Goal: Task Accomplishment & Management: Use online tool/utility

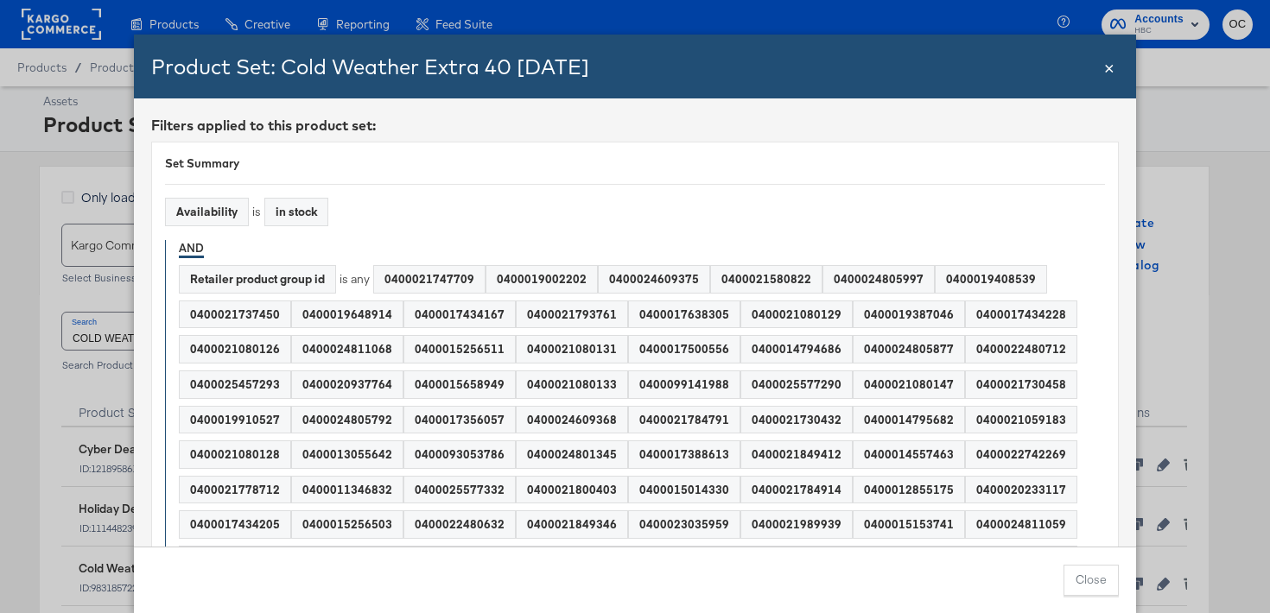
scroll to position [167, 0]
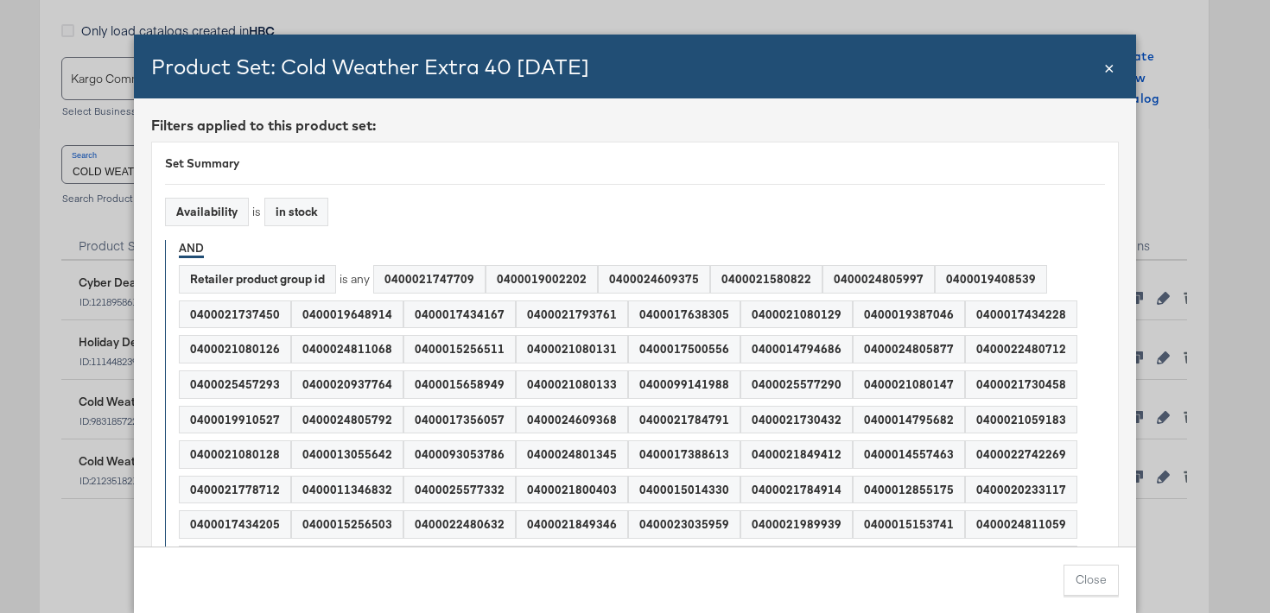
click at [1098, 72] on div "Product Set: Cold Weather Extra 40 SEPT25" at bounding box center [626, 66] width 950 height 29
click at [1112, 72] on span "×" at bounding box center [1109, 65] width 10 height 23
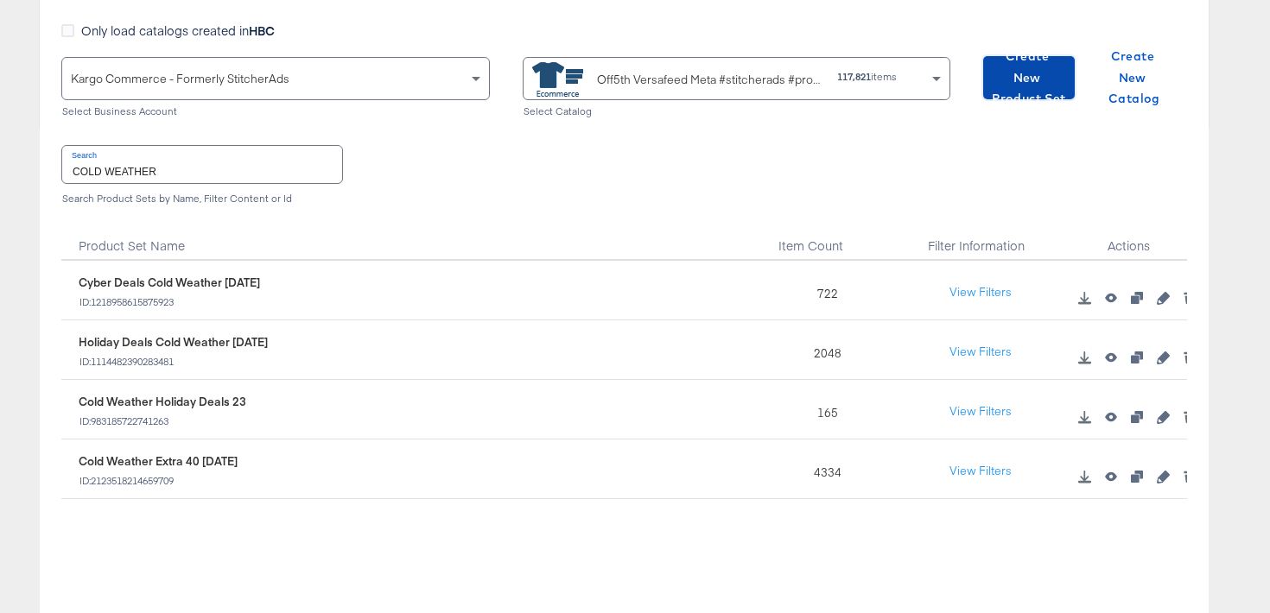
click at [995, 92] on span "Create New Product Set" at bounding box center [1029, 78] width 78 height 64
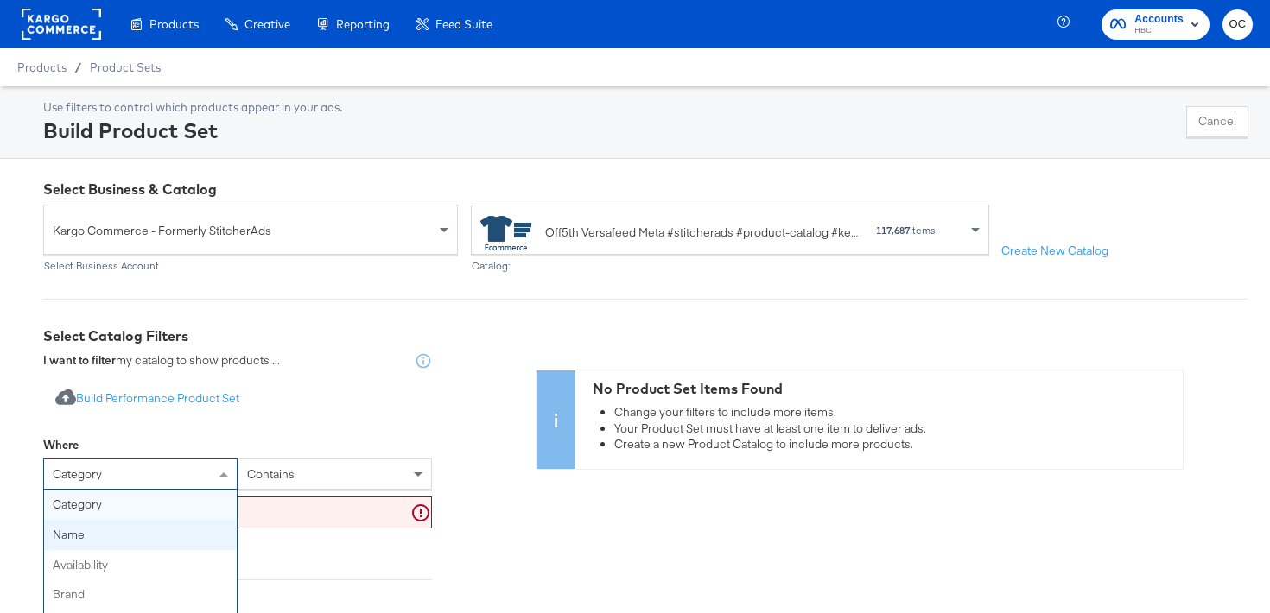
click at [67, 473] on div "category category name availability brand color product type product tags price…" at bounding box center [140, 474] width 194 height 31
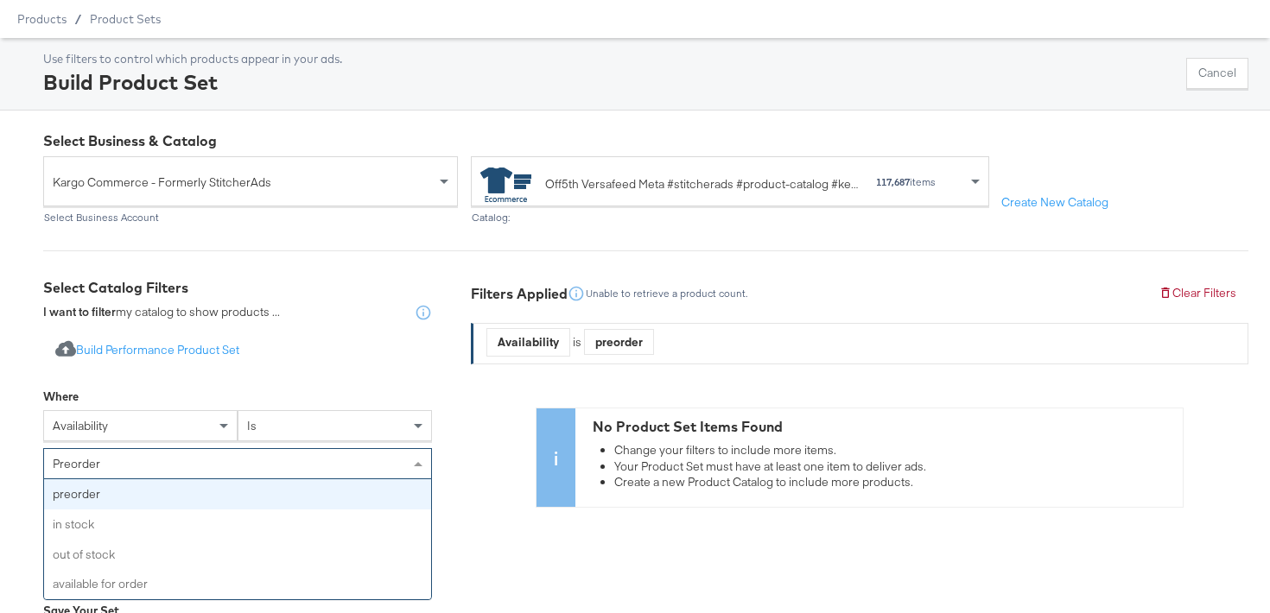
click at [192, 461] on div "preorder" at bounding box center [237, 463] width 387 height 29
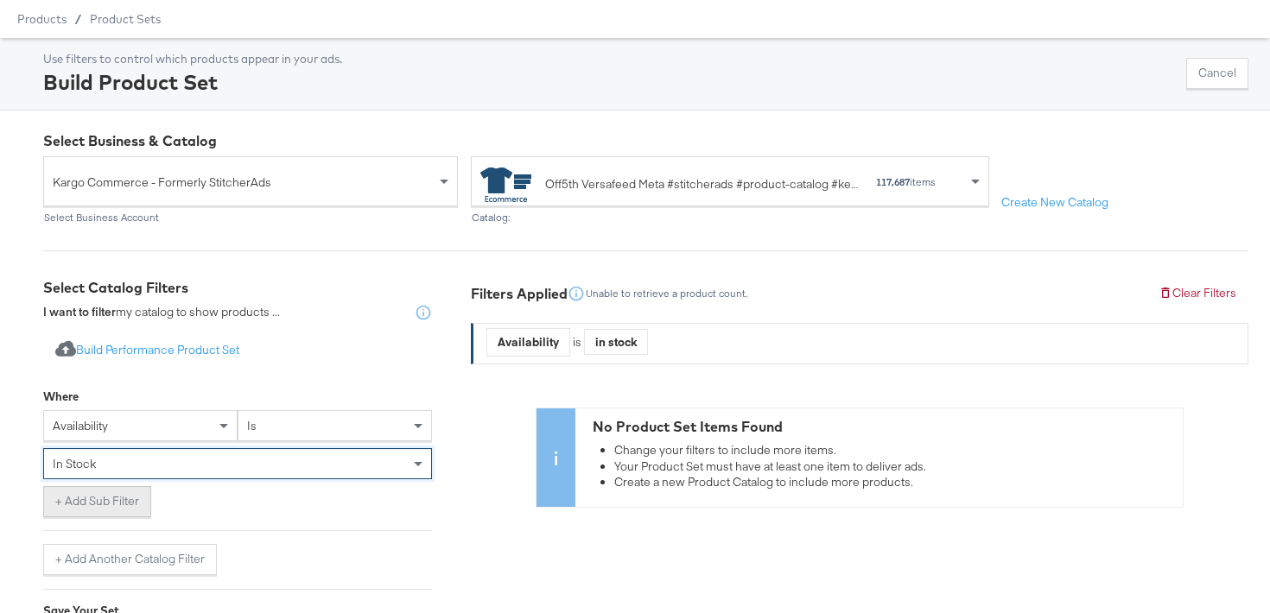
click at [102, 504] on button "+ Add Sub Filter" at bounding box center [97, 501] width 108 height 31
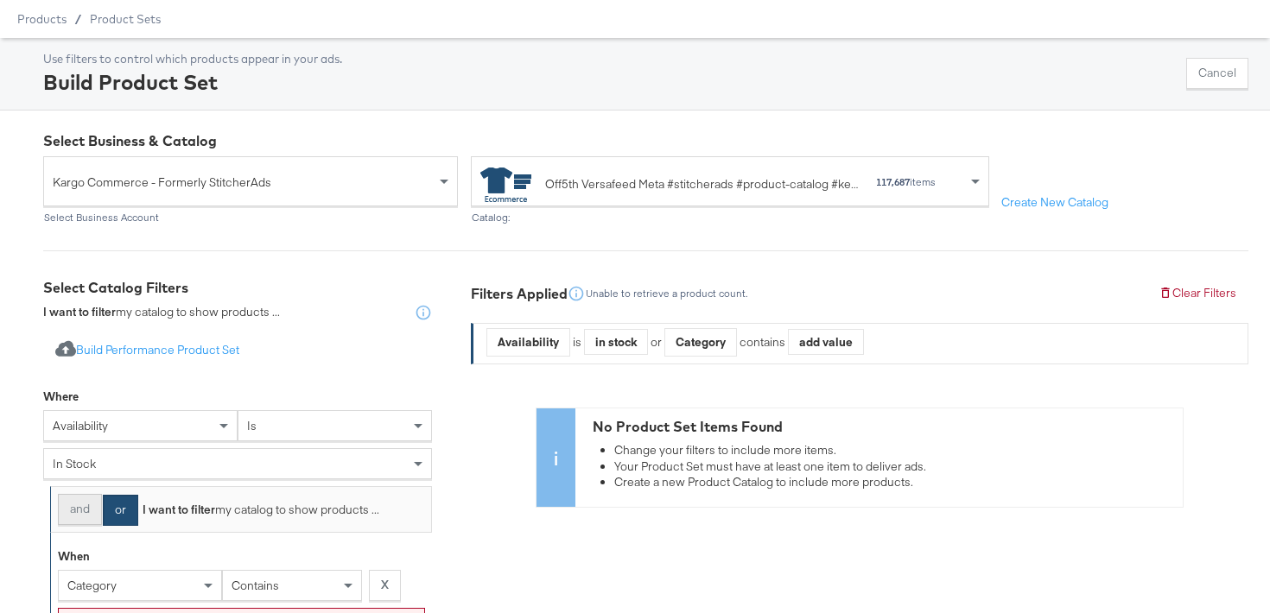
click at [82, 506] on button "and" at bounding box center [80, 509] width 44 height 31
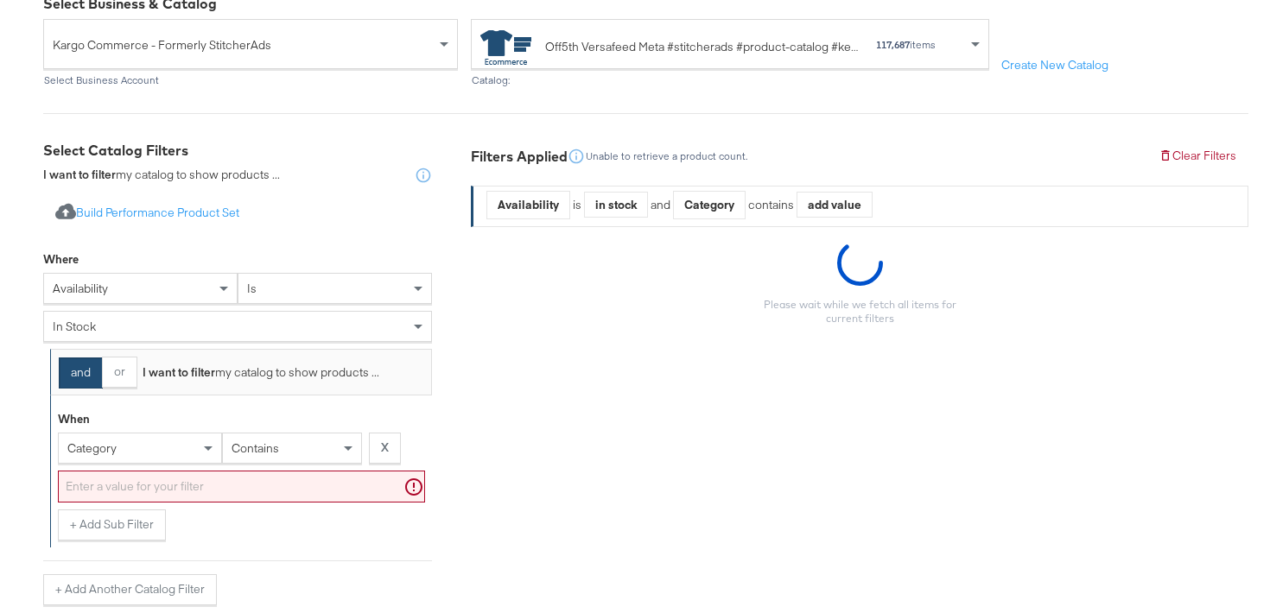
click at [103, 445] on div "category" at bounding box center [140, 448] width 164 height 31
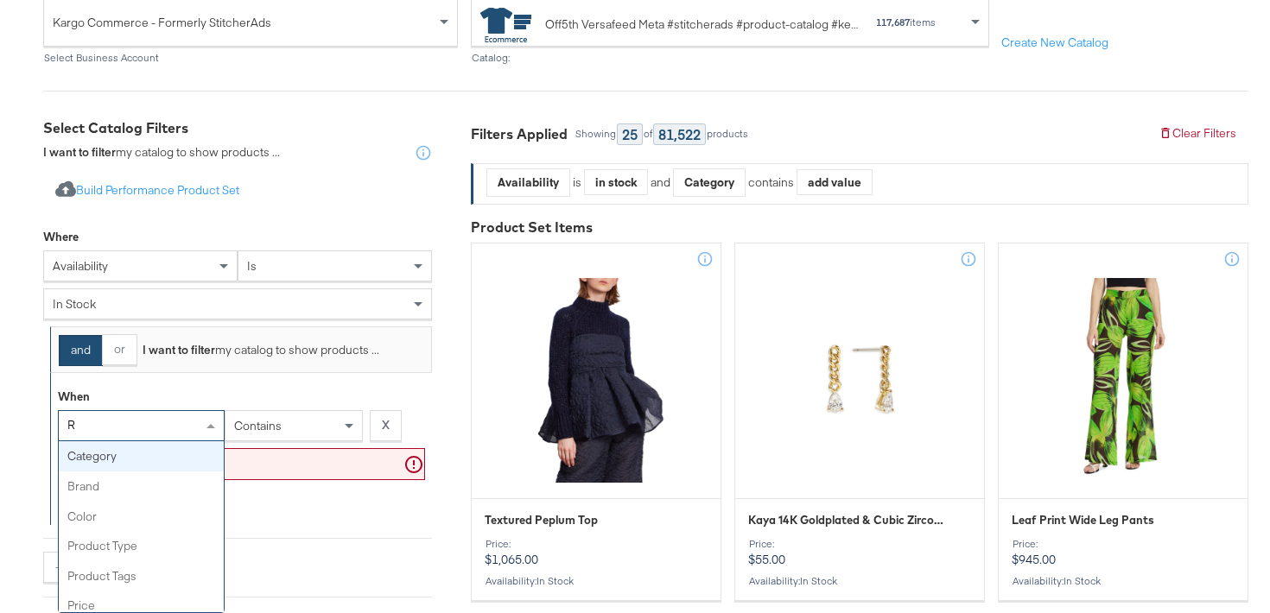
type input "RE"
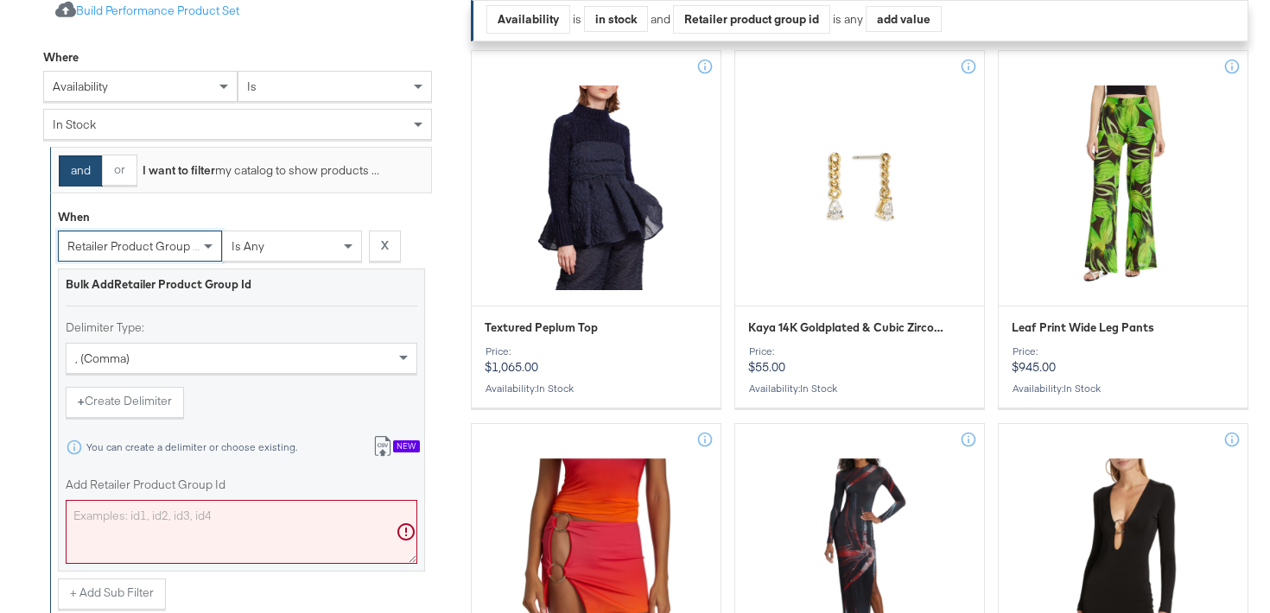
scroll to position [408, 0]
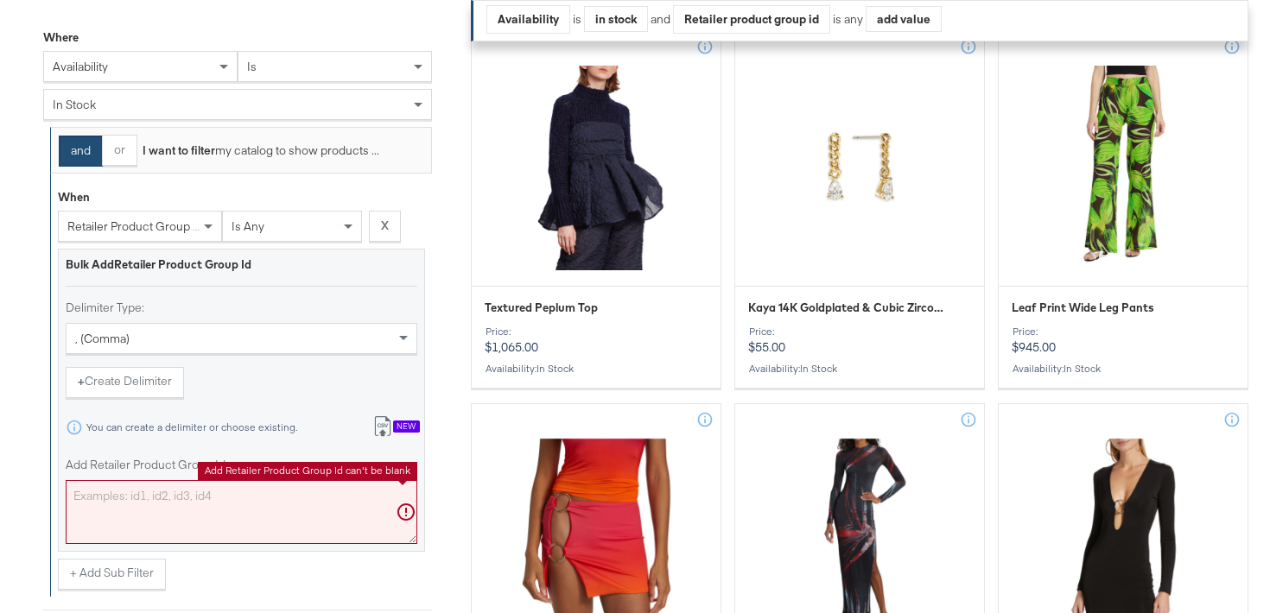
click at [143, 493] on textarea "Add Retailer Product Group Id" at bounding box center [242, 512] width 352 height 64
paste textarea "400022029022 400022590342 400021267572 400024223575 400022029021 400020837175 4…"
type textarea "400022029022 400022590342 400021267572 400024223575 400022029021 400020837175 4…"
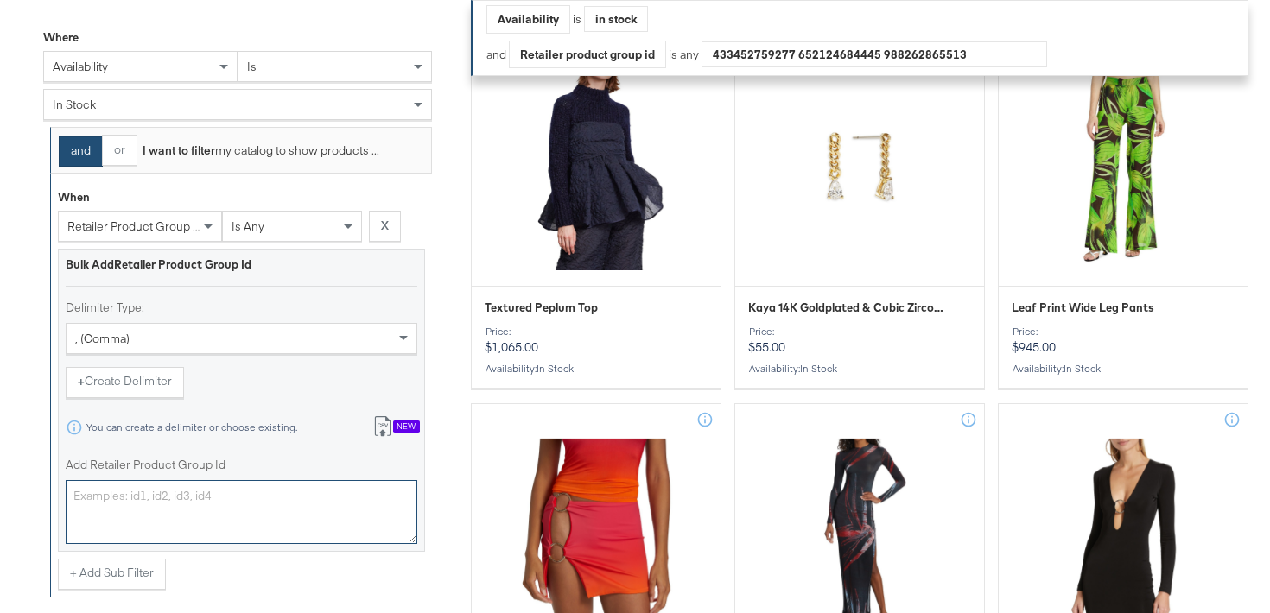
scroll to position [0, 0]
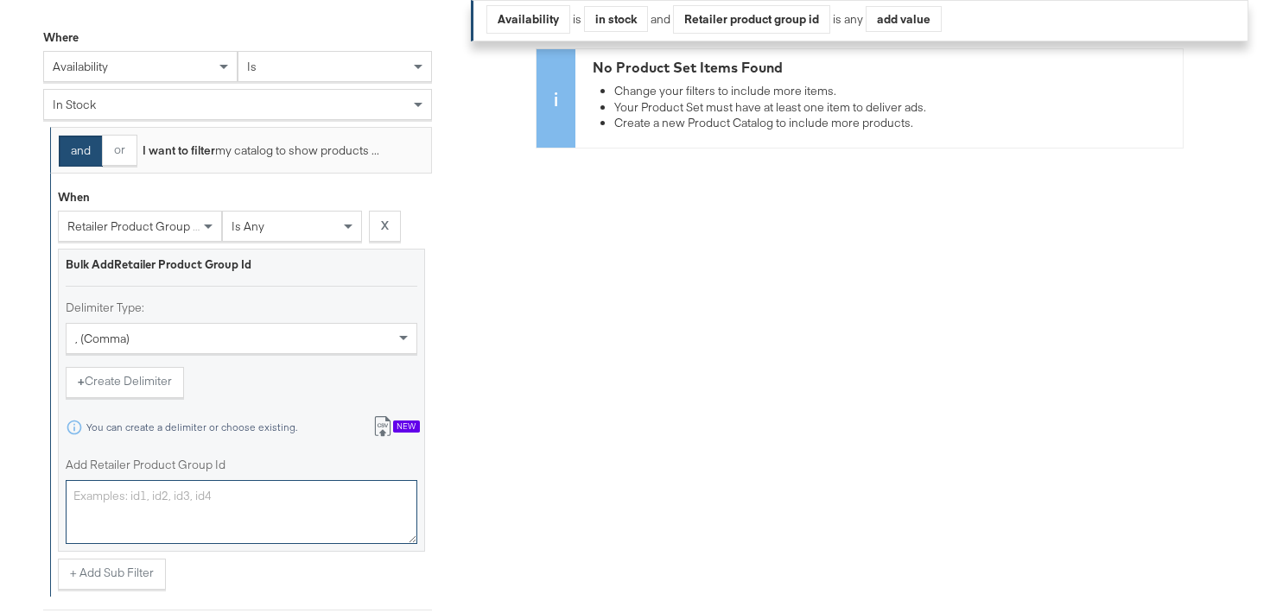
paste textarea "0400022029022,0400022590342,0400021267572,0400024223575,0400022029021,040002083…"
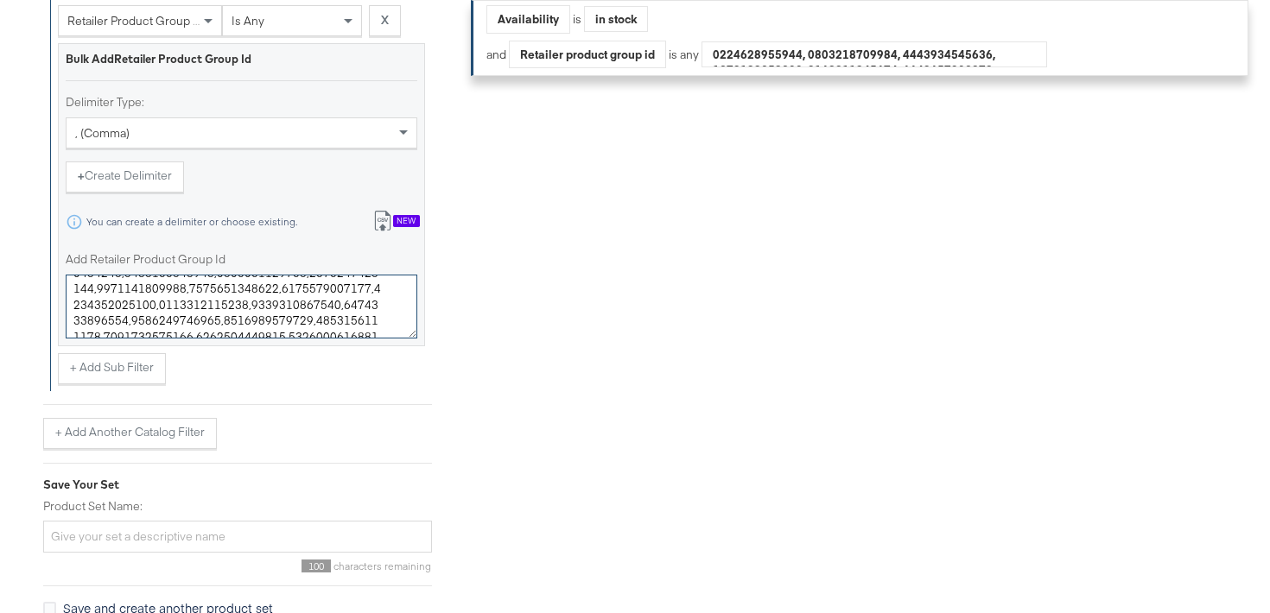
scroll to position [635, 0]
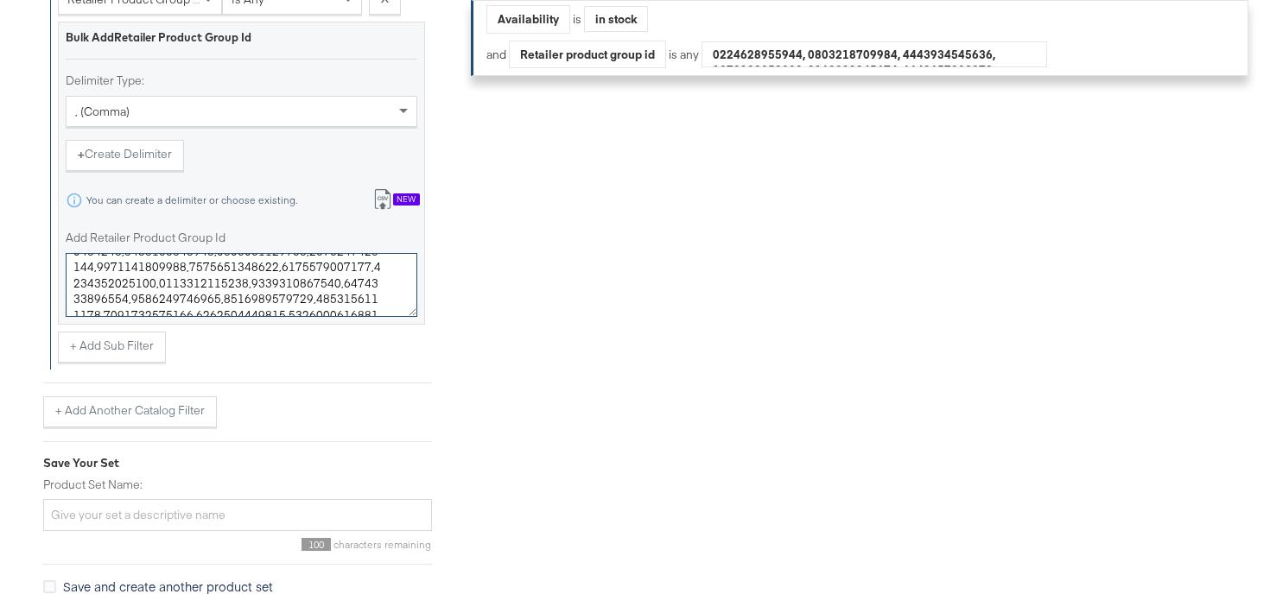
type textarea "0400022029022,0400022590342,0400021267572,0400024223575,0400022029021,040002083…"
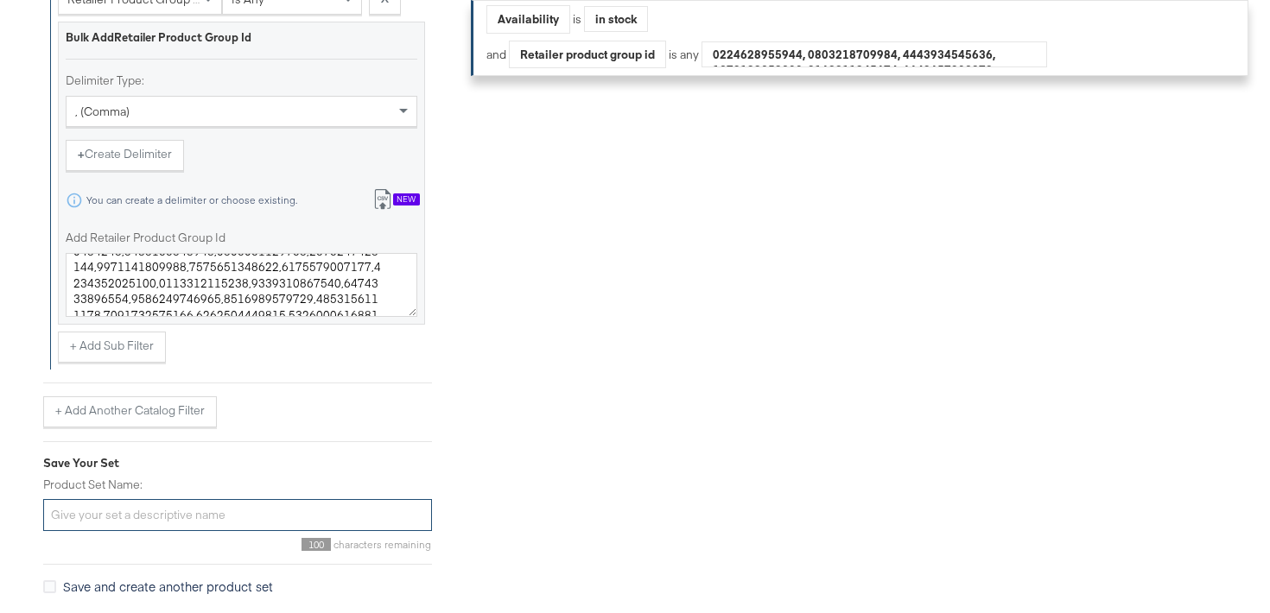
click at [138, 529] on input "Product Set Name:" at bounding box center [237, 515] width 389 height 32
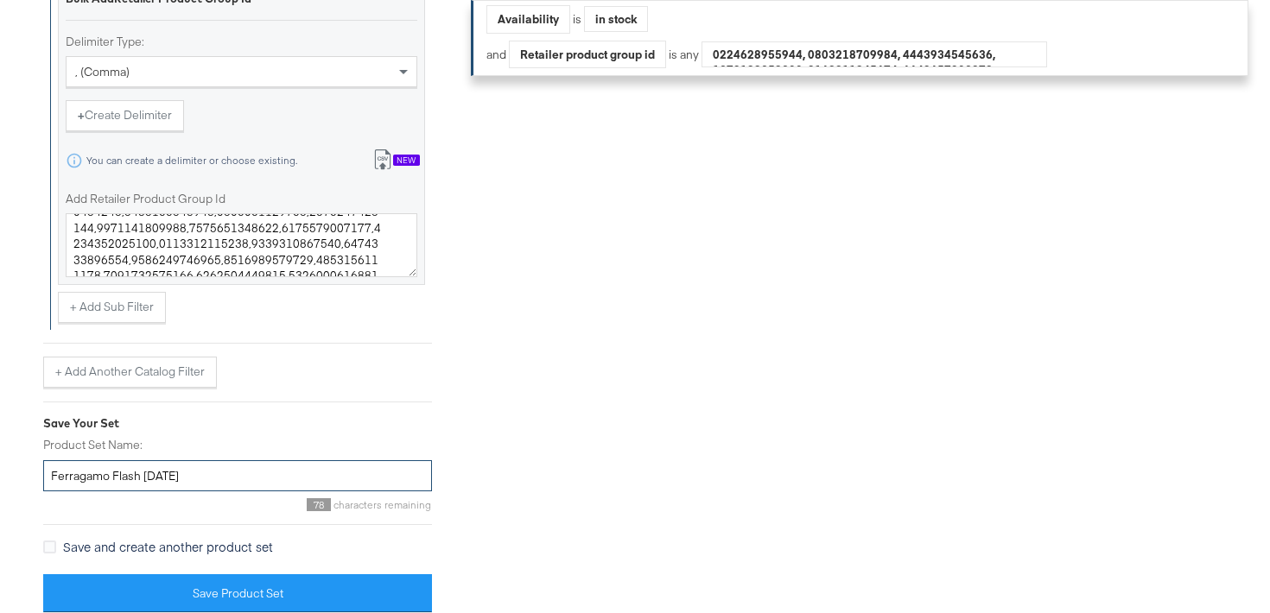
scroll to position [681, 0]
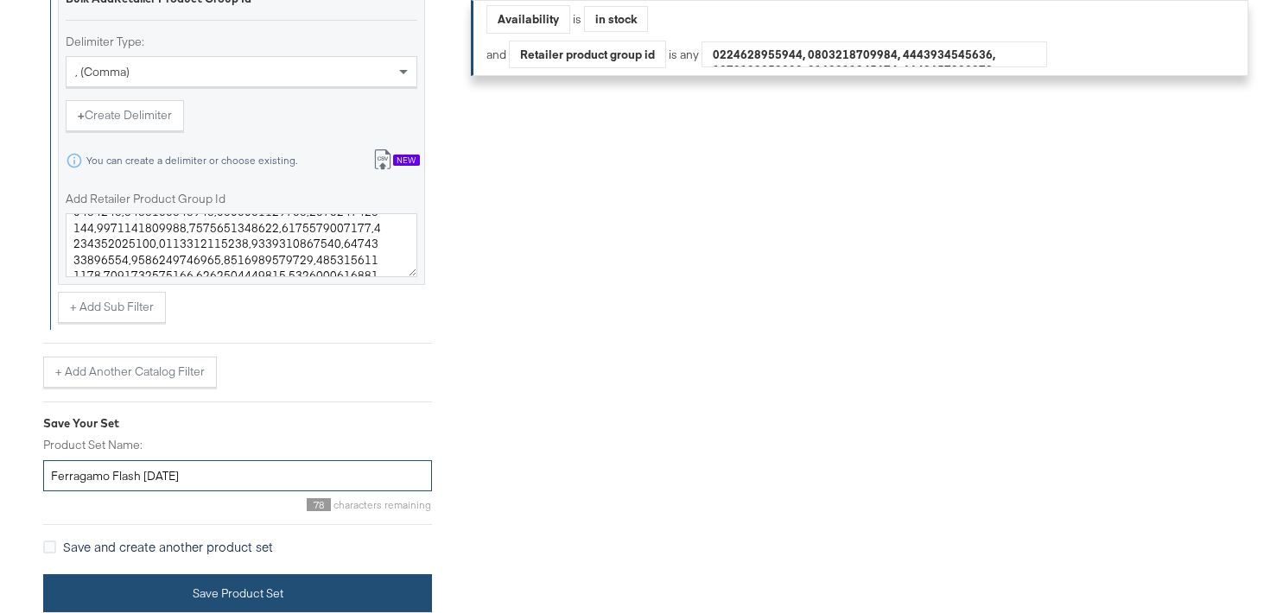
type input "Ferragamo Flash SEPT25"
click at [149, 586] on button "Save Product Set" at bounding box center [237, 594] width 389 height 39
click at [274, 580] on button "Save Product Set" at bounding box center [237, 594] width 389 height 39
click at [208, 594] on button "Save Product Set" at bounding box center [237, 594] width 389 height 39
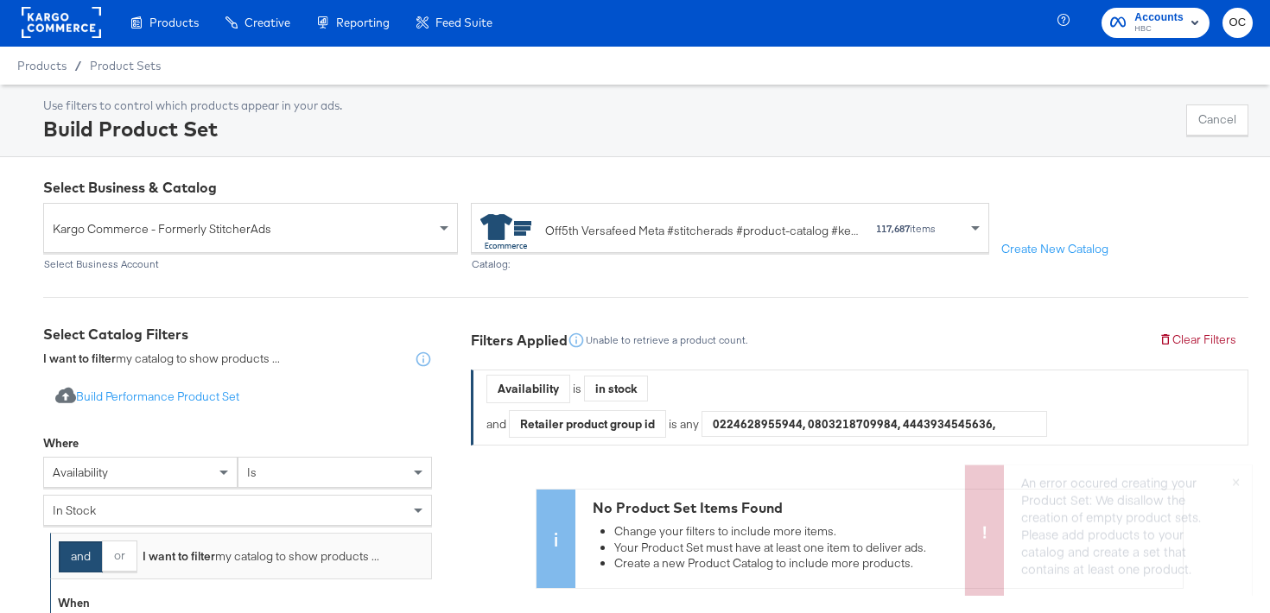
scroll to position [0, 0]
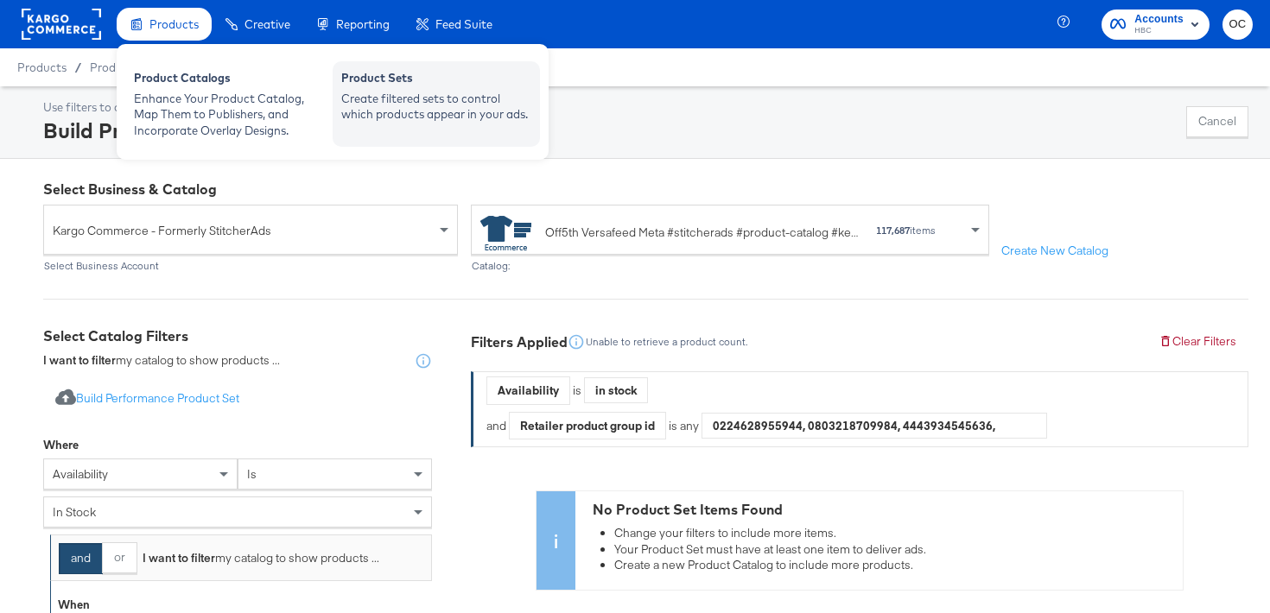
click at [393, 91] on div "Create filtered sets to control which products appear in your ads." at bounding box center [436, 107] width 190 height 32
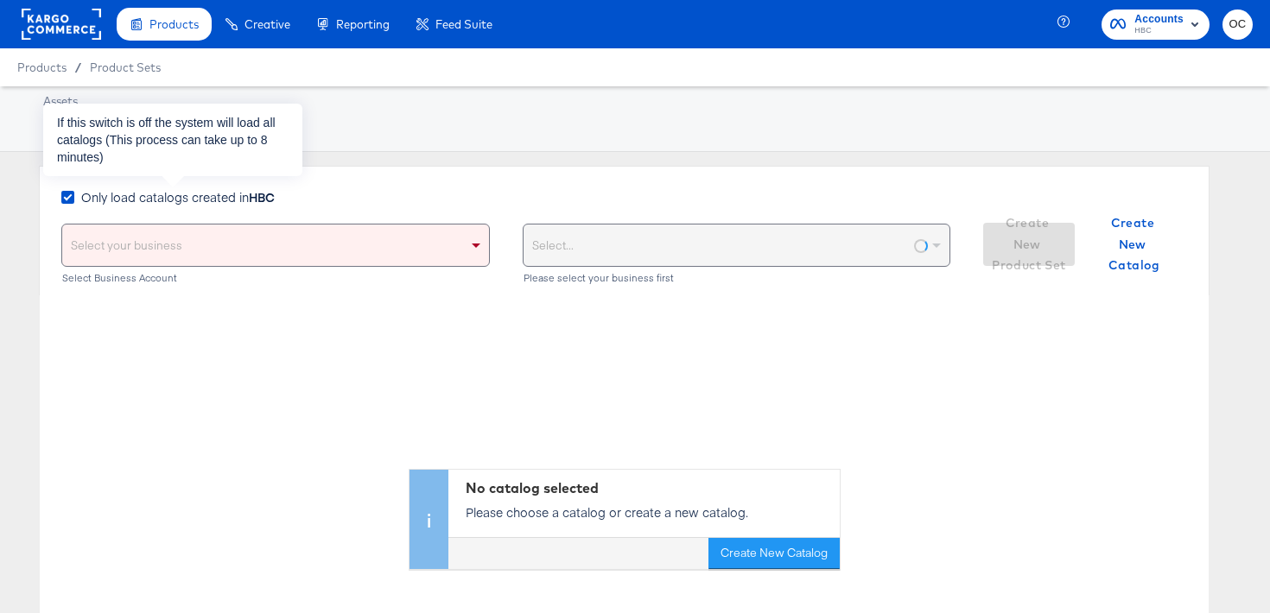
click at [238, 199] on span "Only load catalogs created in HBC" at bounding box center [178, 196] width 194 height 17
click at [0, 0] on input "Only load catalogs created in HBC" at bounding box center [0, 0] width 0 height 0
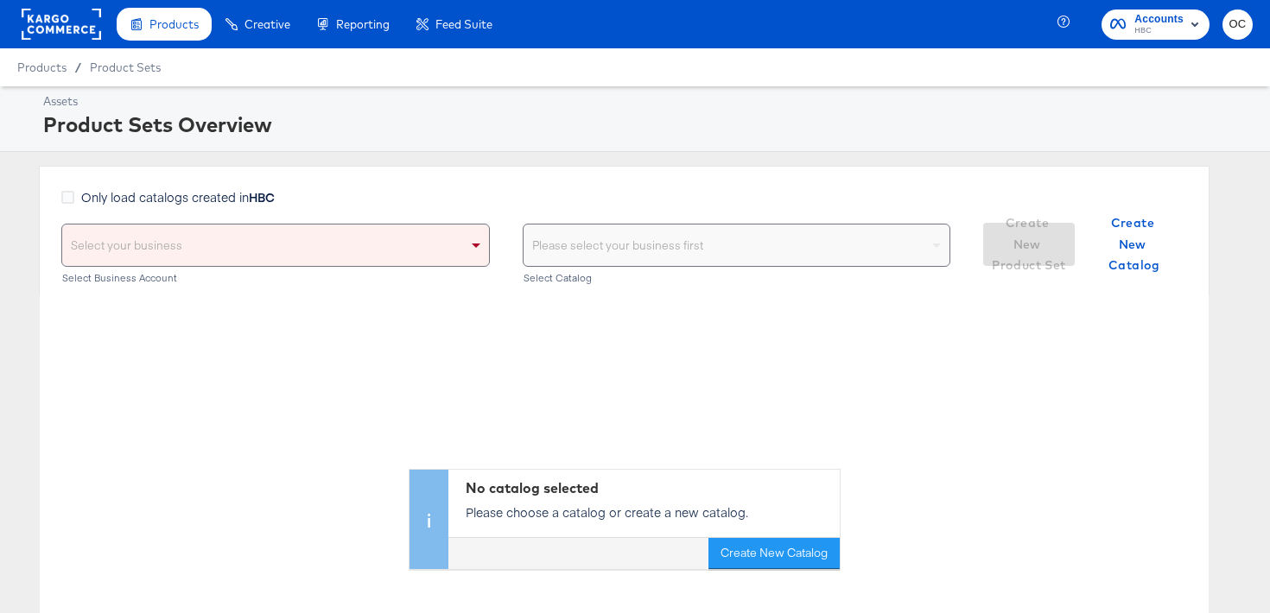
click at [238, 248] on div "Select your business" at bounding box center [275, 245] width 427 height 41
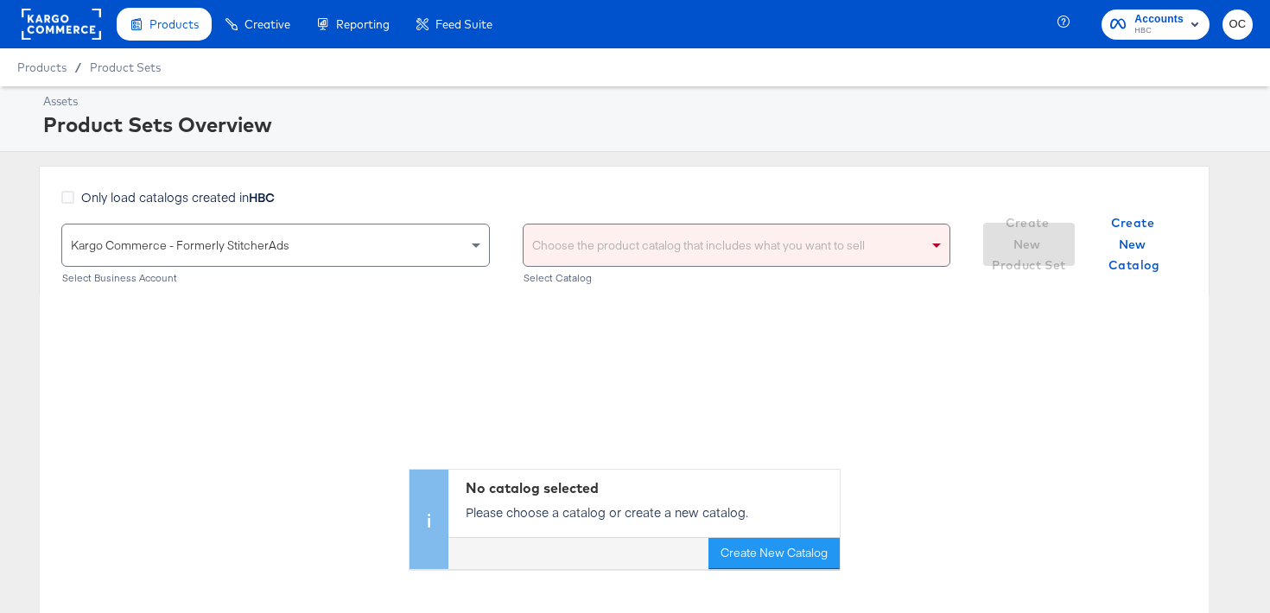
click at [550, 241] on div "Choose the product catalog that includes what you want to sell" at bounding box center [737, 245] width 427 height 41
type input "versa"
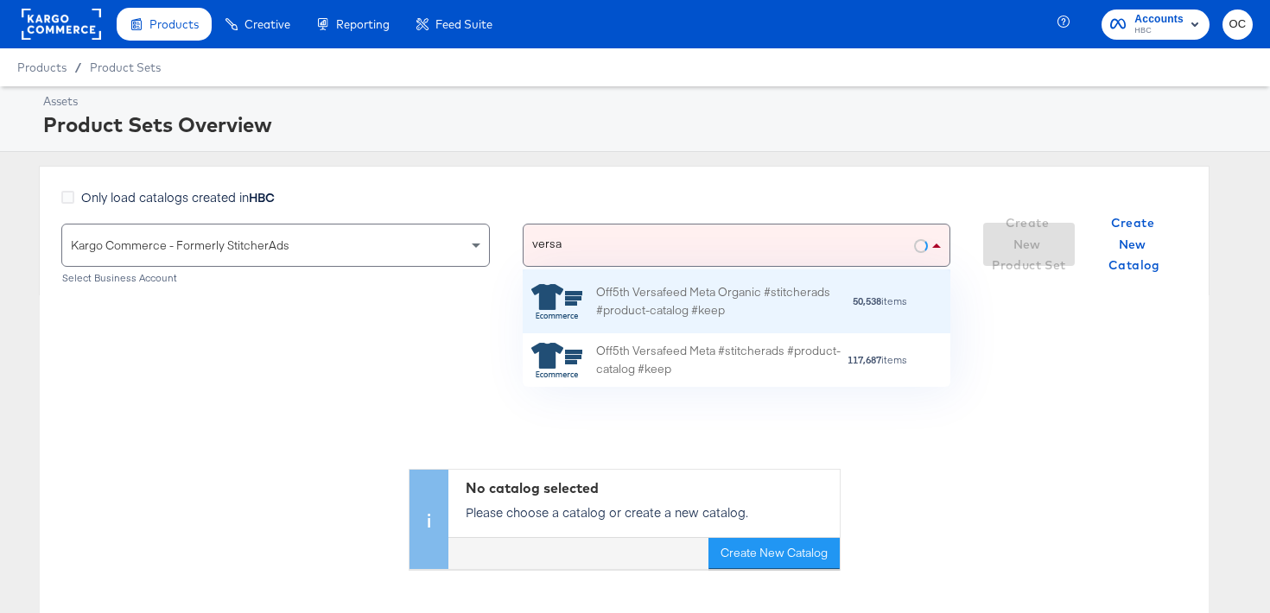
scroll to position [117, 428]
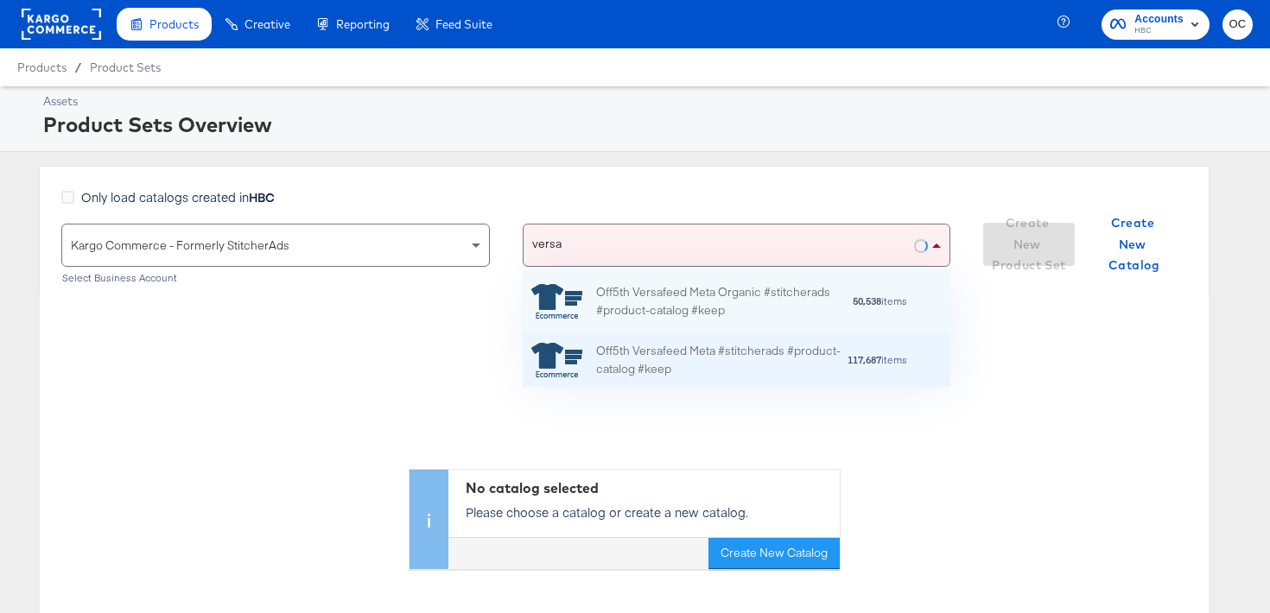
click at [607, 354] on div "Off5th Versafeed Meta #stitcherads #product-catalog #keep" at bounding box center [721, 360] width 251 height 36
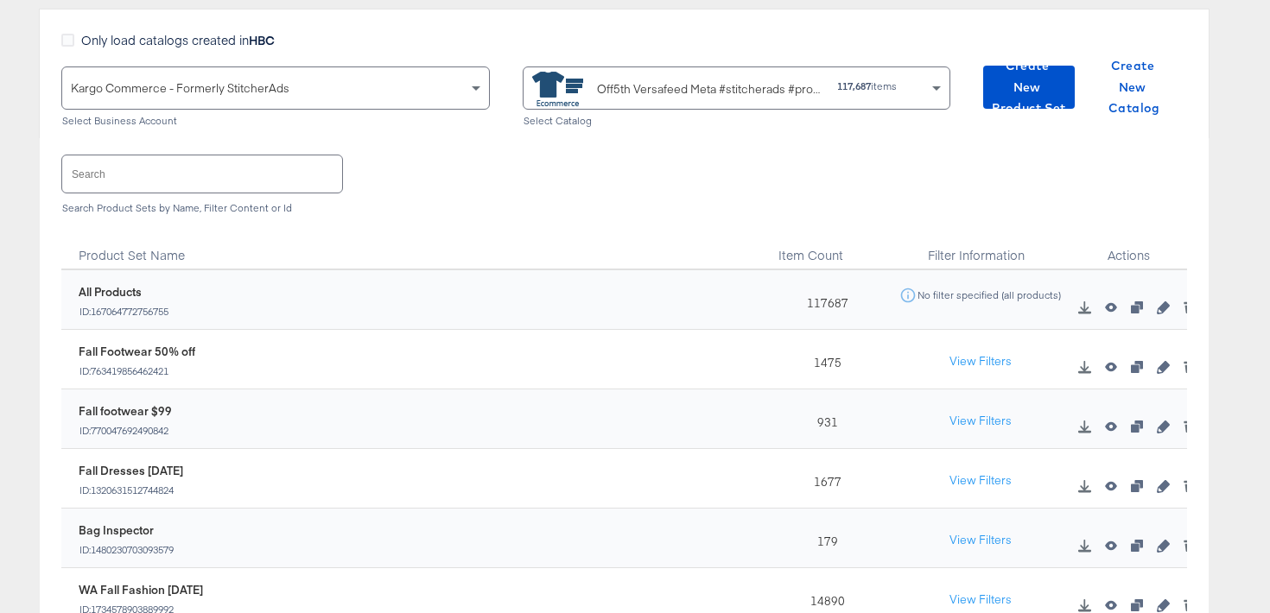
scroll to position [83, 0]
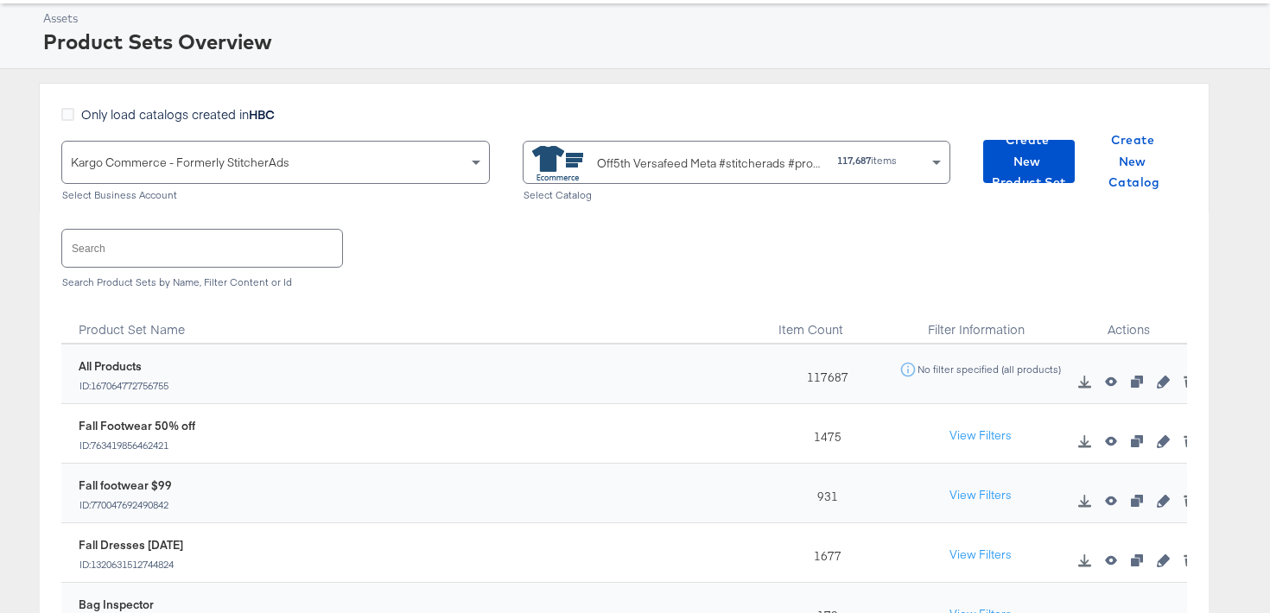
click at [236, 239] on input "text" at bounding box center [202, 248] width 280 height 37
type input "p"
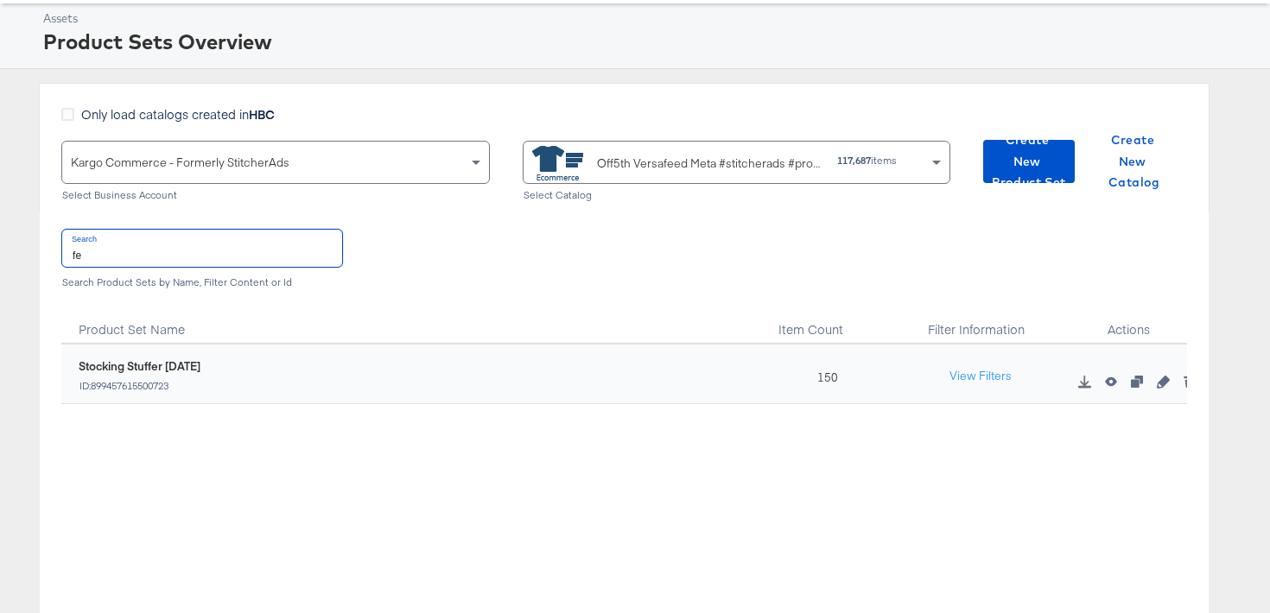
type input "f"
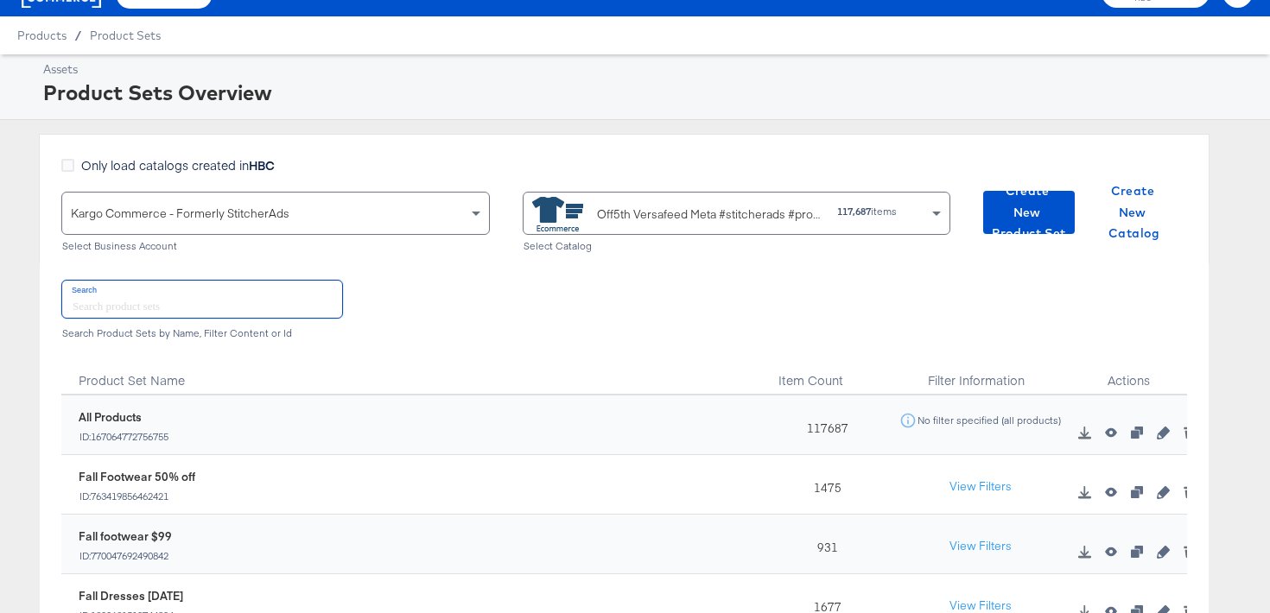
scroll to position [4, 0]
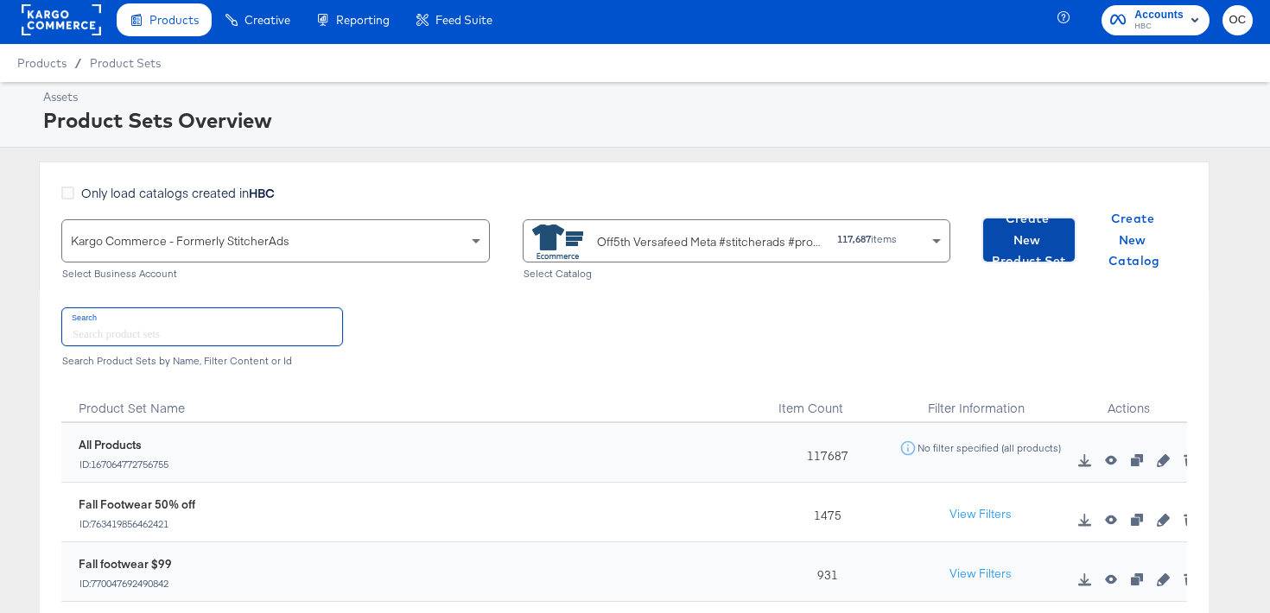
click at [992, 234] on span "Create New Product Set" at bounding box center [1029, 240] width 78 height 64
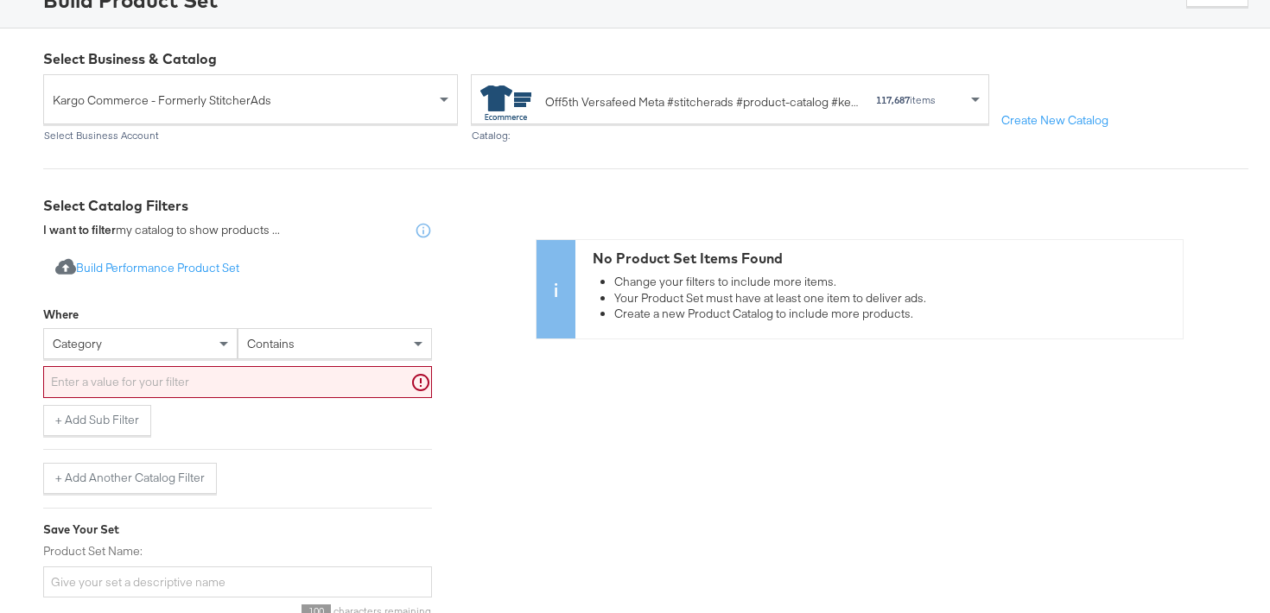
scroll to position [194, 0]
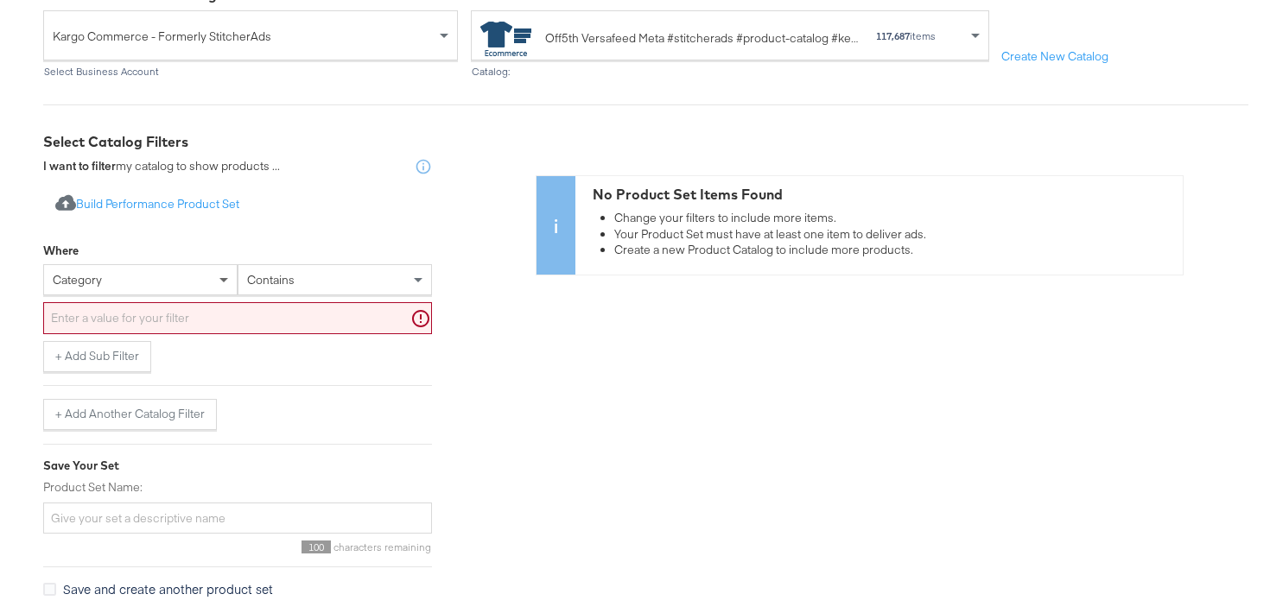
click at [216, 271] on span at bounding box center [226, 279] width 22 height 29
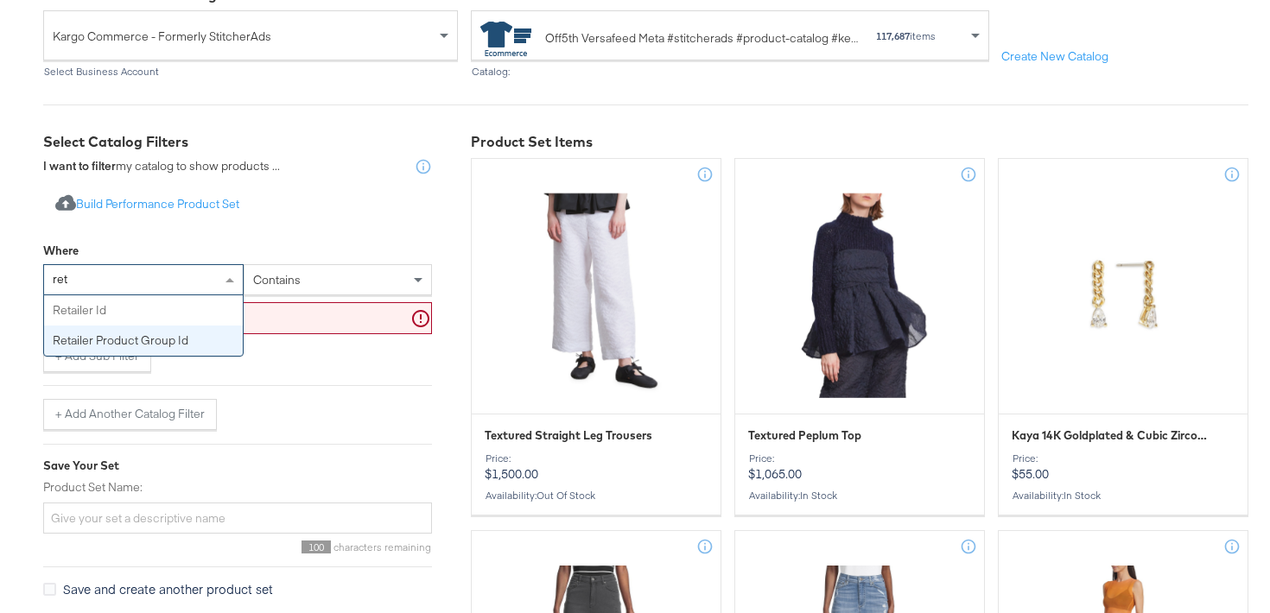
type input "reta"
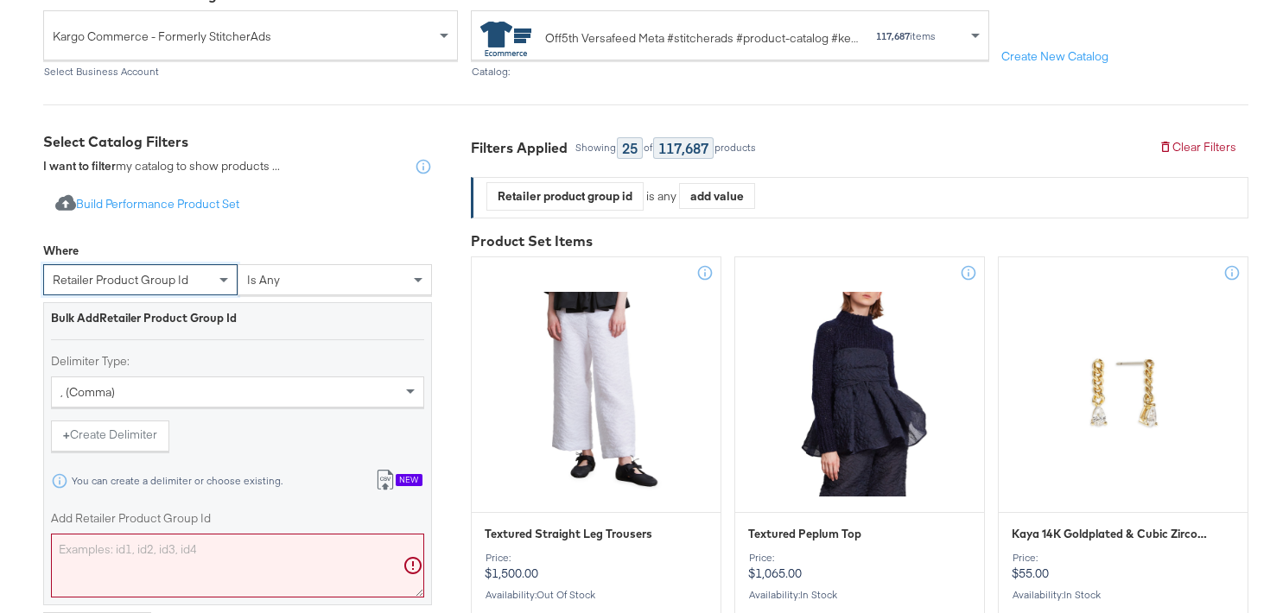
click at [81, 550] on textarea "Add Retailer Product Group Id" at bounding box center [237, 566] width 373 height 64
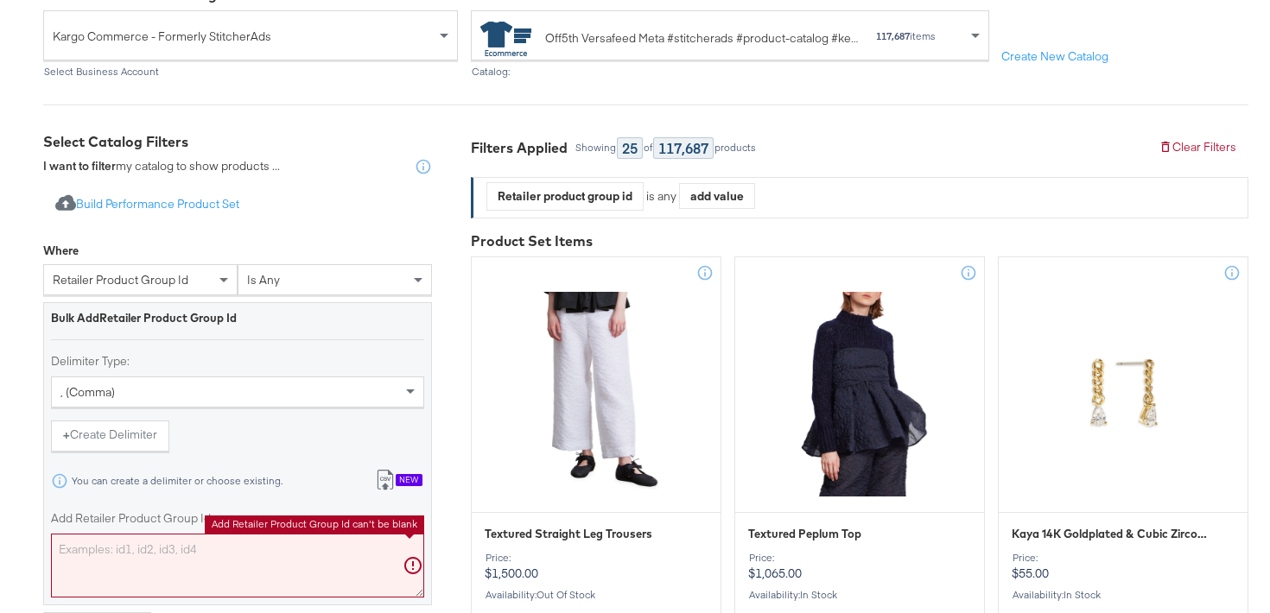
paste textarea "0400022029022,0400022590342,0400021267572,0400024223575,0400022029021,040002083…"
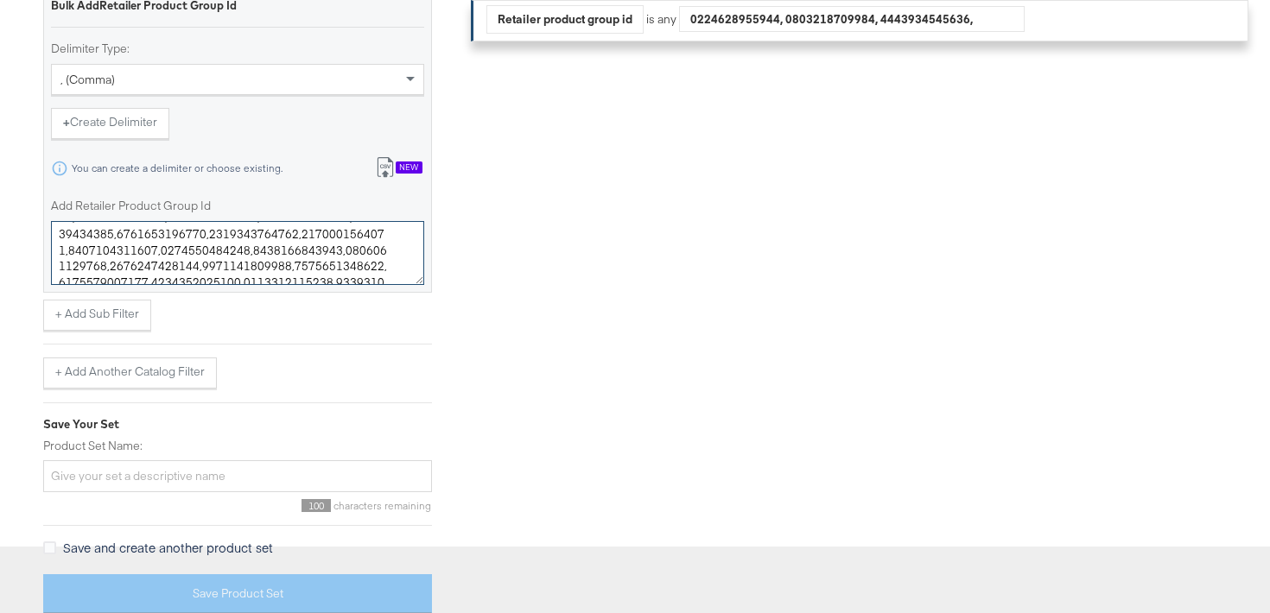
scroll to position [514, 0]
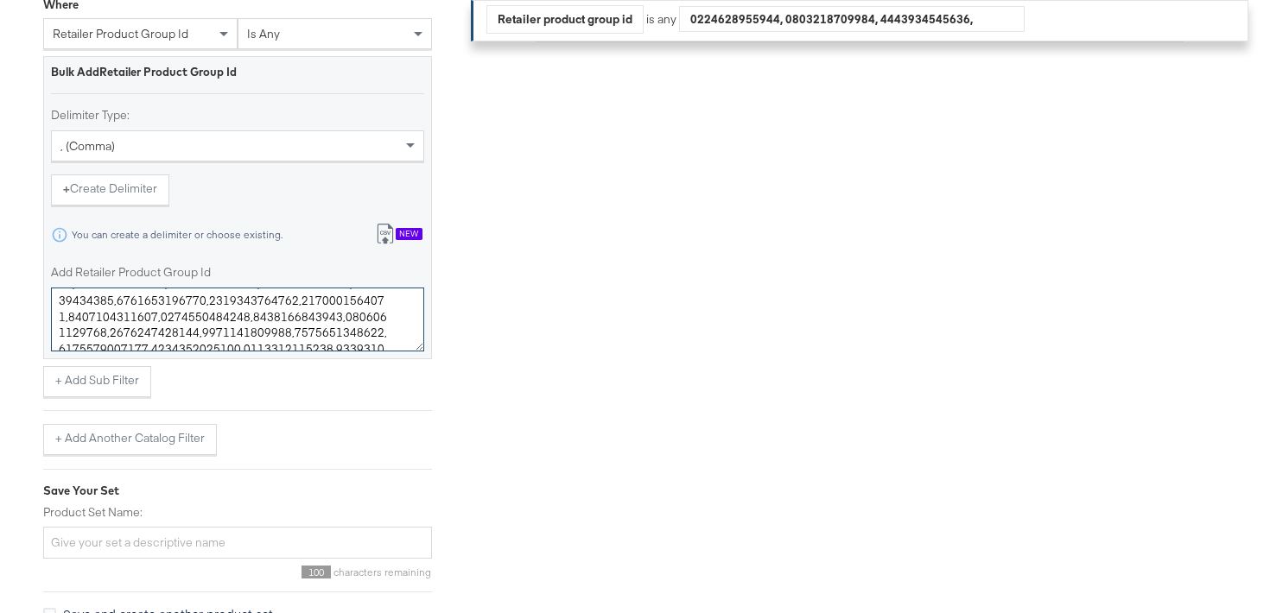
type textarea "0400022029022,0400022590342,0400021267572,0400024223575,0400022029021,040002083…"
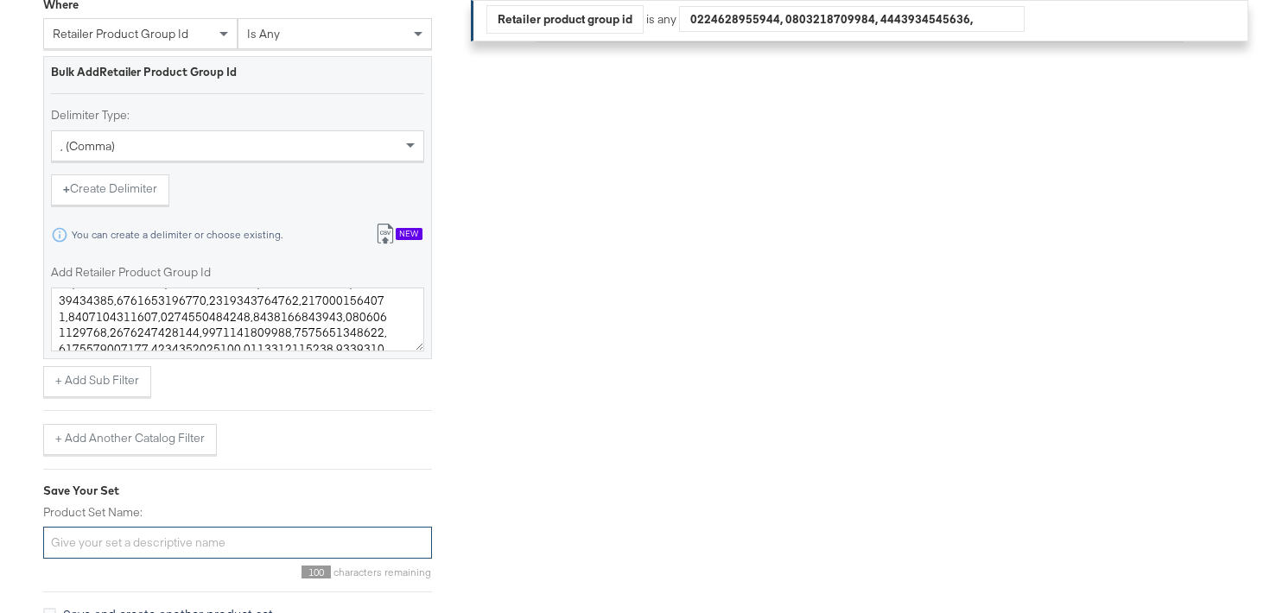
click at [162, 543] on input "Product Set Name:" at bounding box center [237, 543] width 389 height 32
type input "f"
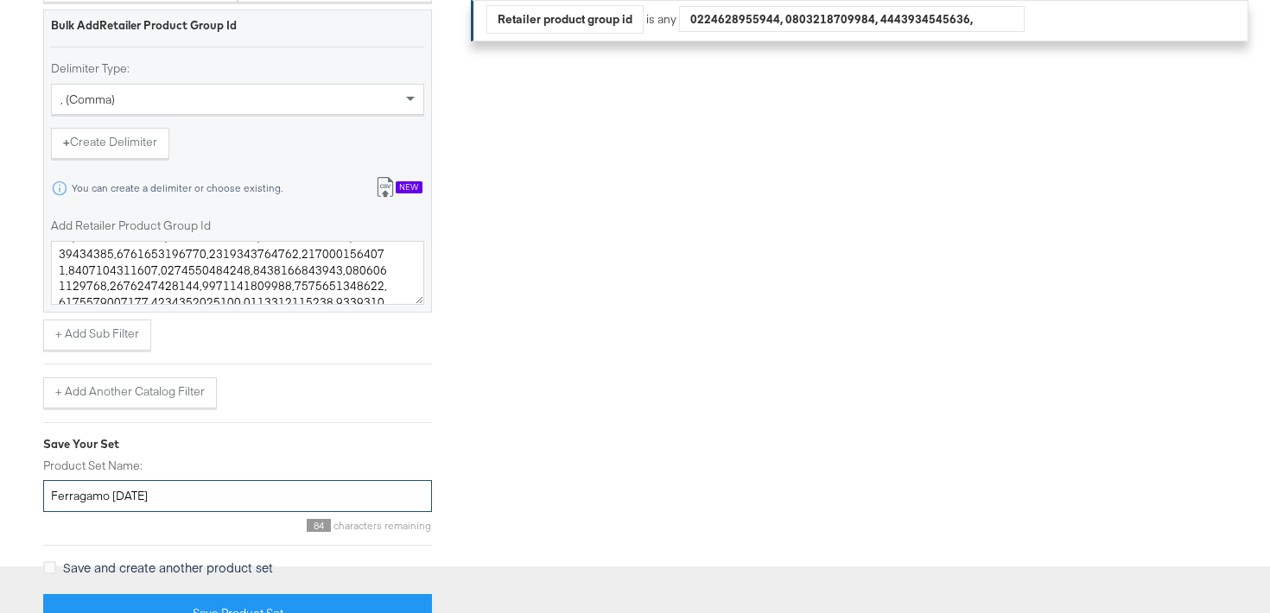
scroll to position [581, 0]
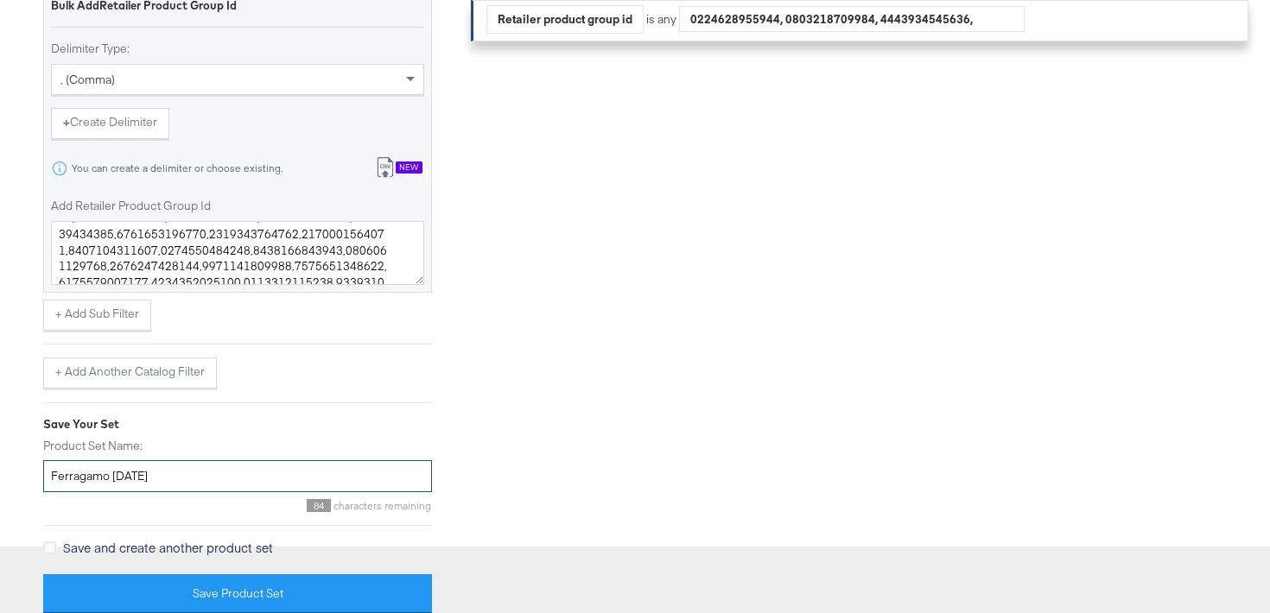
click at [113, 479] on input "Ferragamo SEPT25" at bounding box center [237, 476] width 389 height 32
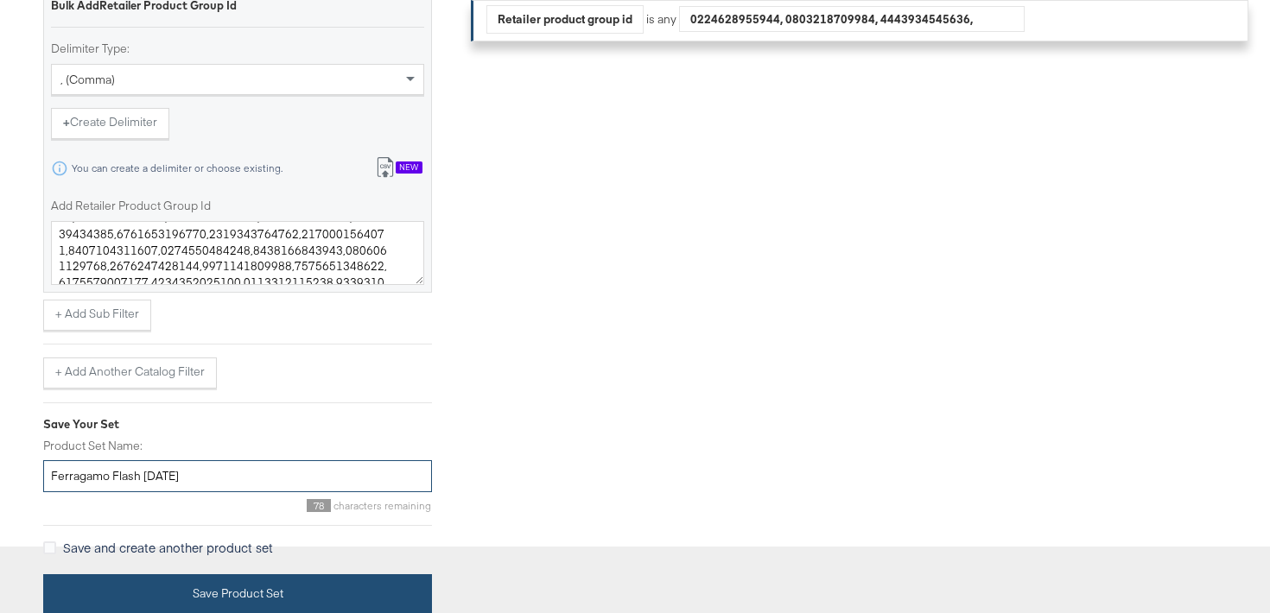
type input "Ferragamo Flash SEPT25"
click at [156, 581] on button "Save Product Set" at bounding box center [237, 594] width 389 height 39
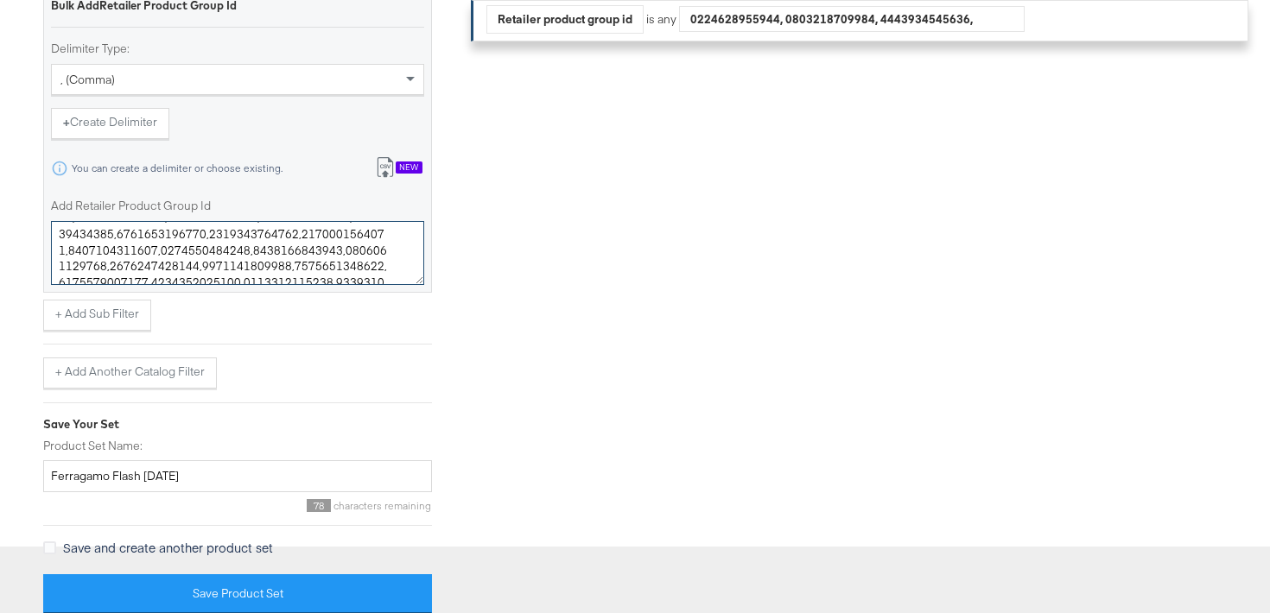
click at [314, 257] on textarea "Add Retailer Product Group Id" at bounding box center [237, 253] width 373 height 64
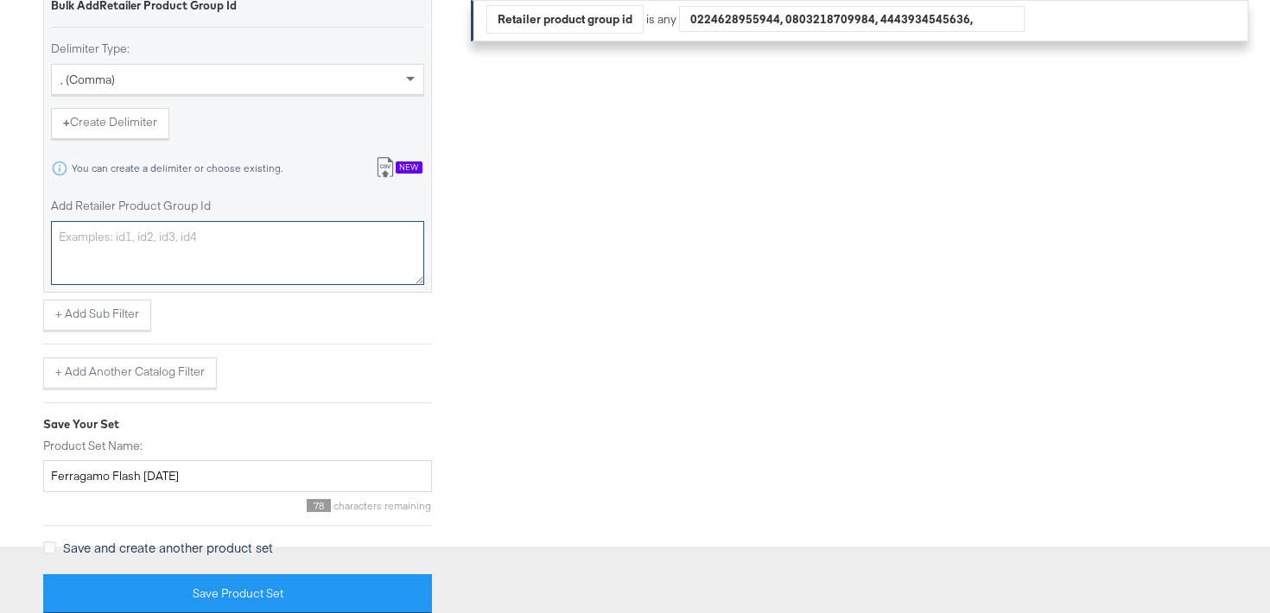
scroll to position [0, 0]
paste textarea "0400022029022,0400022590342,0400021267572,0400024223575,0400022029021,040002083…"
type textarea "0400022029022,0400022590342,0400021267572,0400024223575,0400022029021,040002083…"
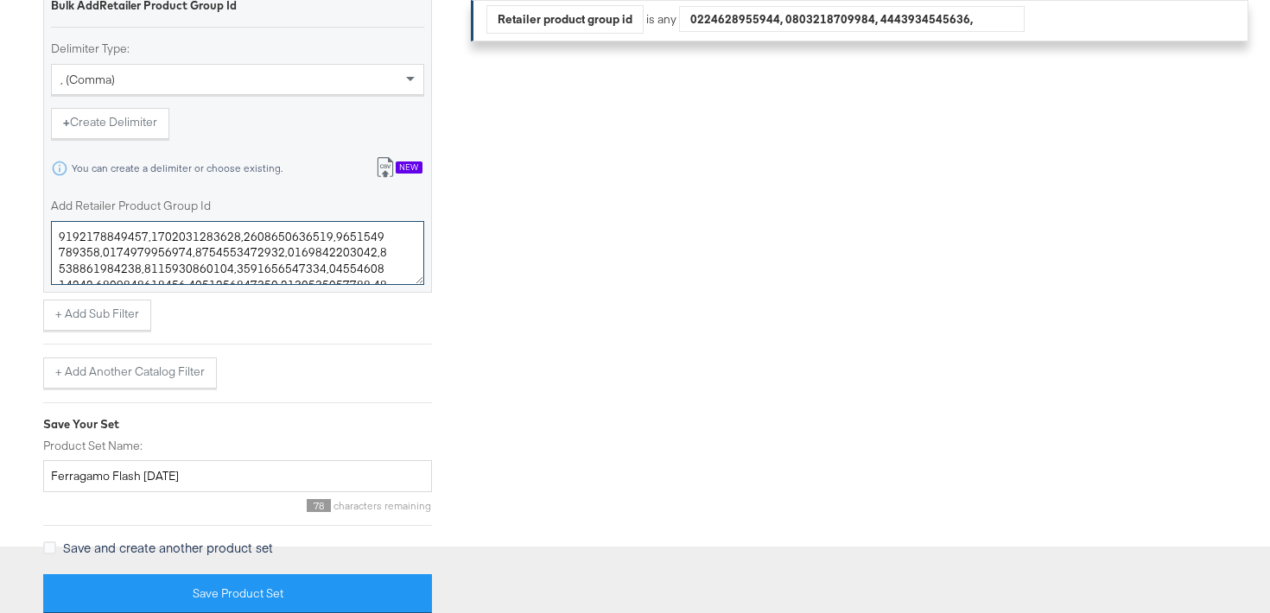
scroll to position [5159, 0]
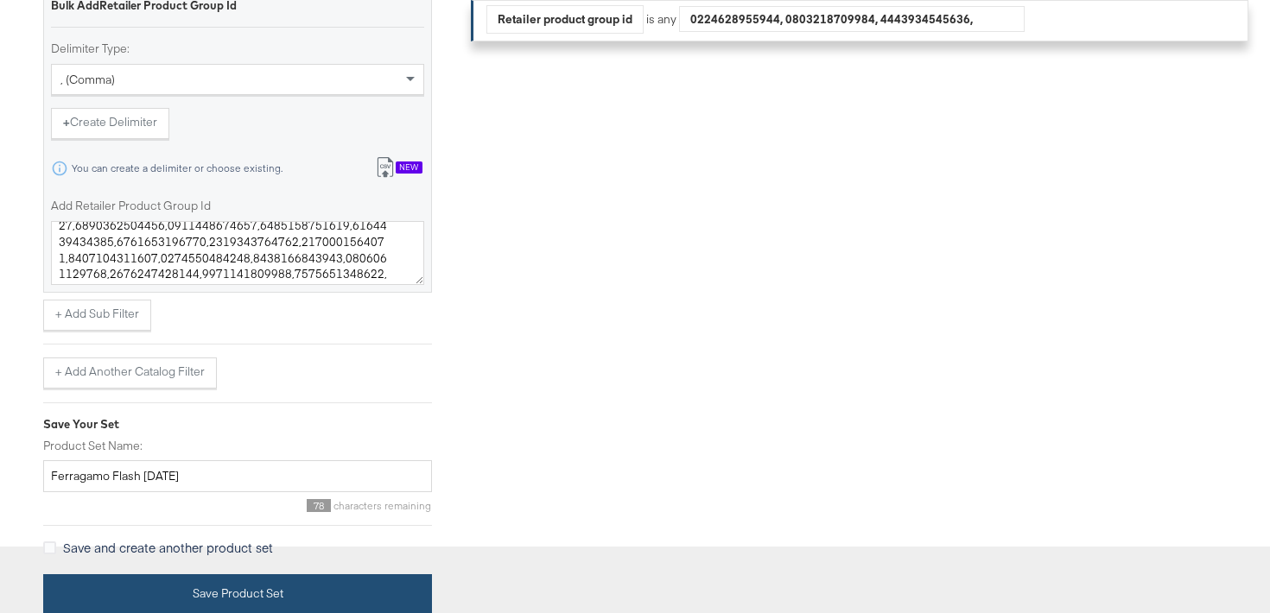
click at [217, 594] on button "Save Product Set" at bounding box center [237, 594] width 389 height 39
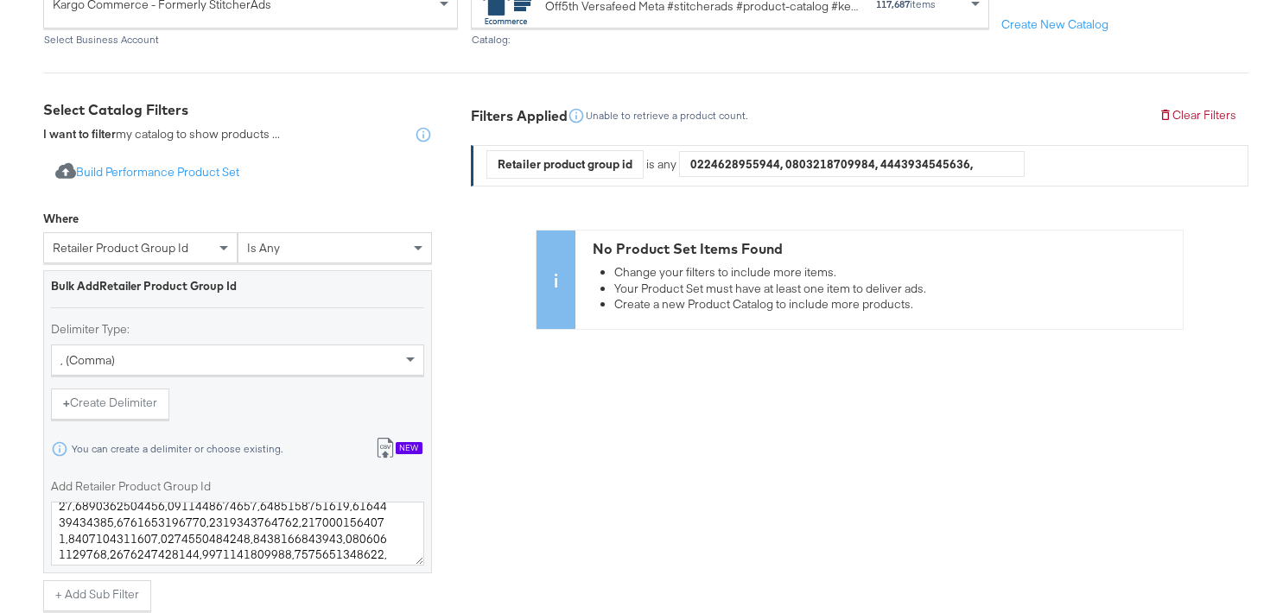
scroll to position [221, 0]
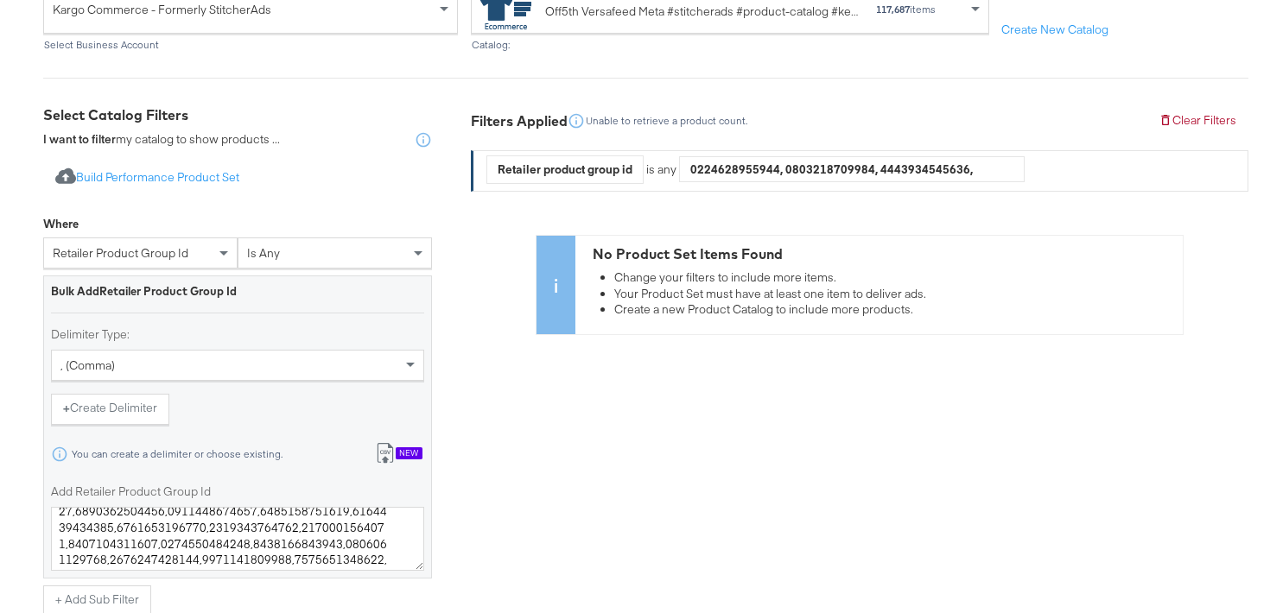
click at [210, 264] on div "retailer product group id" at bounding box center [140, 252] width 193 height 29
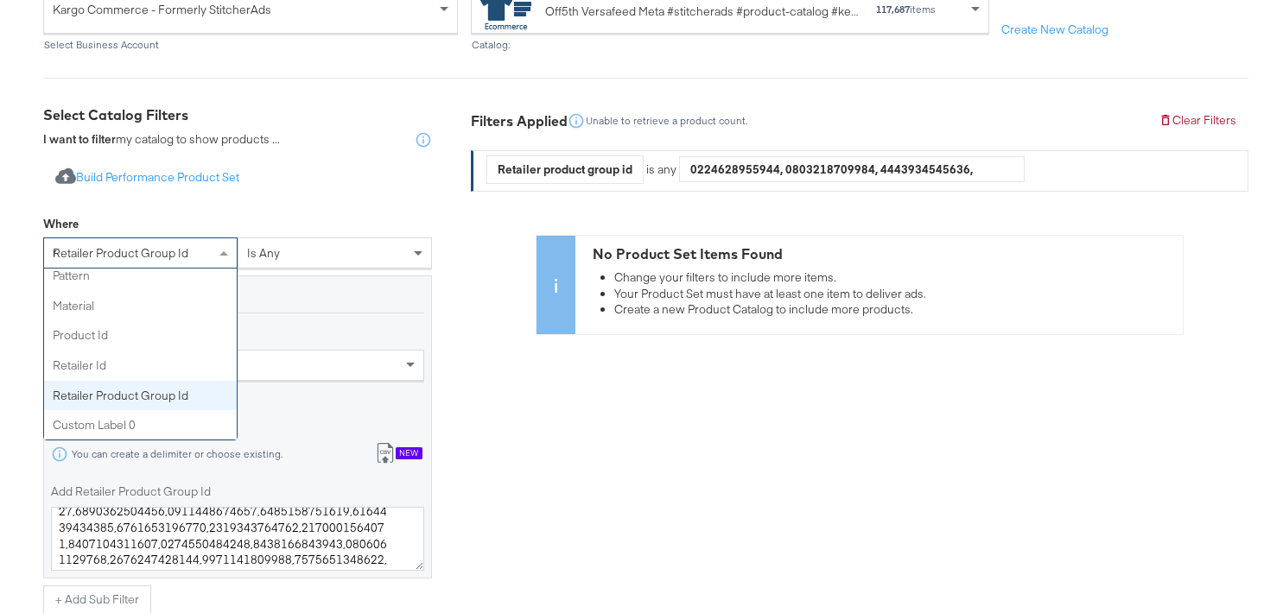
scroll to position [0, 0]
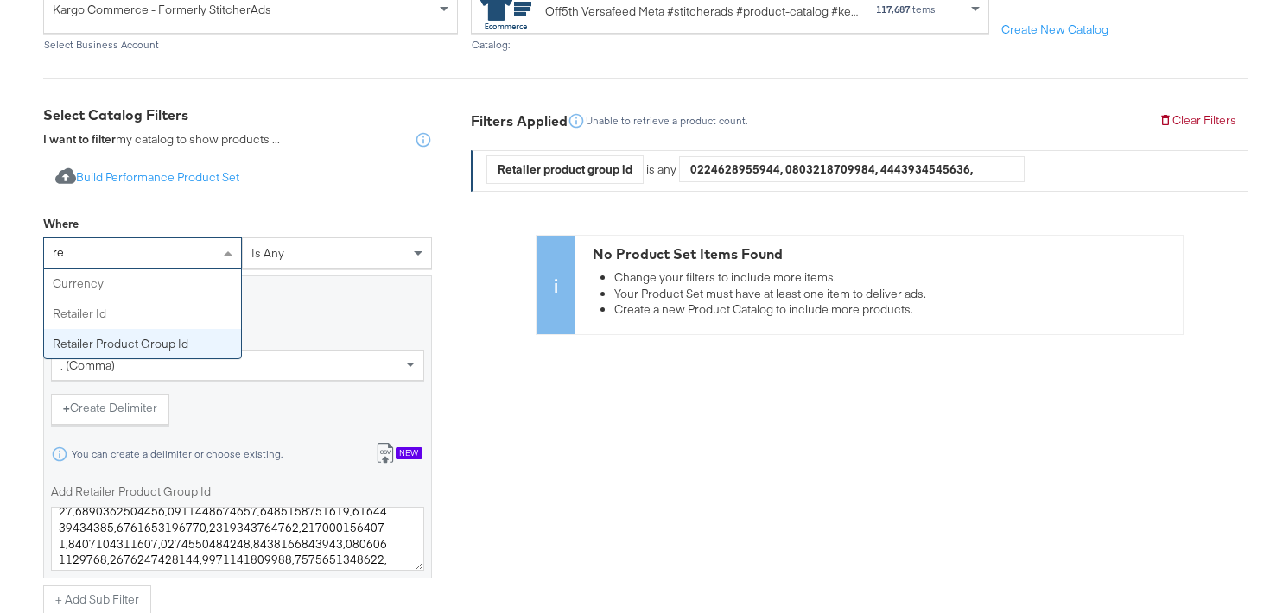
type input "ret"
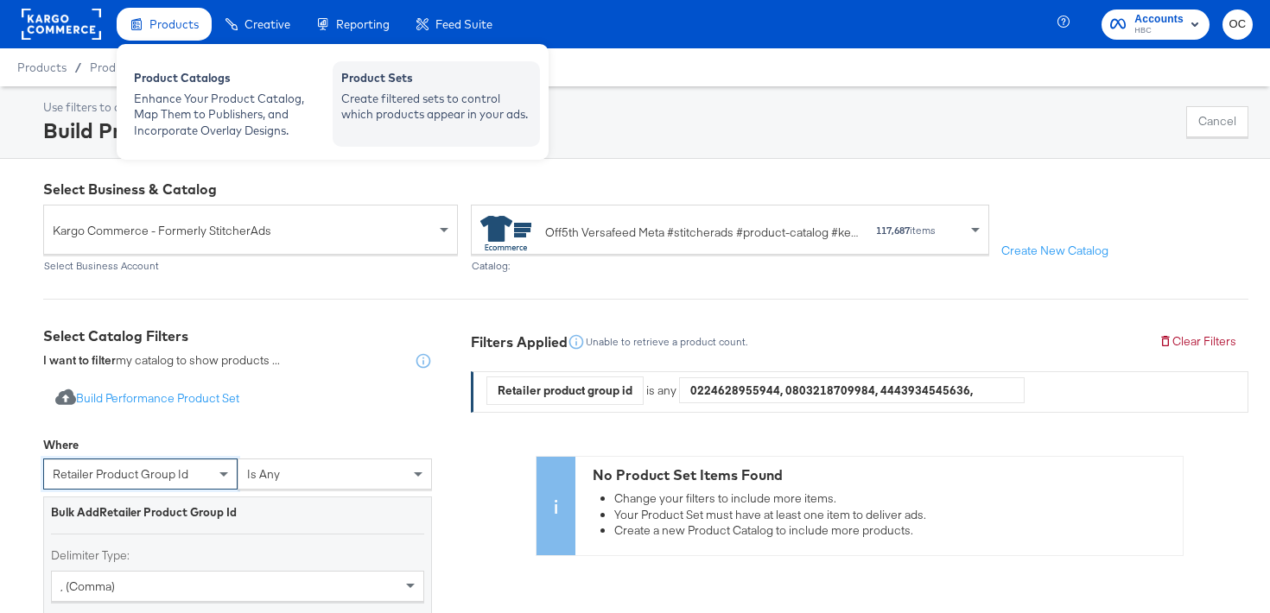
click at [445, 124] on div "Product Sets Create filtered sets to control which products appear in your ads." at bounding box center [436, 104] width 207 height 86
click at [399, 120] on div "Create filtered sets to control which products appear in your ads." at bounding box center [436, 107] width 190 height 32
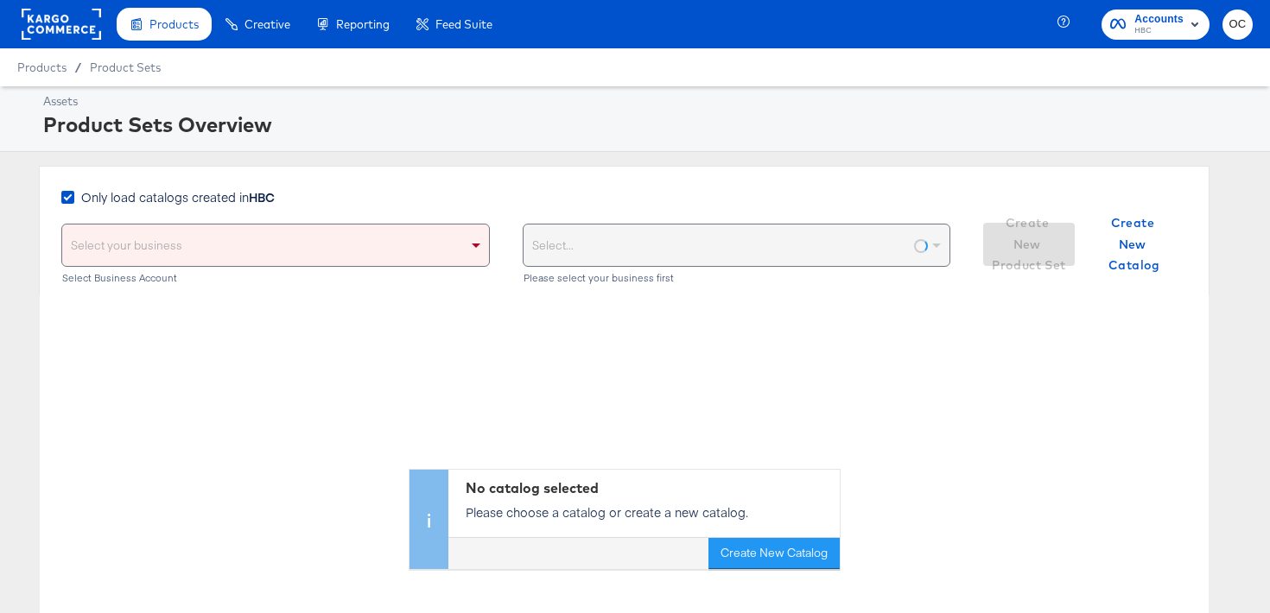
click at [252, 200] on strong "HBC" at bounding box center [262, 196] width 26 height 17
click at [0, 0] on input "Only load catalogs created in HBC" at bounding box center [0, 0] width 0 height 0
click at [249, 228] on div "Select your business" at bounding box center [275, 245] width 427 height 41
type input "v"
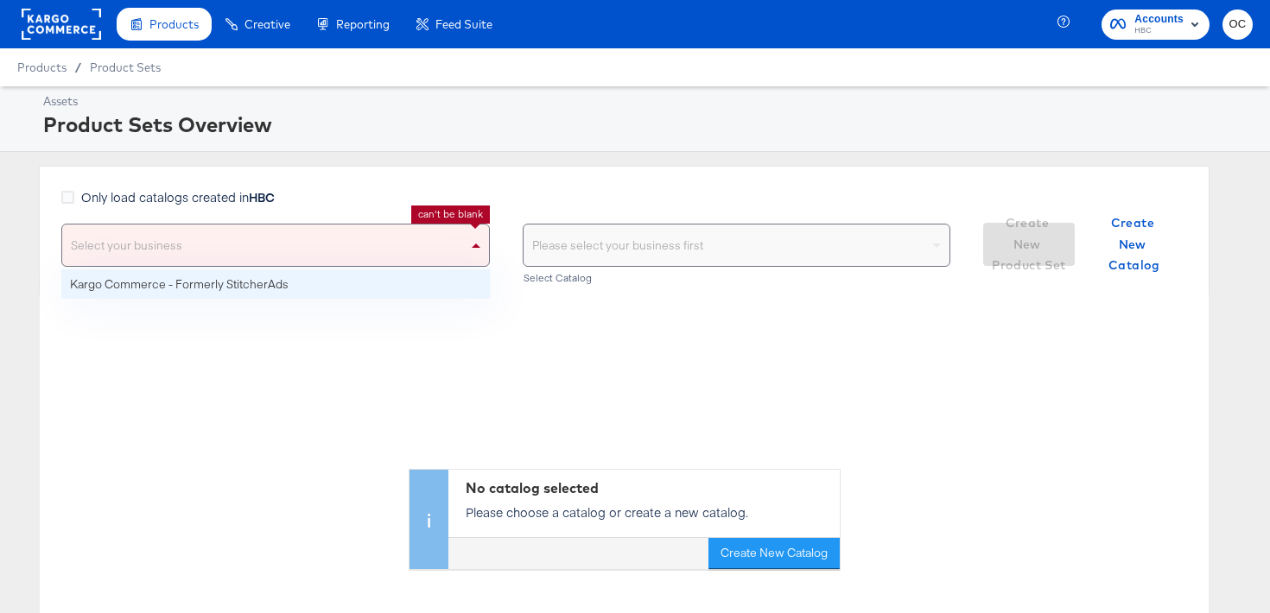
click at [208, 302] on div "No catalog selected Please choose a catalog or create a new catalog. Create New…" at bounding box center [624, 432] width 1169 height 274
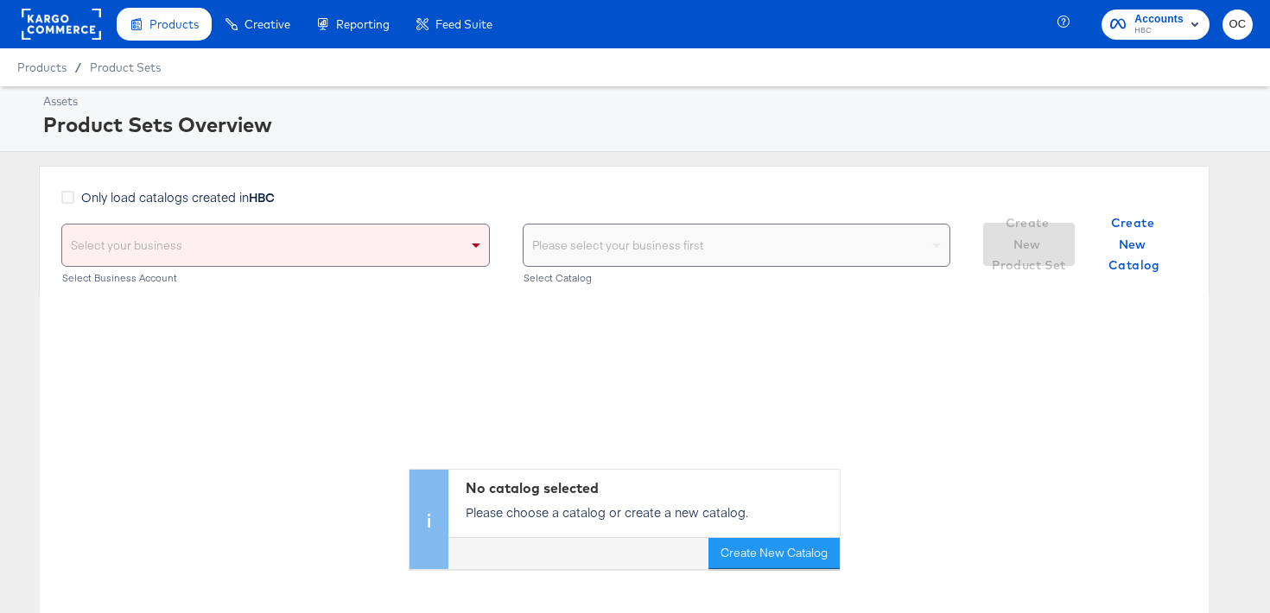
click at [272, 265] on div "Select your business" at bounding box center [275, 245] width 427 height 41
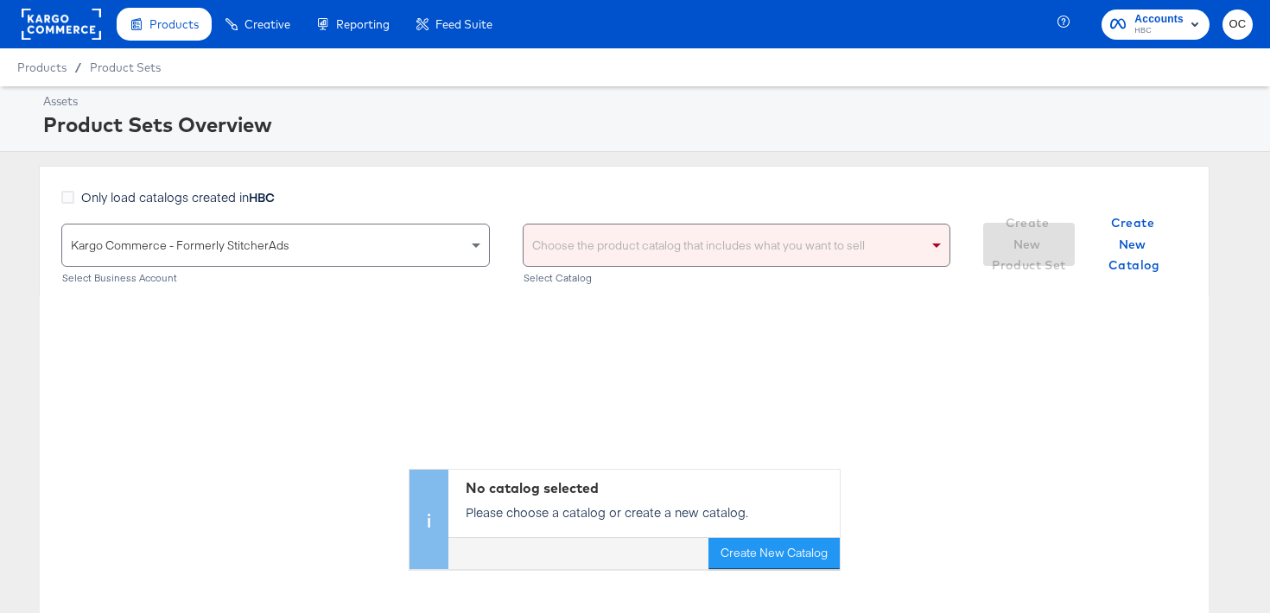
click at [627, 217] on div "Only load catalogs created in HBC" at bounding box center [505, 205] width 889 height 35
click at [615, 225] on div "Choose the product catalog that includes what you want to sell" at bounding box center [737, 245] width 427 height 41
type input "versa"
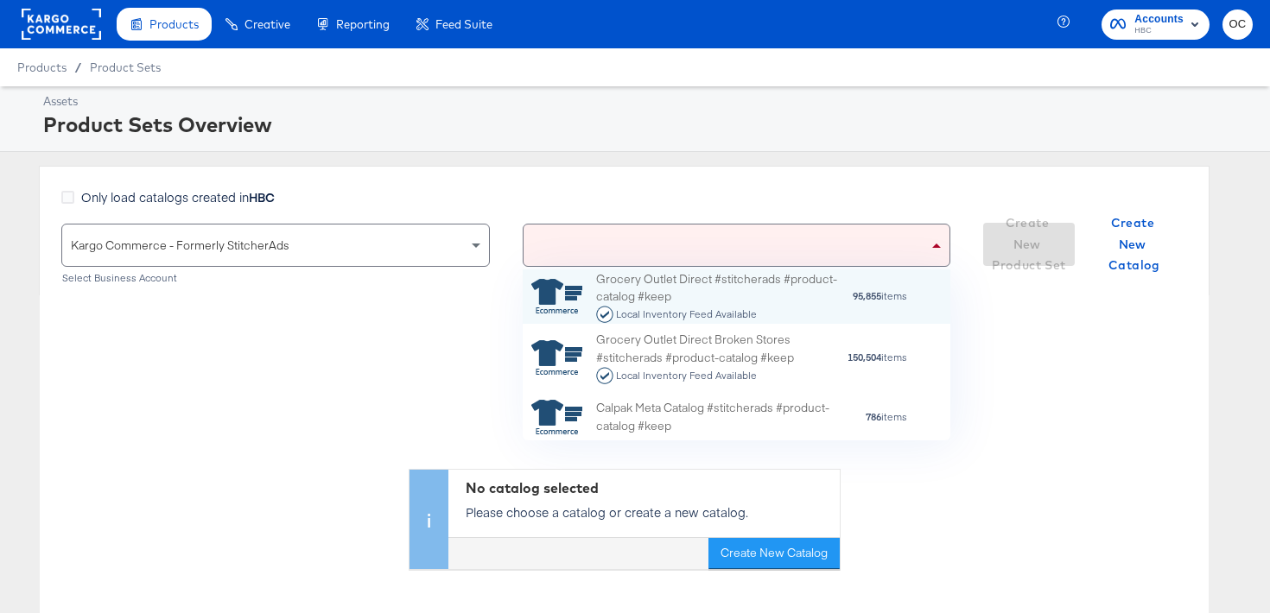
scroll to position [171, 428]
type input "v"
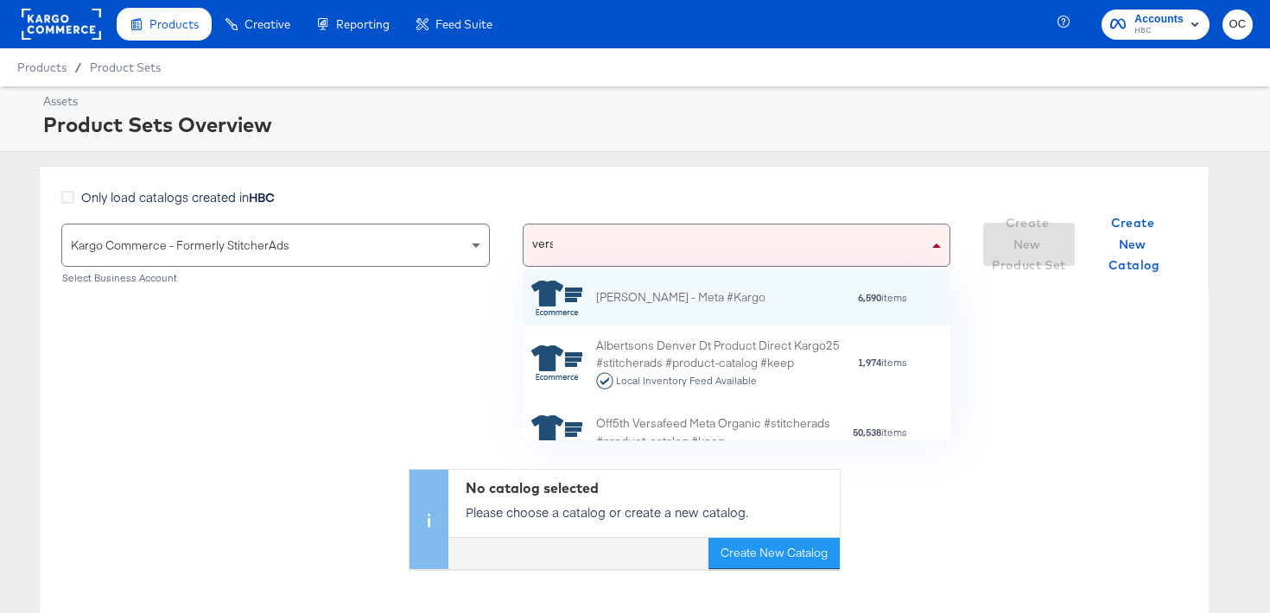
scroll to position [0, 1]
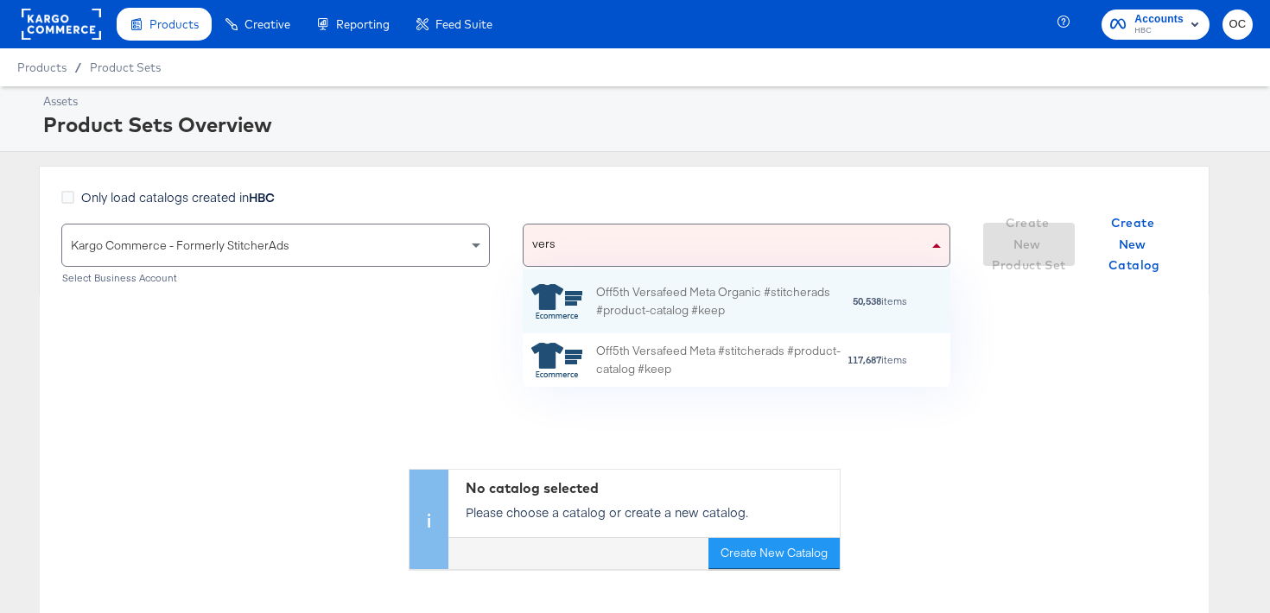
type input "versa"
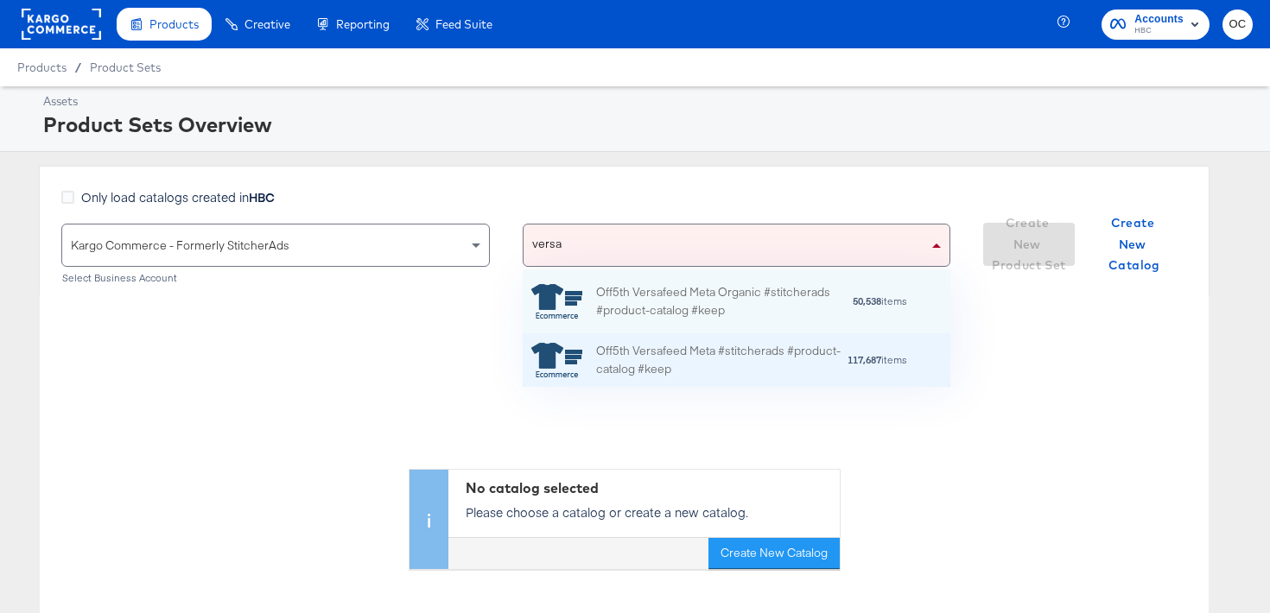
click at [647, 371] on div "Off5th Versafeed Meta #stitcherads #product-catalog #keep" at bounding box center [721, 360] width 251 height 36
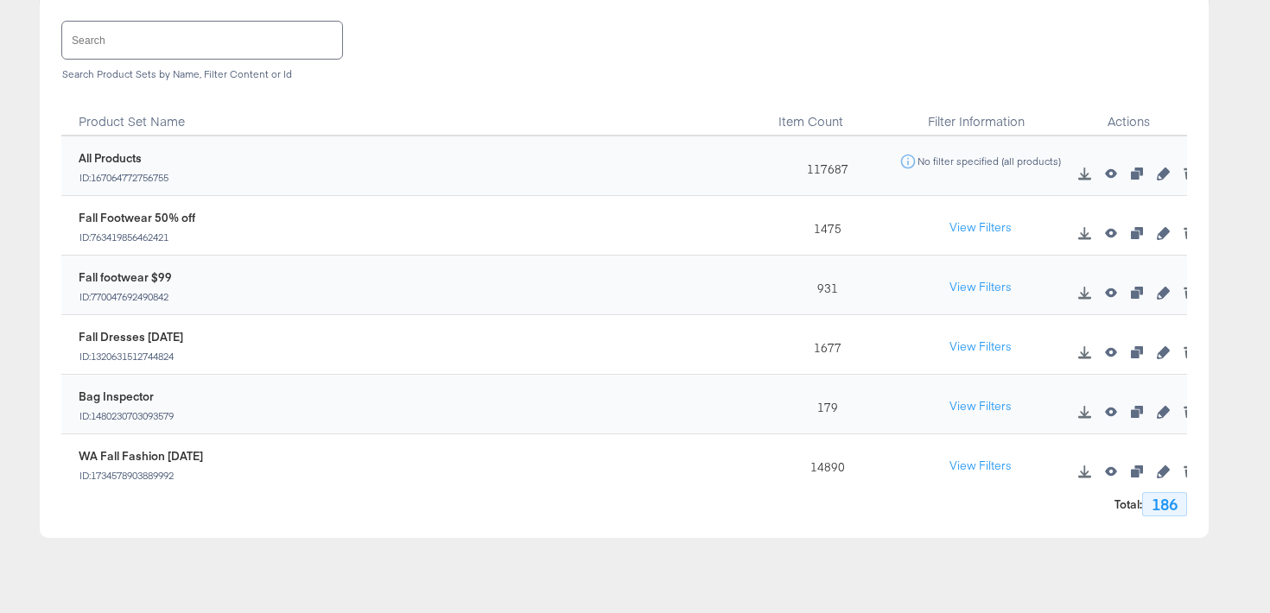
scroll to position [169, 0]
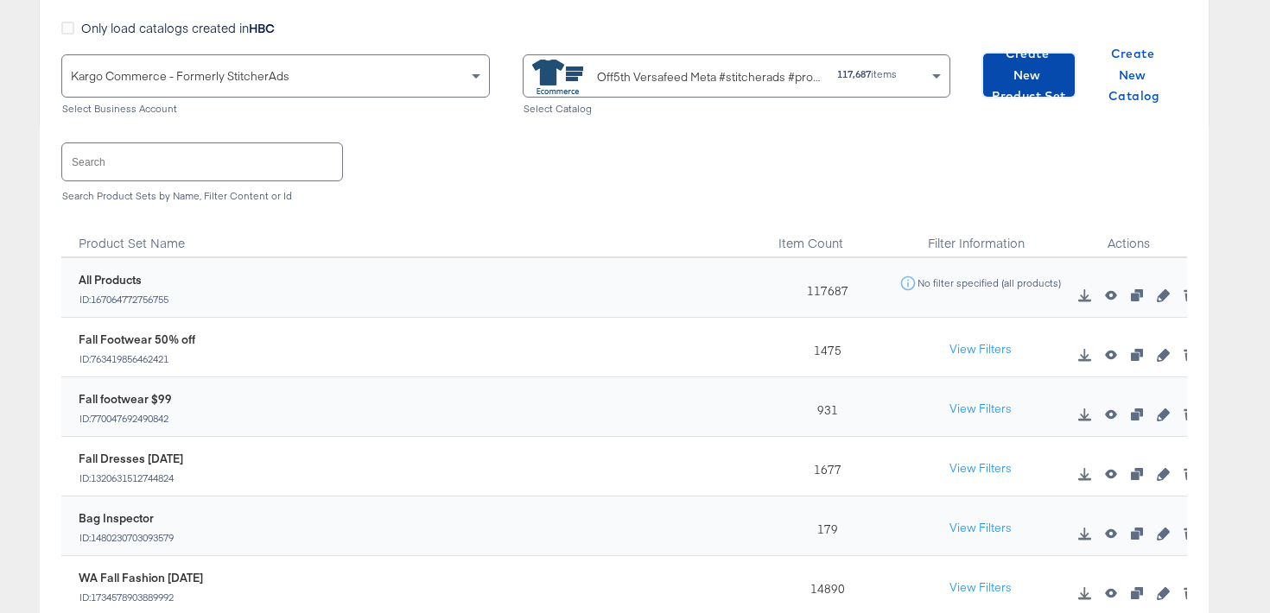
click at [1012, 82] on span "Create New Product Set" at bounding box center [1029, 75] width 78 height 64
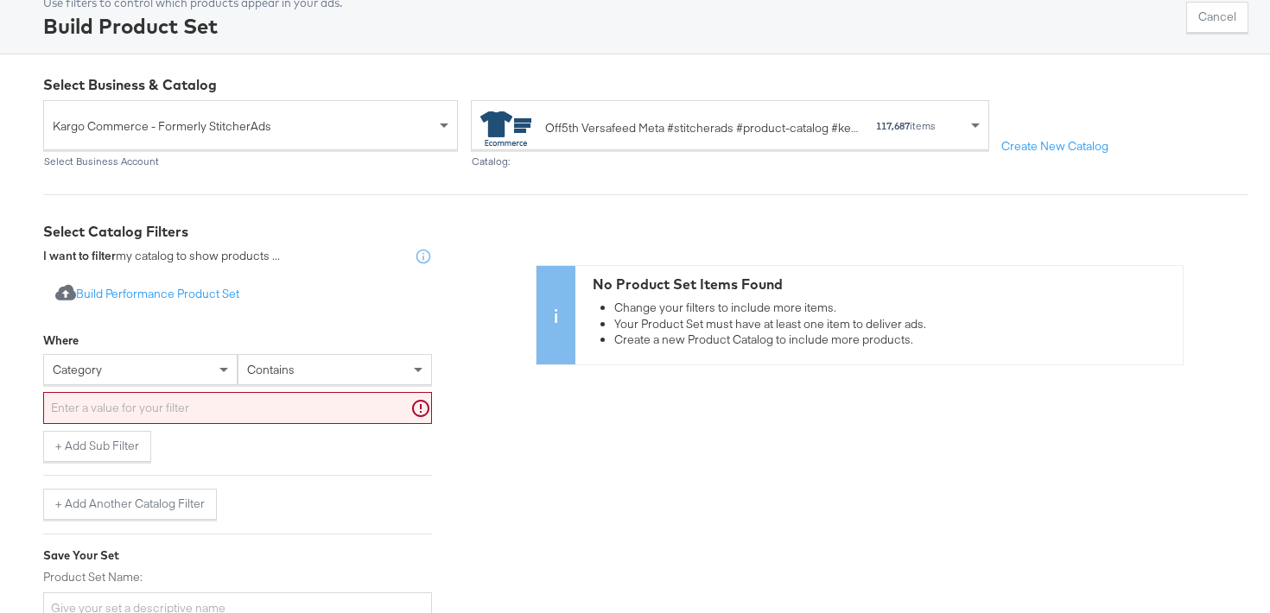
scroll to position [116, 0]
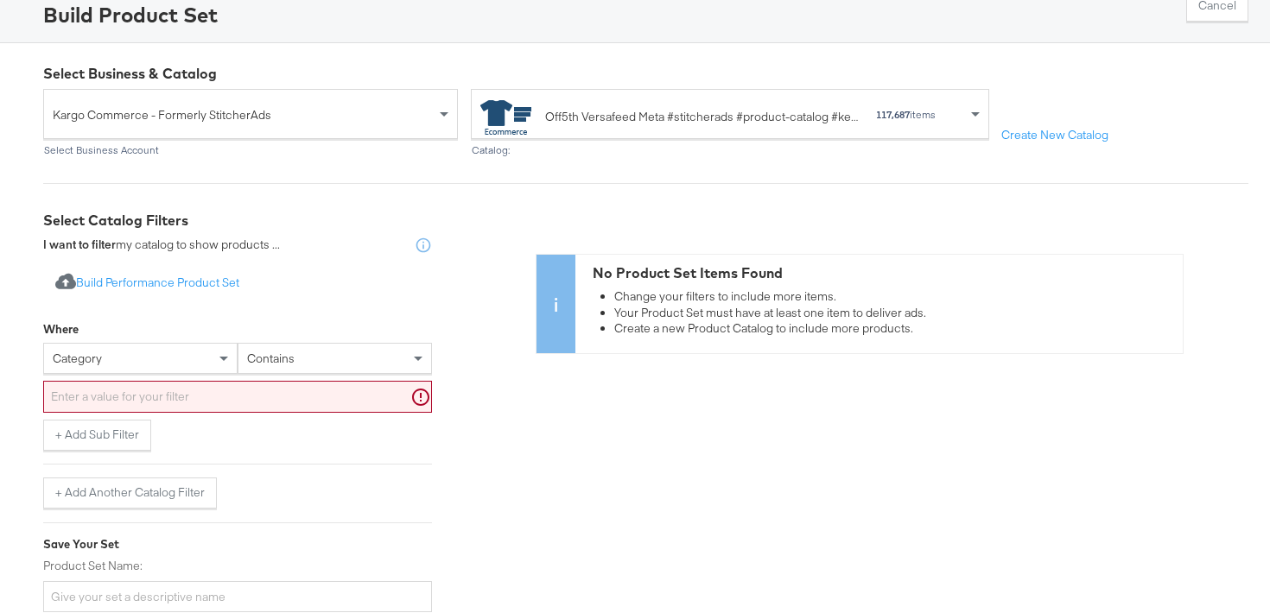
click at [150, 346] on div "category" at bounding box center [140, 358] width 193 height 29
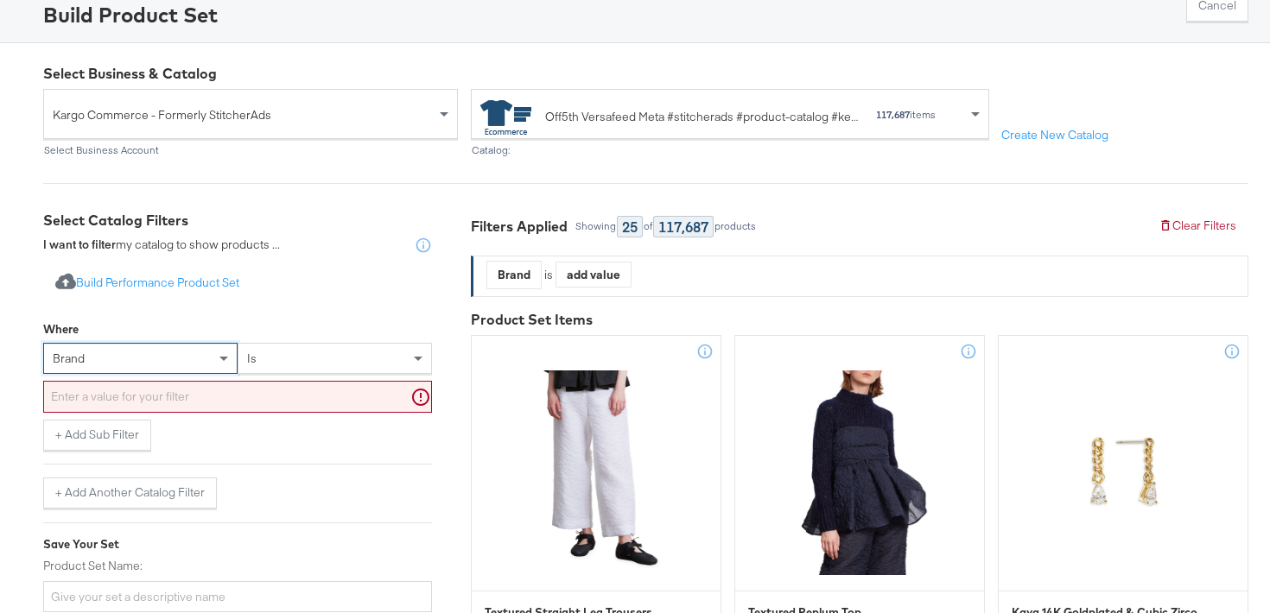
click at [211, 383] on input "text" at bounding box center [237, 397] width 389 height 32
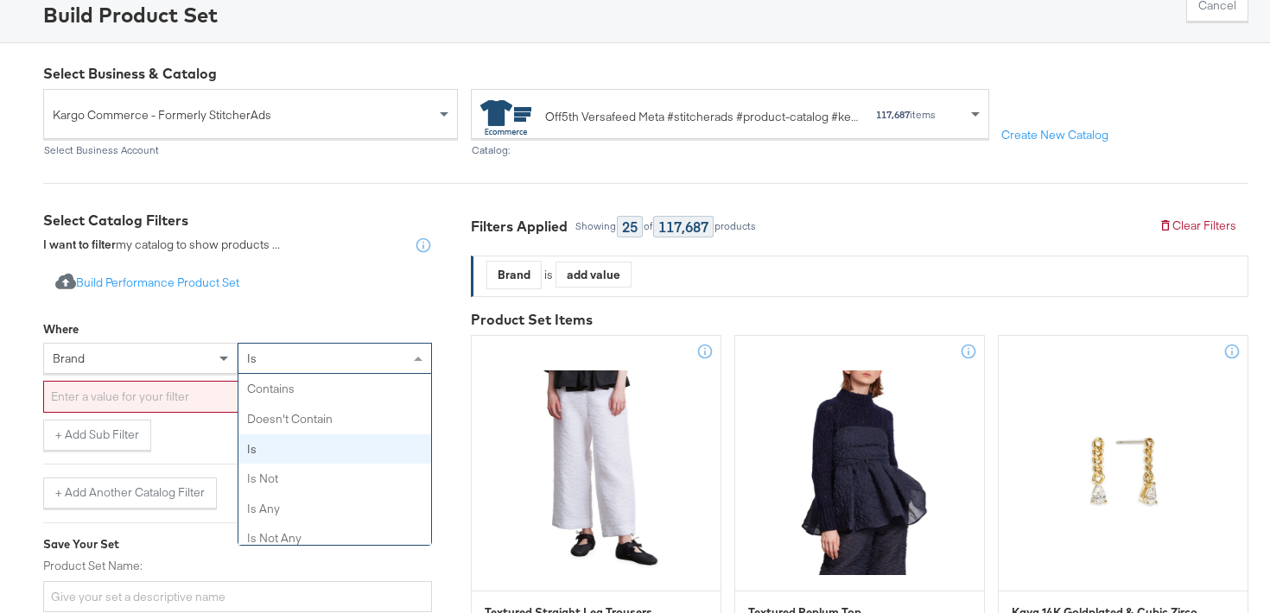
click at [305, 352] on div "is" at bounding box center [334, 358] width 193 height 29
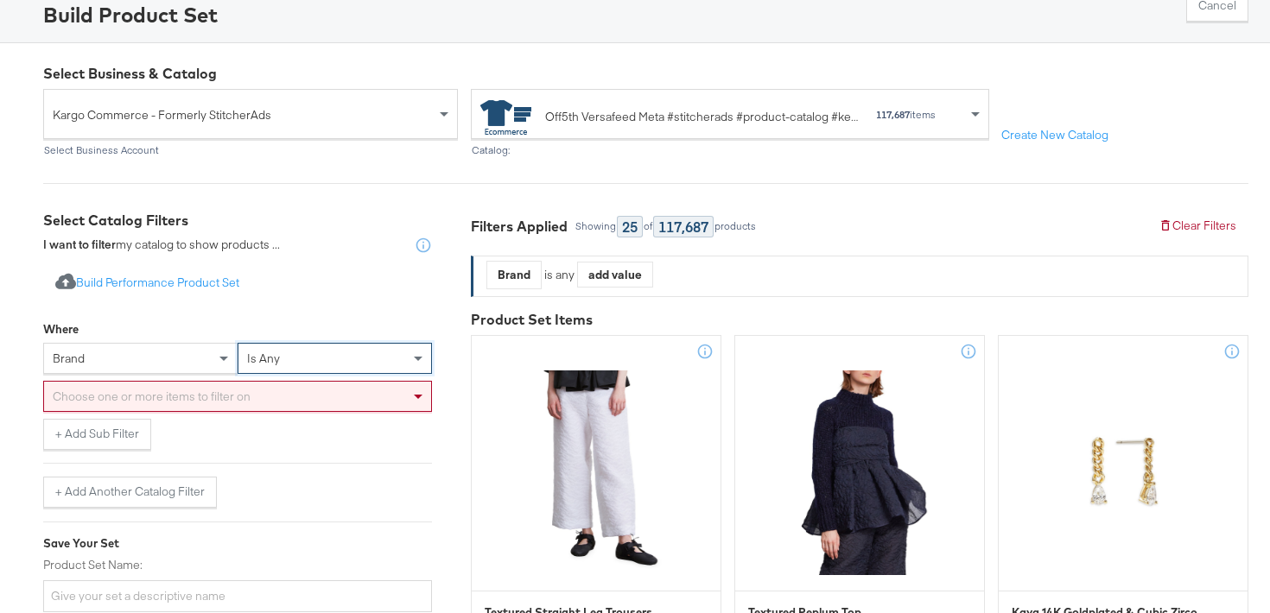
click at [245, 403] on div "Choose one or more items to filter on" at bounding box center [237, 396] width 387 height 29
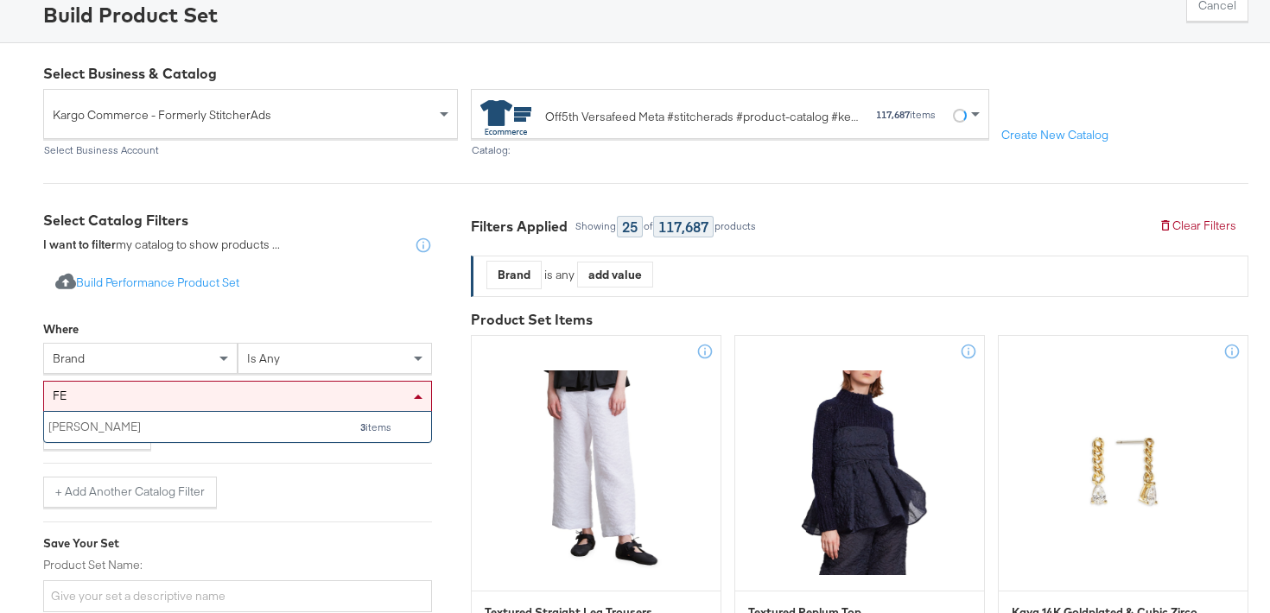
scroll to position [171, 387]
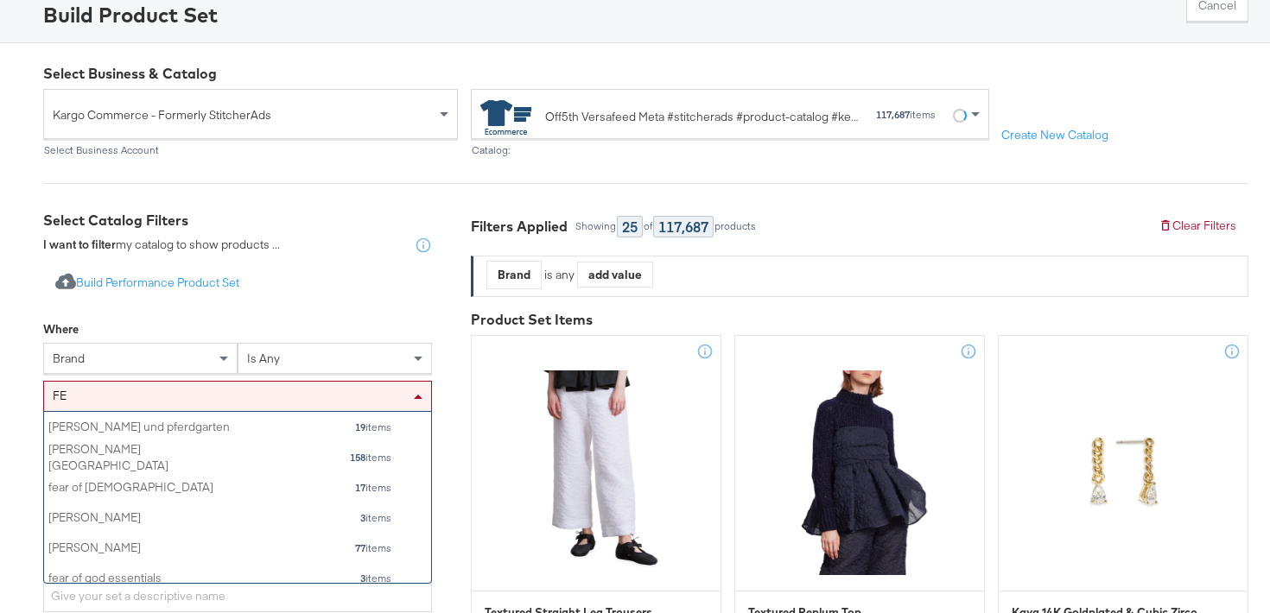
type input "F"
type input "M"
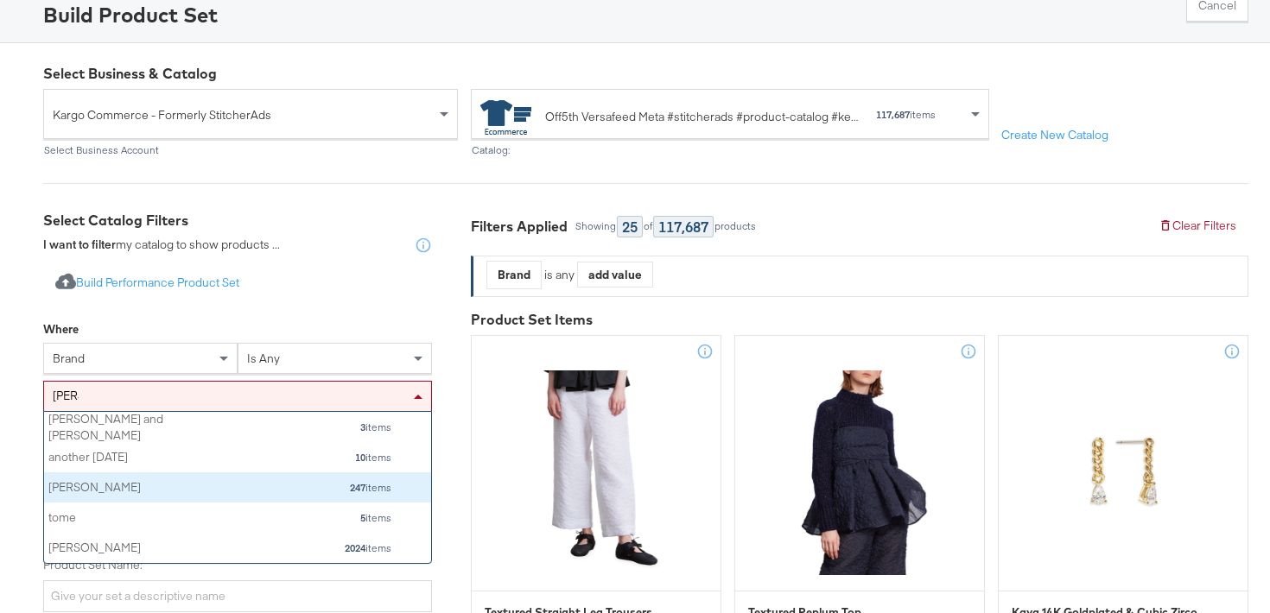
scroll to position [119, 0]
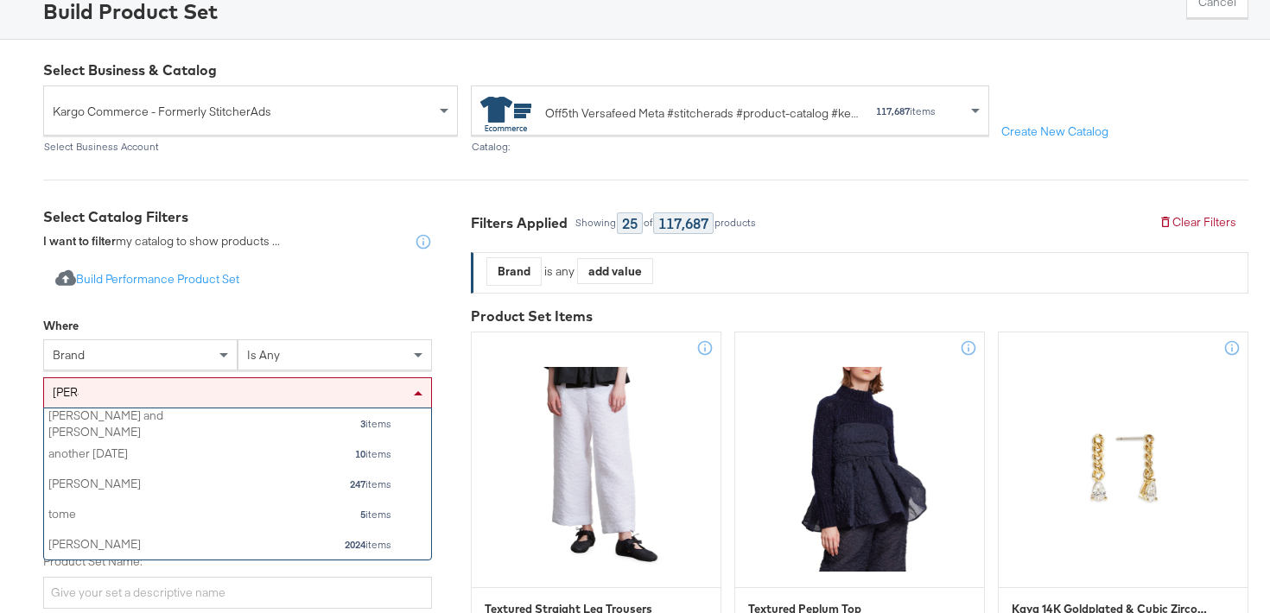
click at [187, 397] on div "TOM TOM" at bounding box center [237, 393] width 389 height 31
type input "T"
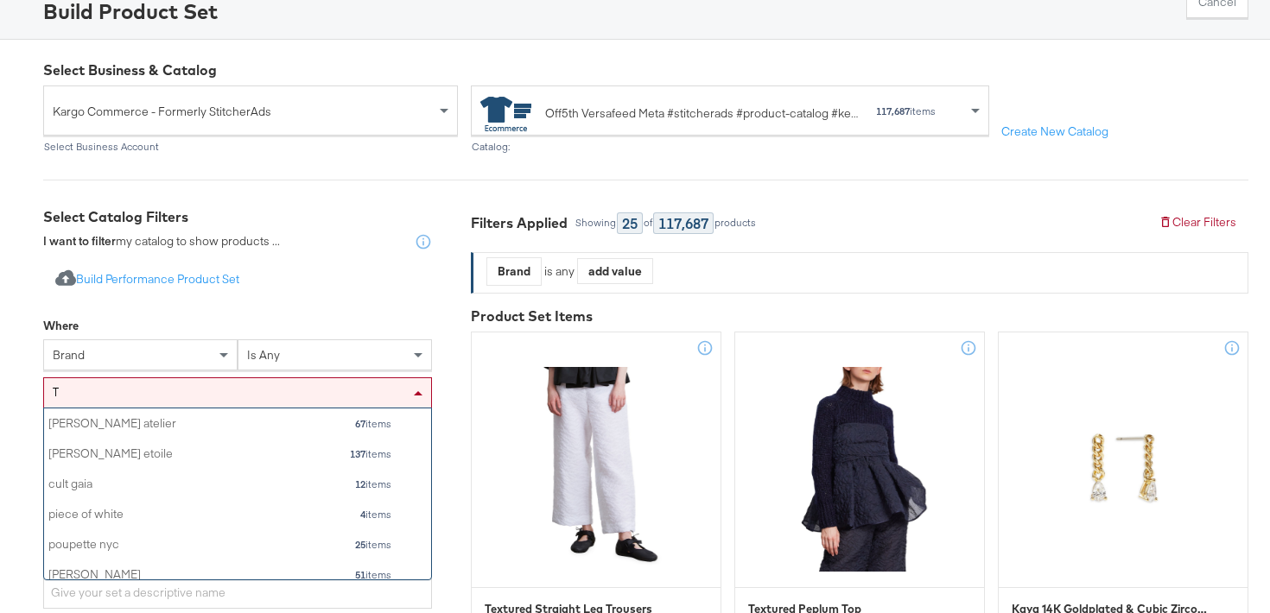
scroll to position [171, 387]
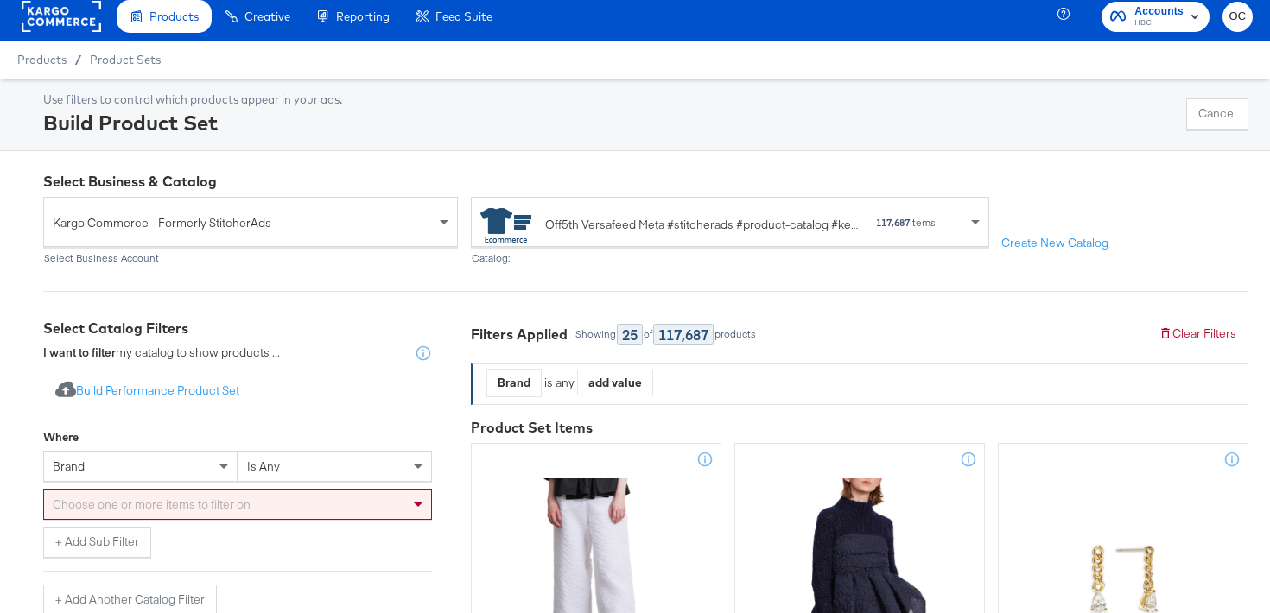
scroll to position [0, 0]
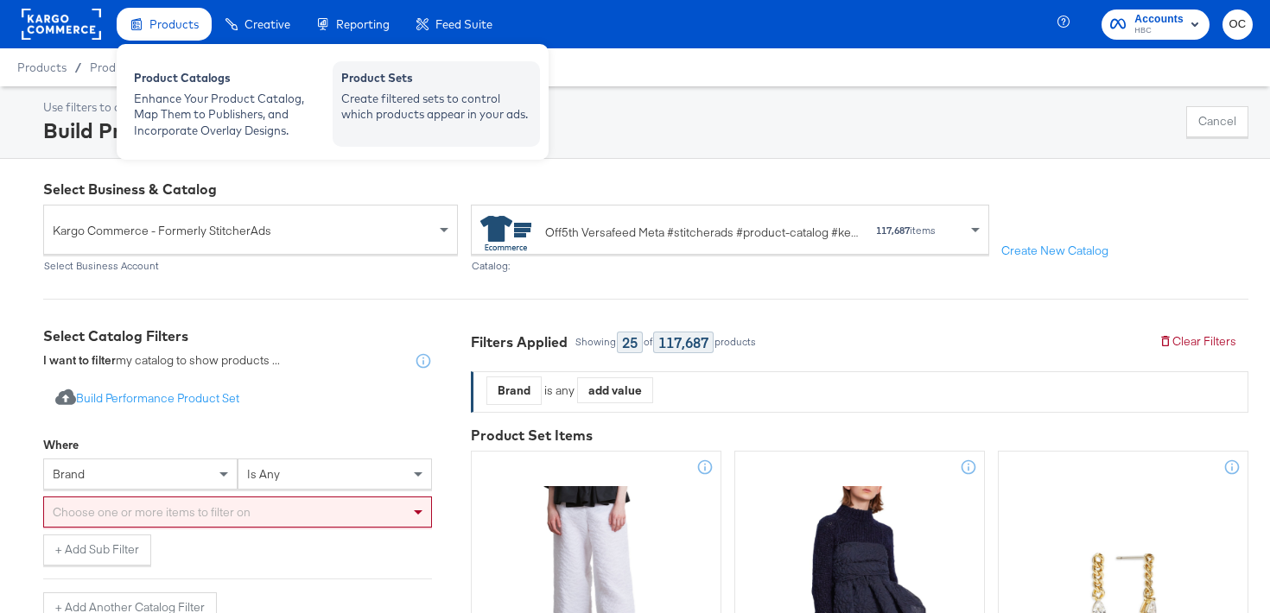
click at [386, 95] on div "Create filtered sets to control which products appear in your ads." at bounding box center [436, 107] width 190 height 32
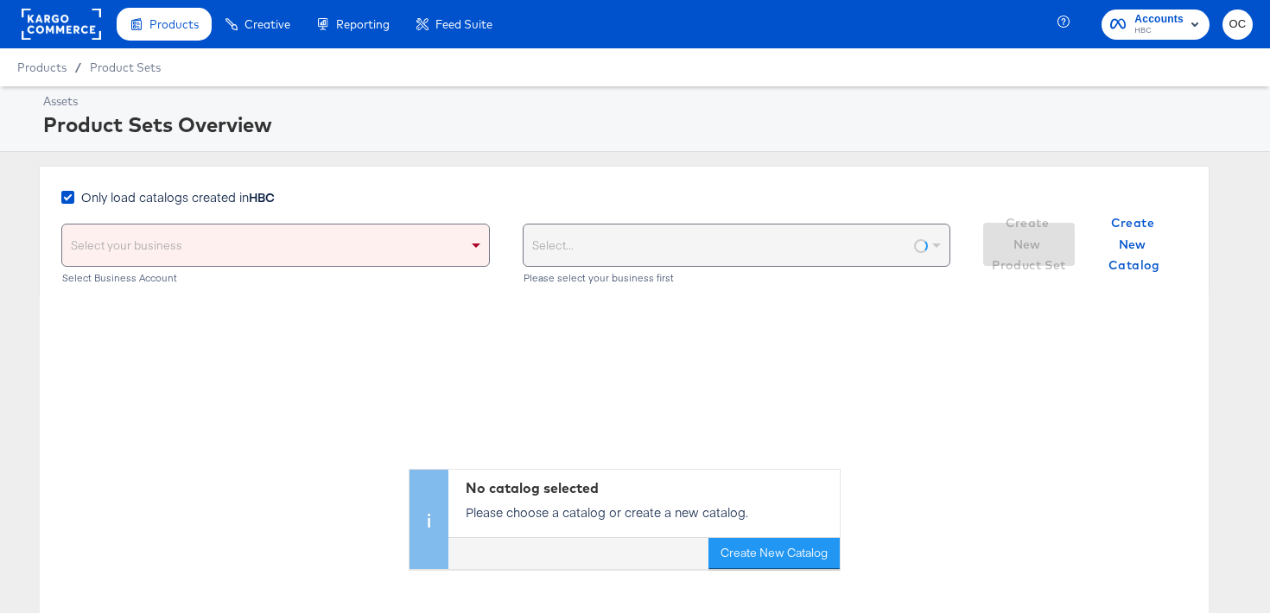
click at [198, 188] on span "Only load catalogs created in HBC" at bounding box center [178, 196] width 194 height 17
click at [0, 0] on input "Only load catalogs created in HBC" at bounding box center [0, 0] width 0 height 0
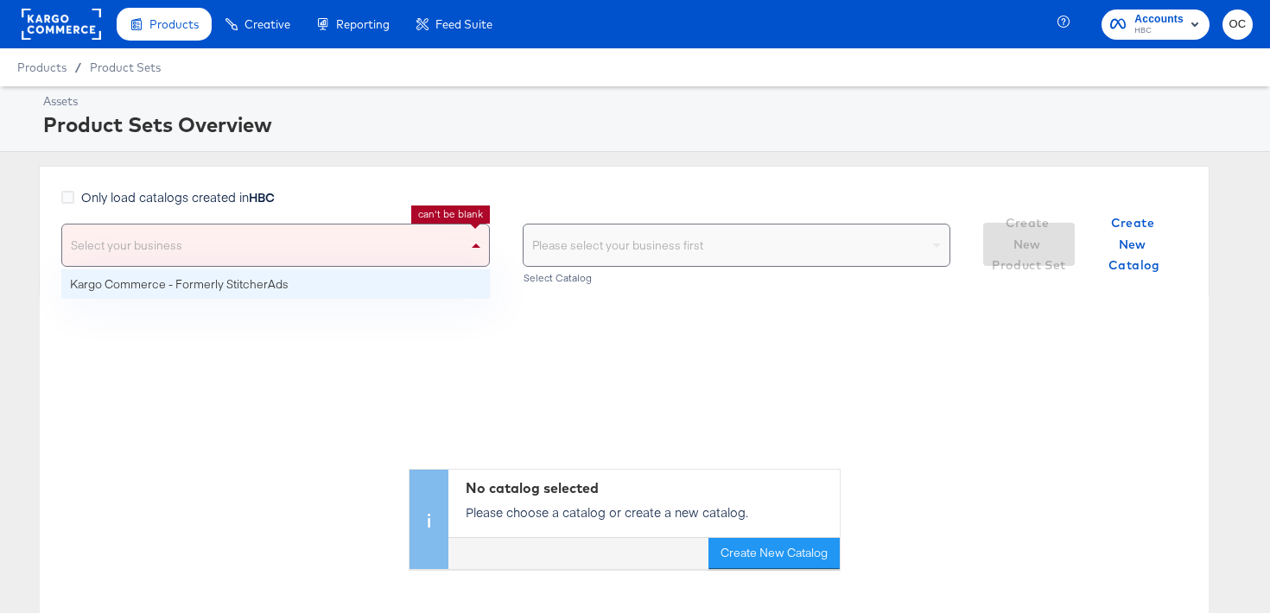
click at [194, 242] on div "Select your business" at bounding box center [275, 245] width 427 height 41
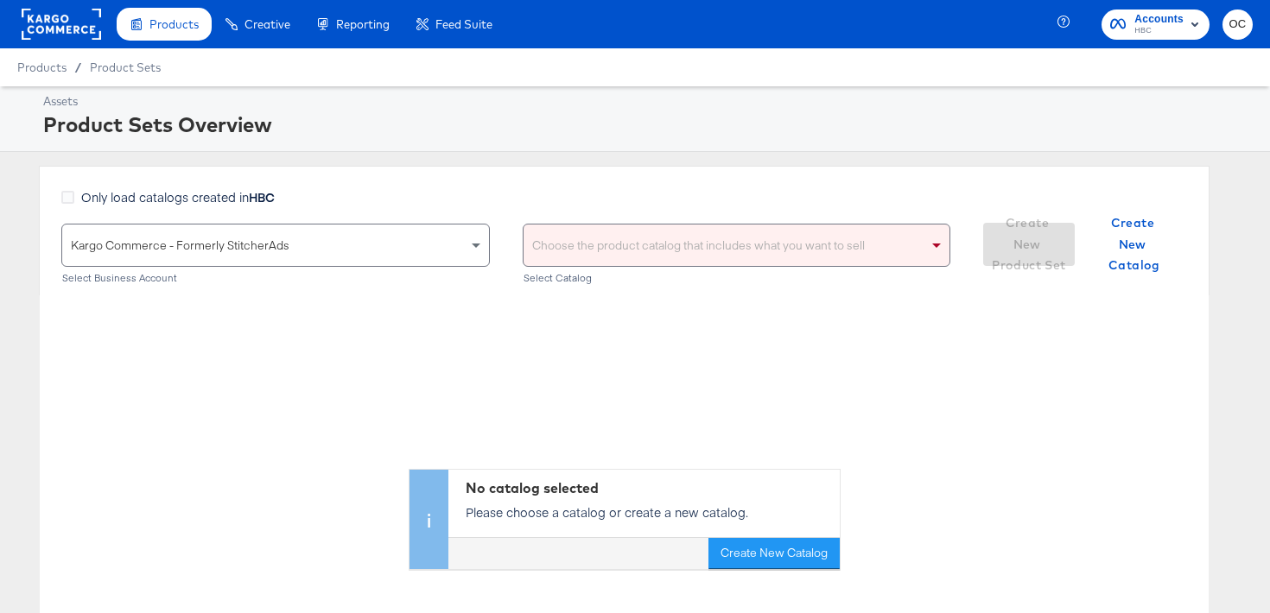
click at [544, 238] on div "Choose the product catalog that includes what you want to sell" at bounding box center [737, 245] width 427 height 41
type input "versa"
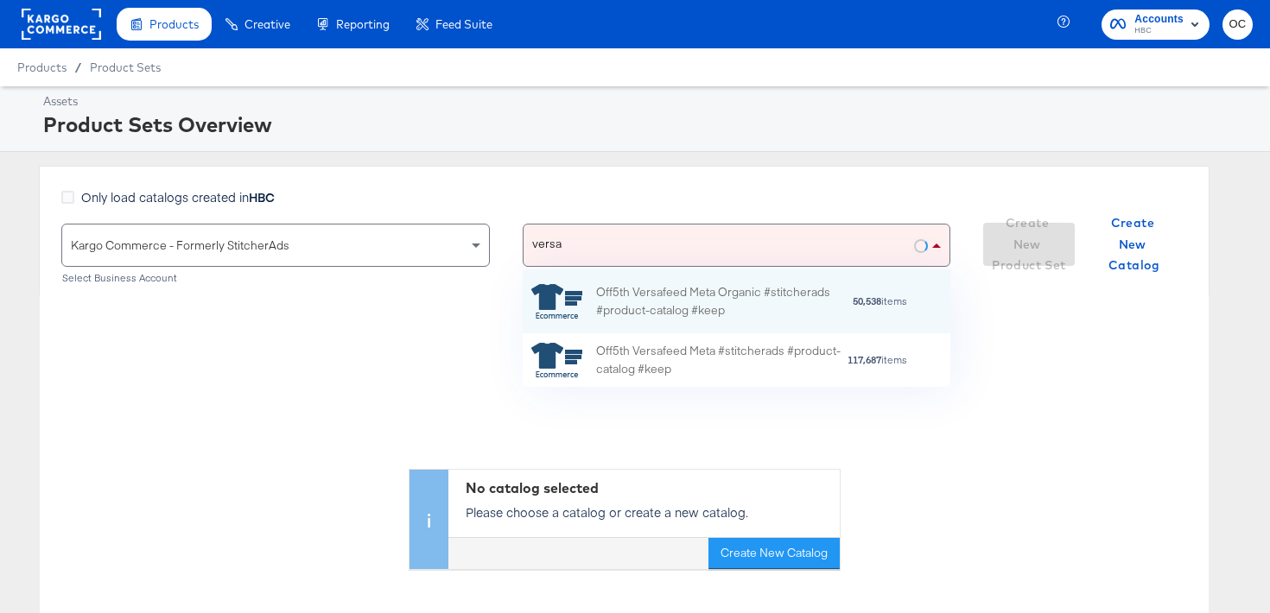
scroll to position [117, 428]
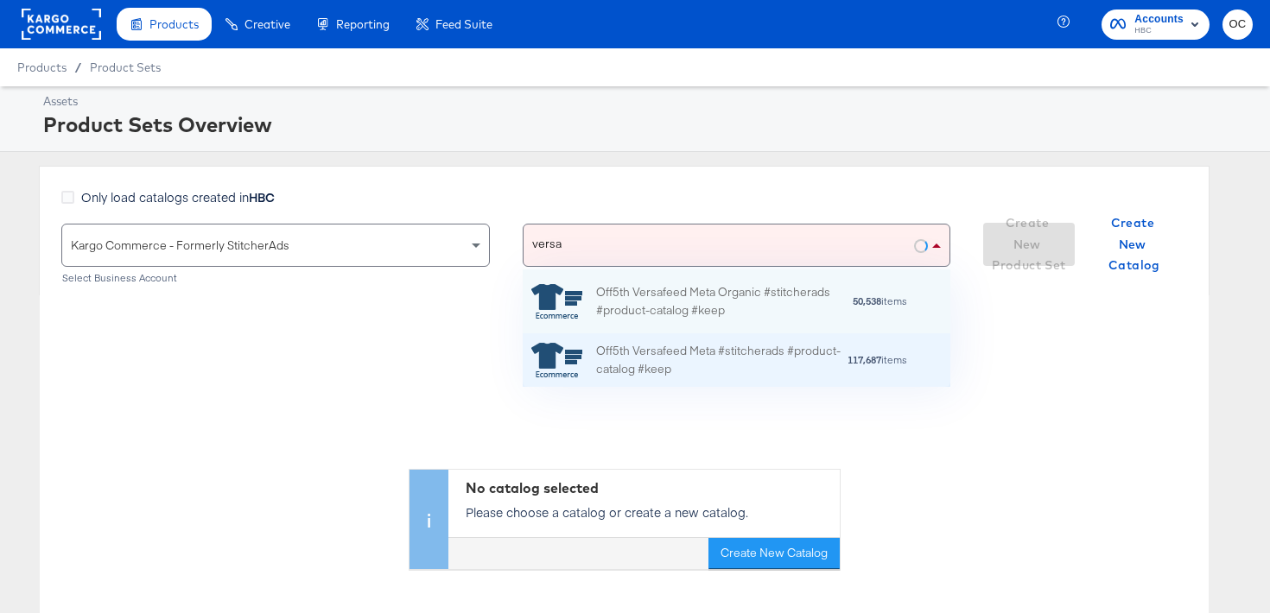
click at [612, 355] on div "Off5th Versafeed Meta #stitcherads #product-catalog #keep" at bounding box center [721, 360] width 251 height 36
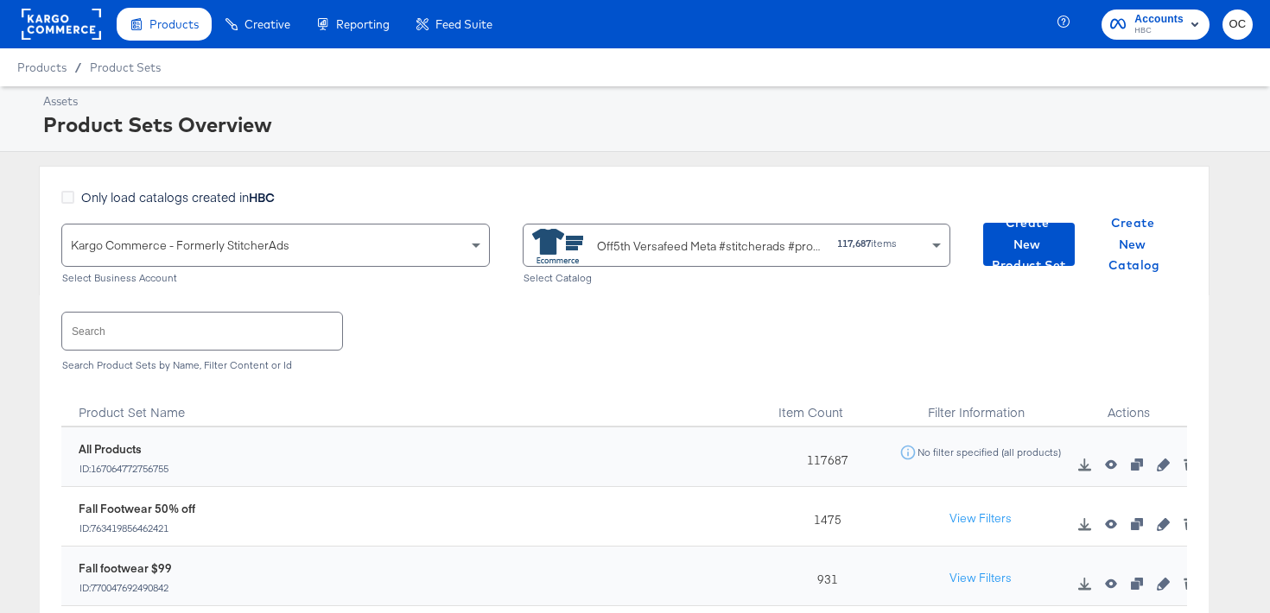
click at [285, 340] on input "text" at bounding box center [202, 331] width 280 height 37
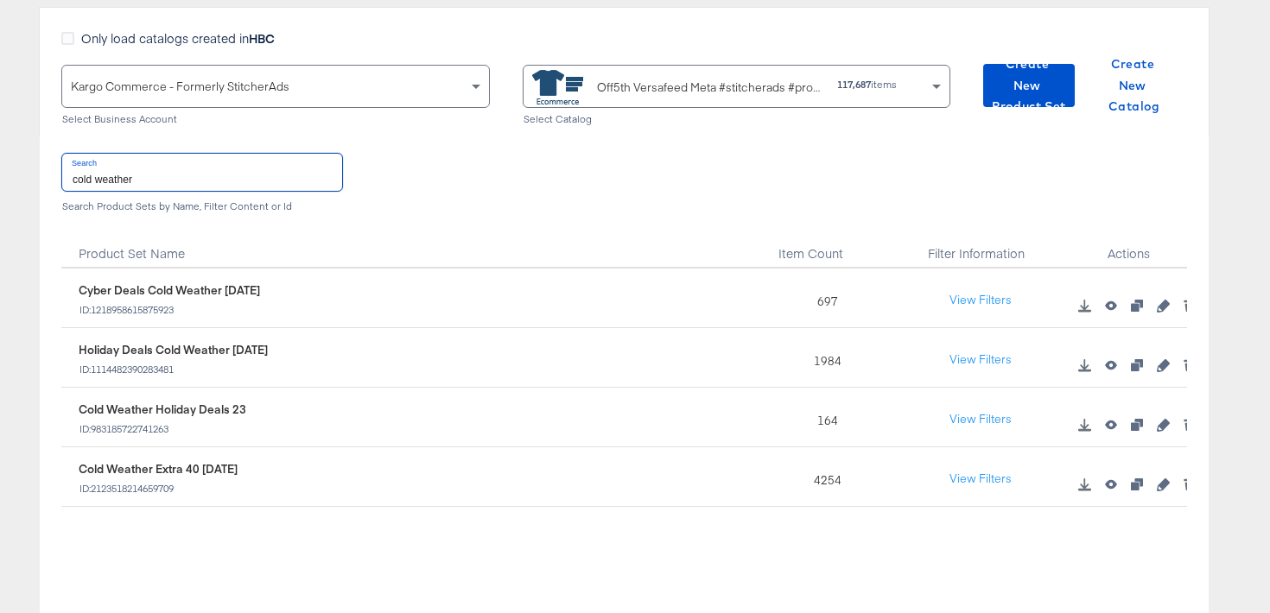
scroll to position [161, 0]
type input "cold weather"
click at [965, 478] on button "View Filters" at bounding box center [980, 477] width 86 height 31
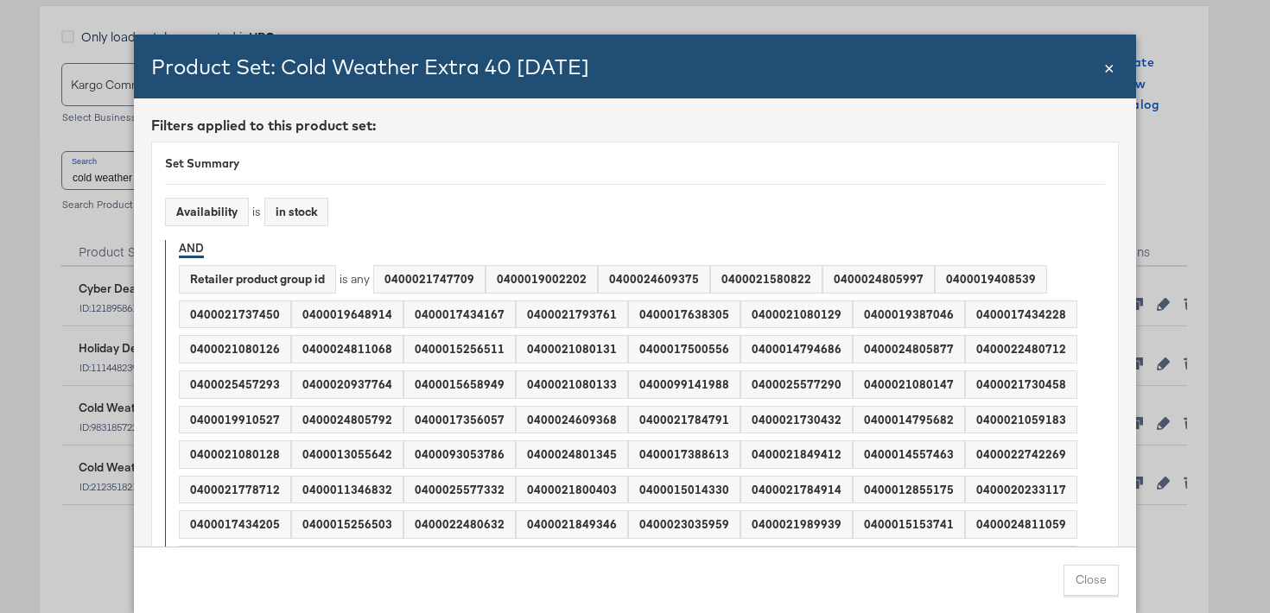
scroll to position [3723, 0]
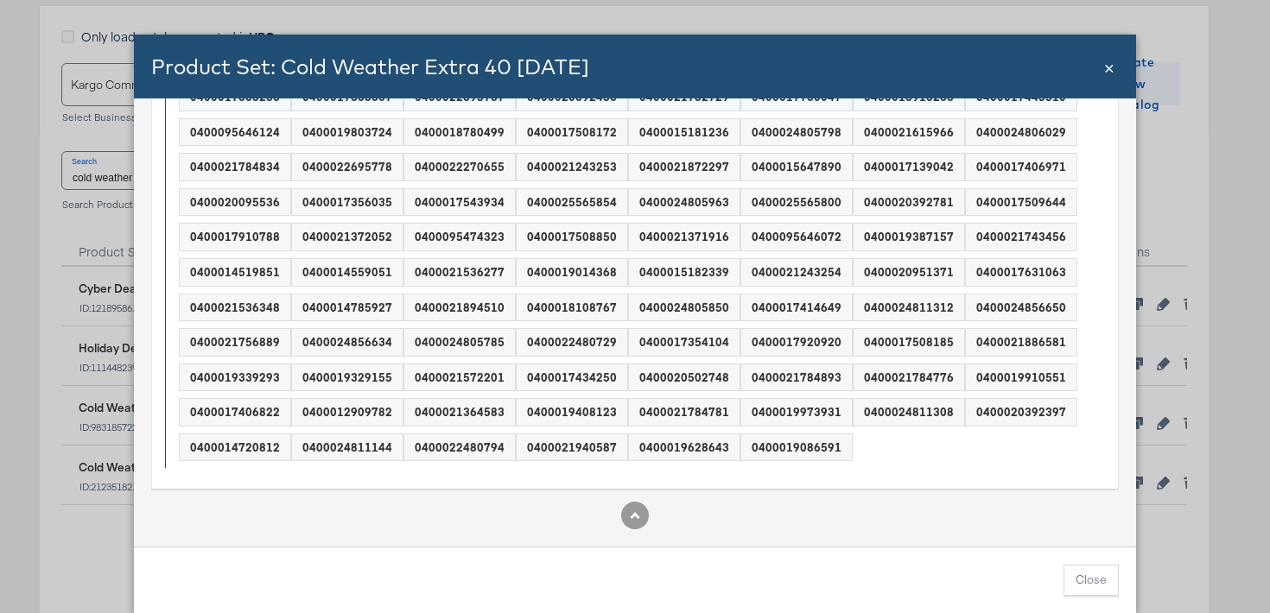
click at [1107, 68] on span "×" at bounding box center [1109, 65] width 10 height 23
click at [1107, 68] on span "Create New Catalog" at bounding box center [1135, 84] width 78 height 64
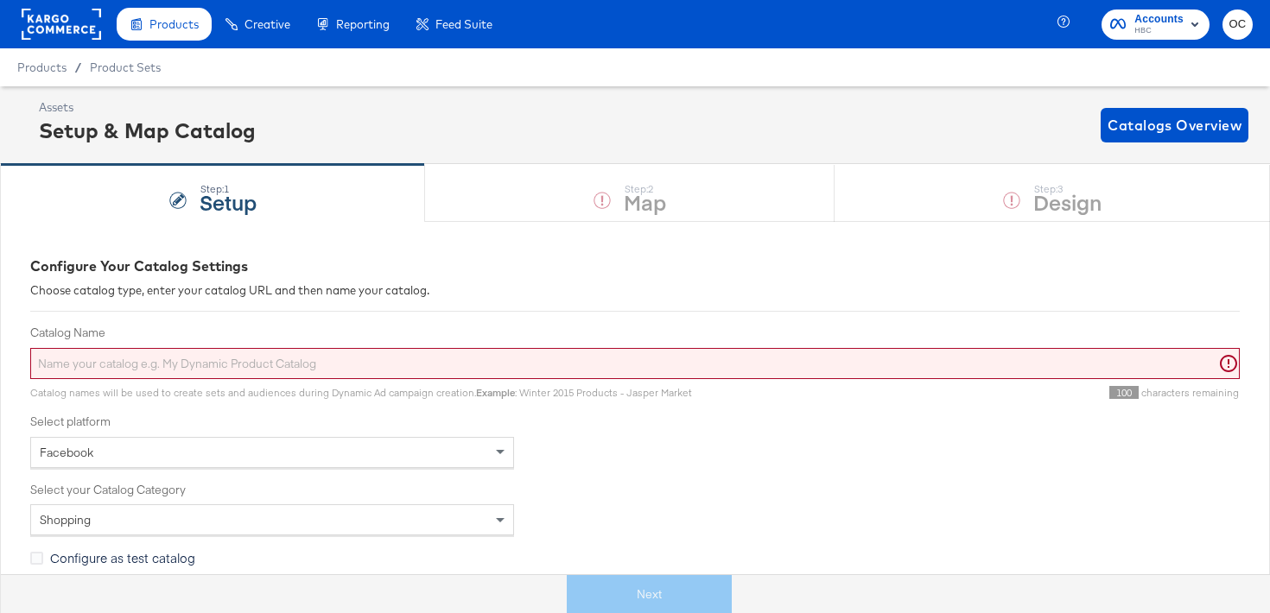
scroll to position [161, 0]
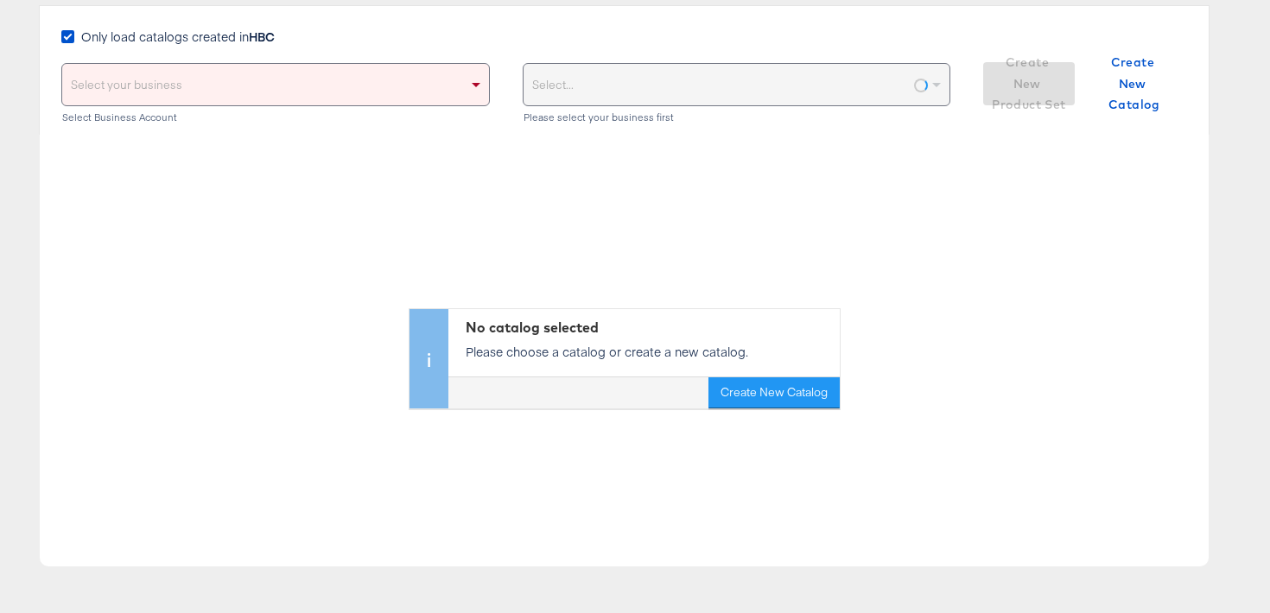
click at [247, 38] on span "Only load catalogs created in HBC" at bounding box center [178, 36] width 194 height 17
click at [0, 0] on input "Only load catalogs created in HBC" at bounding box center [0, 0] width 0 height 0
click at [404, 90] on div "Select your business" at bounding box center [275, 84] width 427 height 41
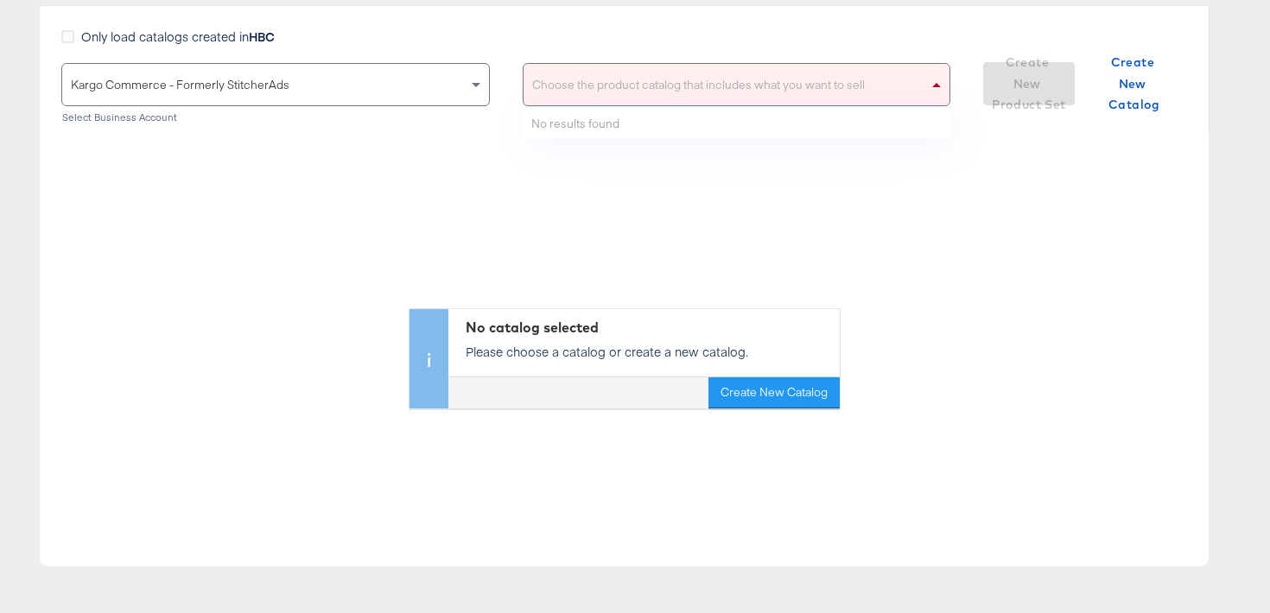
click at [558, 82] on div "Choose the product catalog that includes what you want to sell" at bounding box center [737, 84] width 427 height 41
type input "versa"
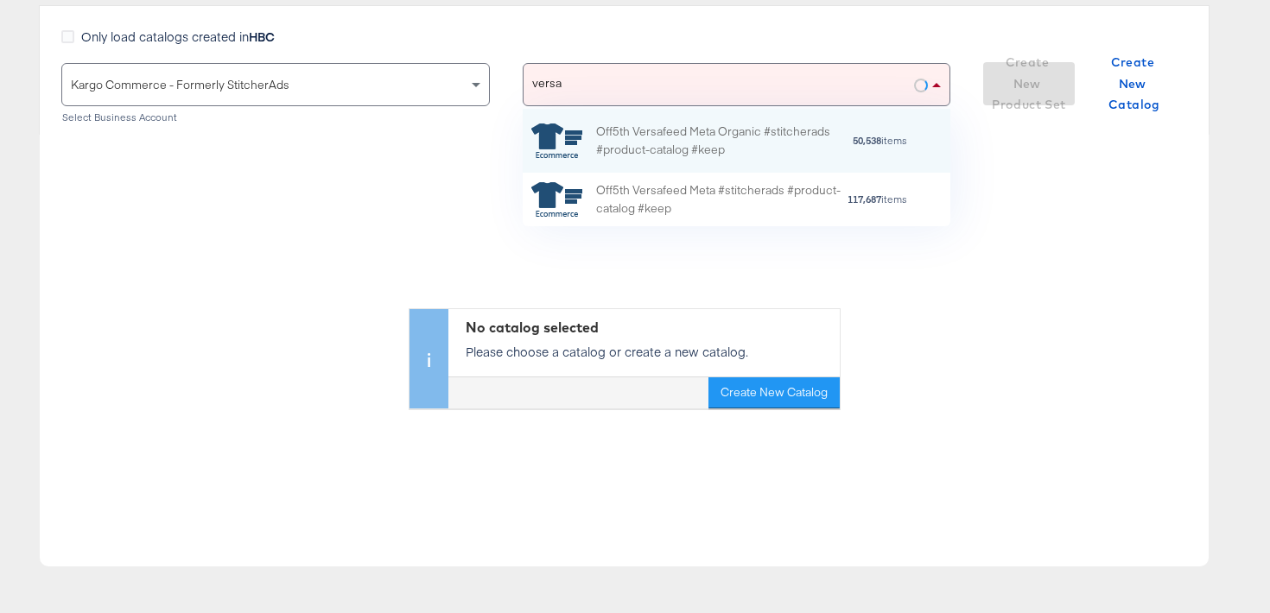
scroll to position [117, 428]
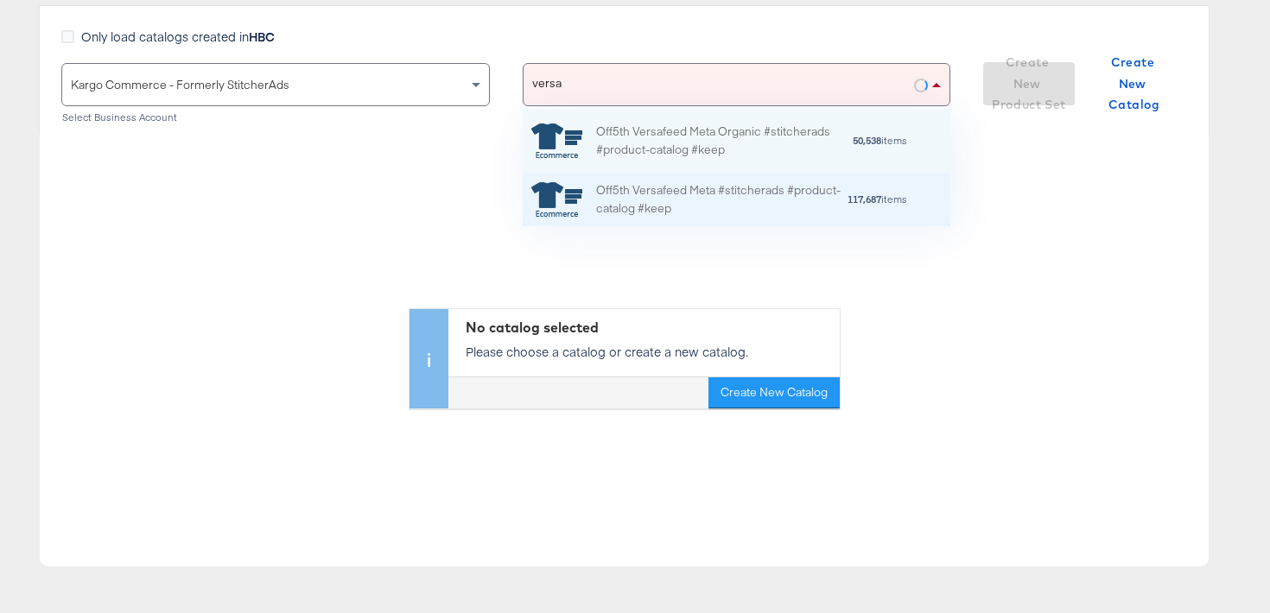
click at [599, 188] on div "Off5th Versafeed Meta #stitcherads #product-catalog #keep" at bounding box center [721, 199] width 251 height 36
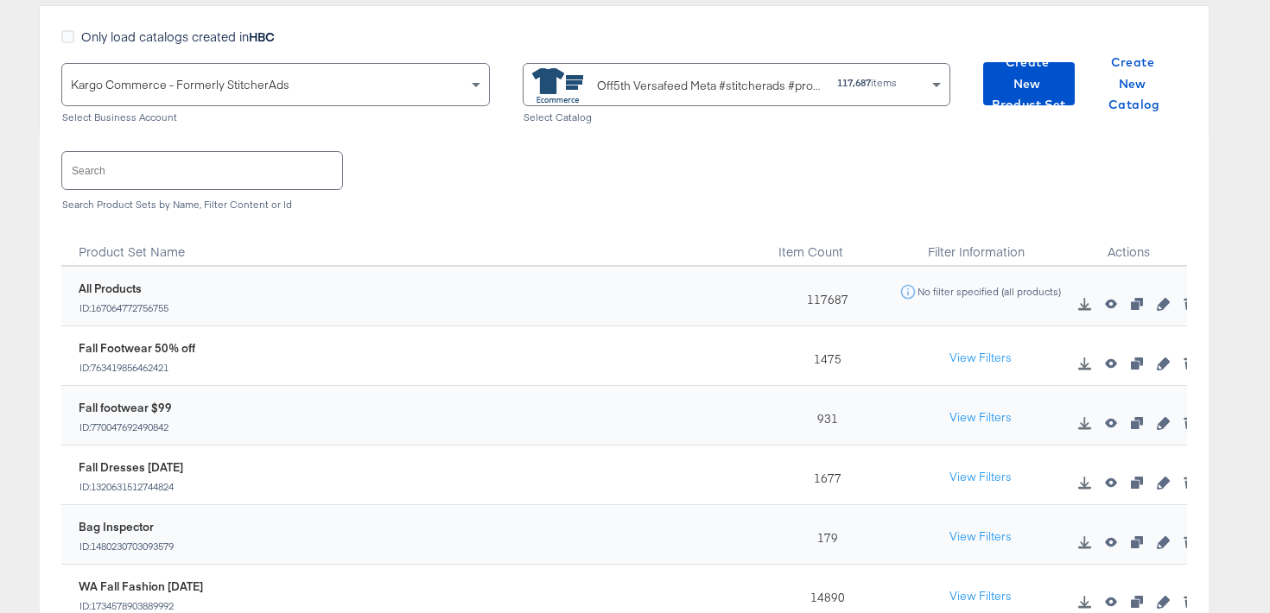
click at [303, 168] on input "text" at bounding box center [202, 170] width 280 height 37
click at [1026, 75] on span "Create New Product Set" at bounding box center [1029, 84] width 78 height 64
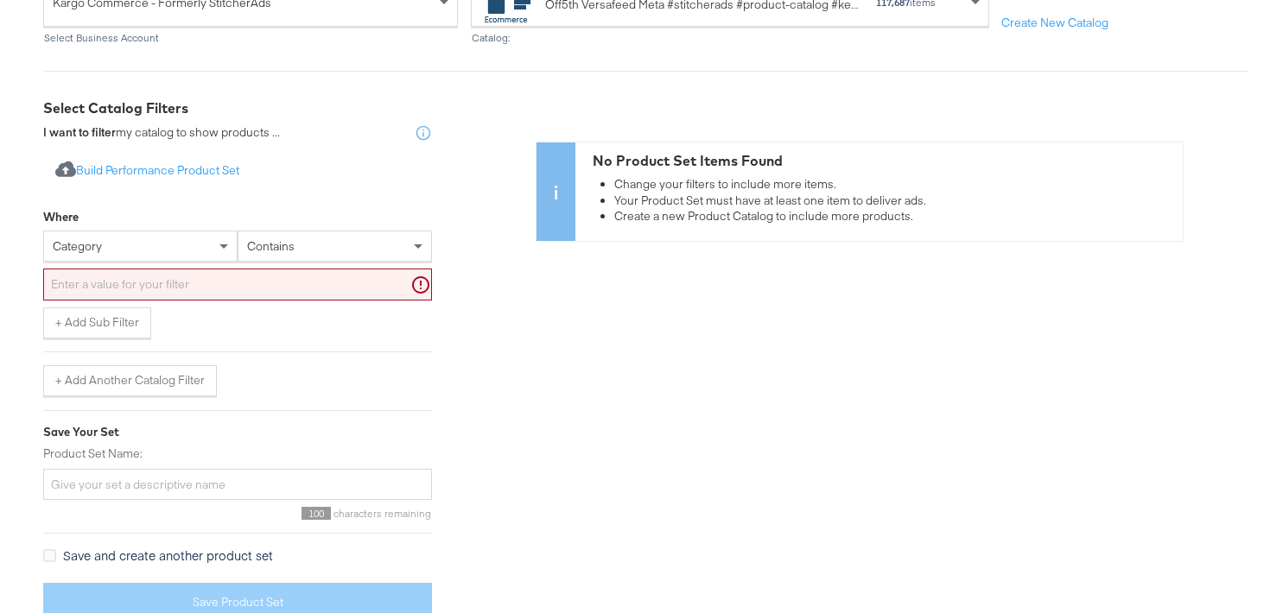
scroll to position [257, 0]
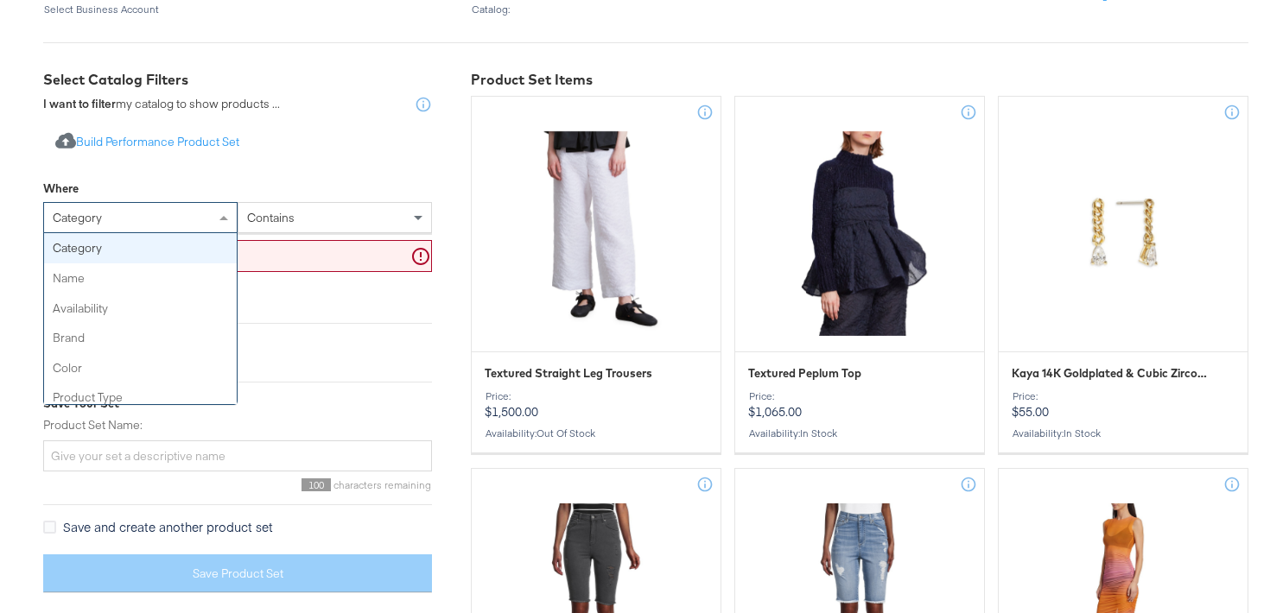
click at [215, 225] on span at bounding box center [226, 217] width 22 height 29
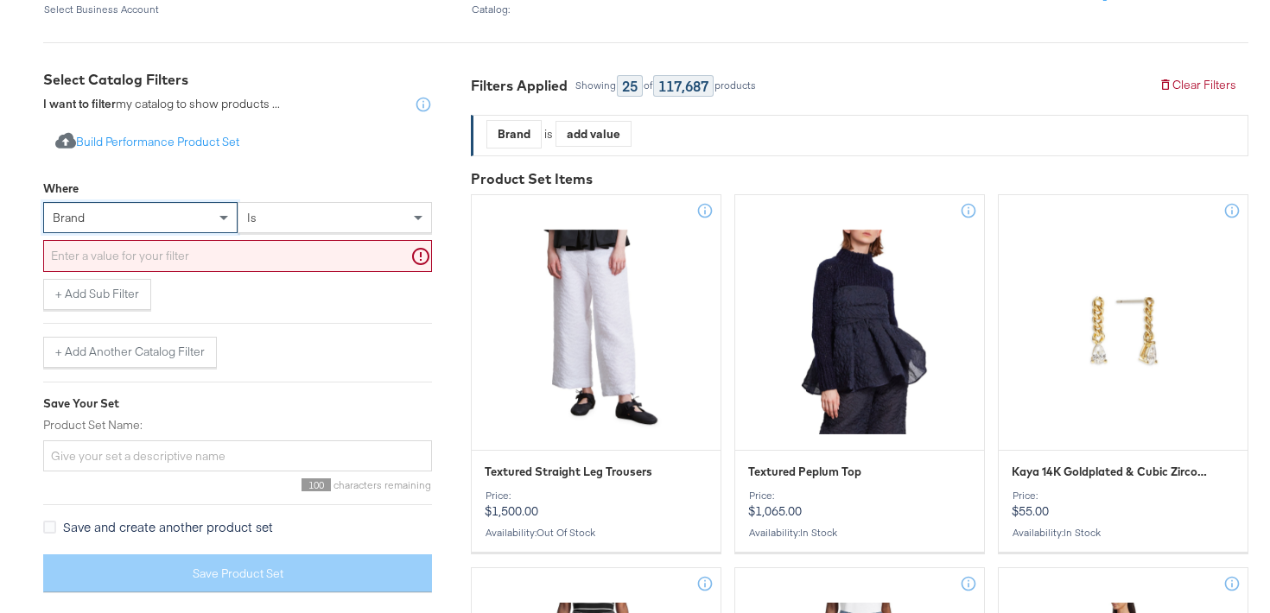
click at [206, 258] on input "text" at bounding box center [237, 256] width 389 height 32
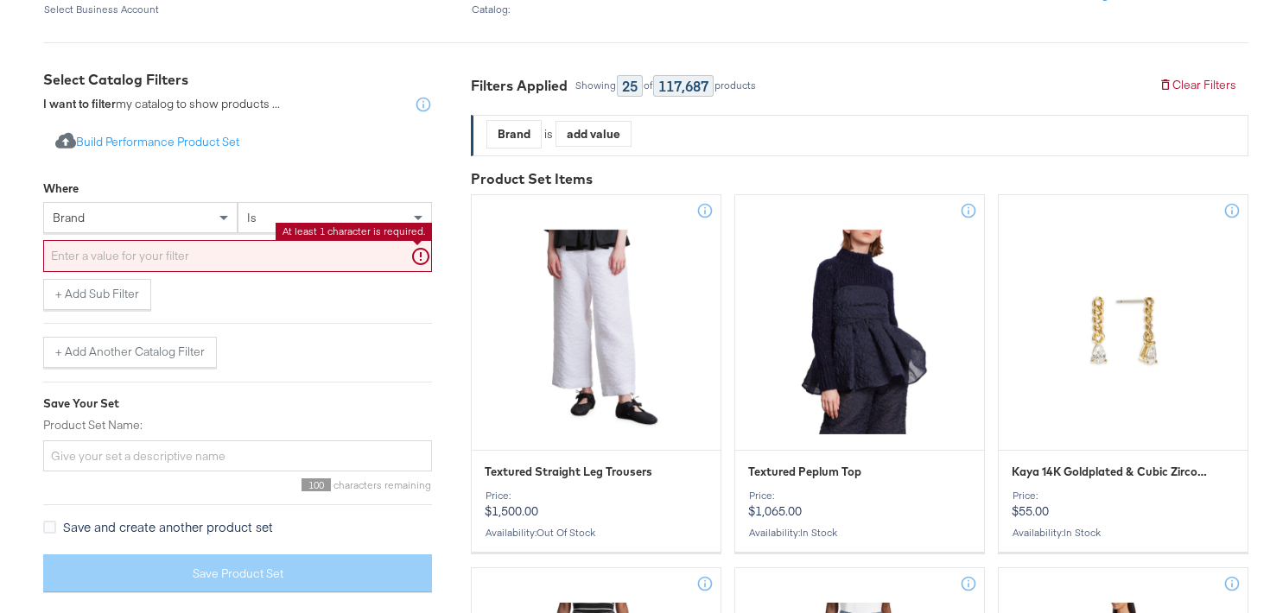
click at [269, 240] on input "text" at bounding box center [237, 256] width 389 height 32
click at [272, 234] on div "is" at bounding box center [335, 221] width 194 height 38
click at [284, 223] on div "is" at bounding box center [334, 217] width 193 height 29
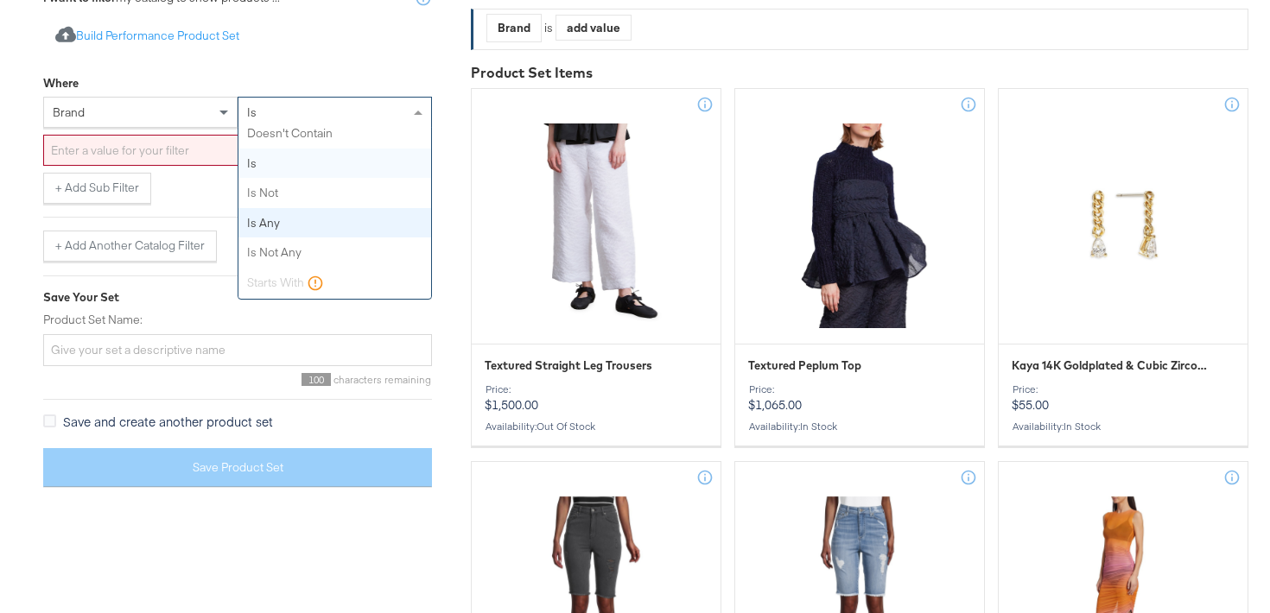
scroll to position [0, 0]
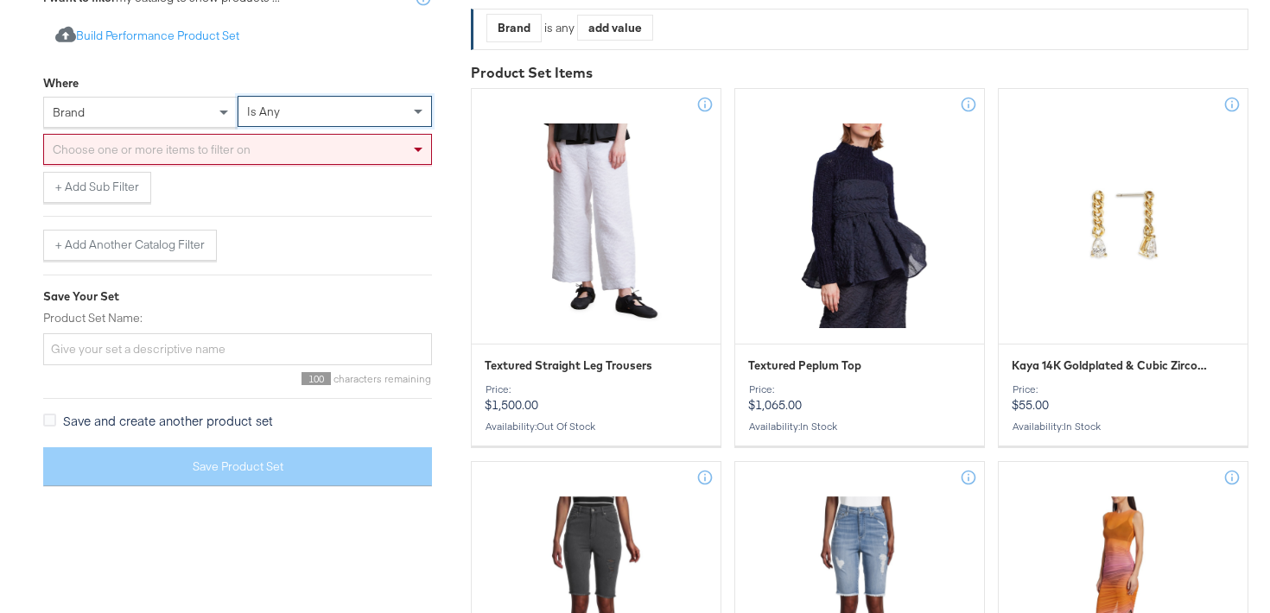
click at [313, 150] on div "Choose one or more items to filter on" at bounding box center [237, 149] width 387 height 29
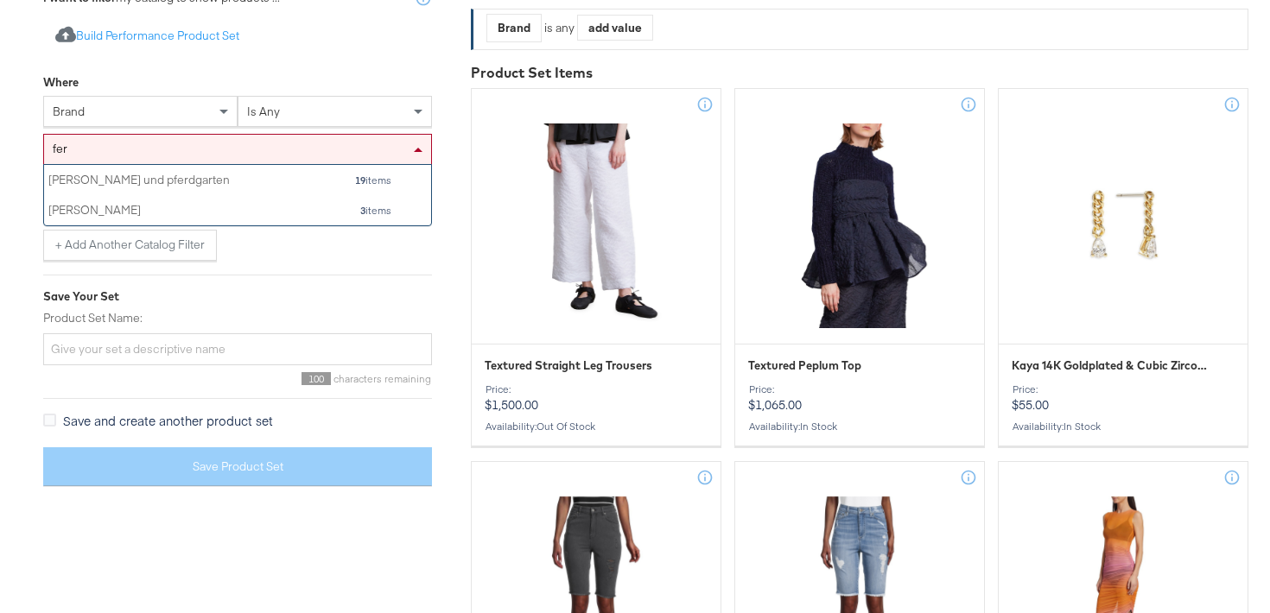
scroll to position [60, 387]
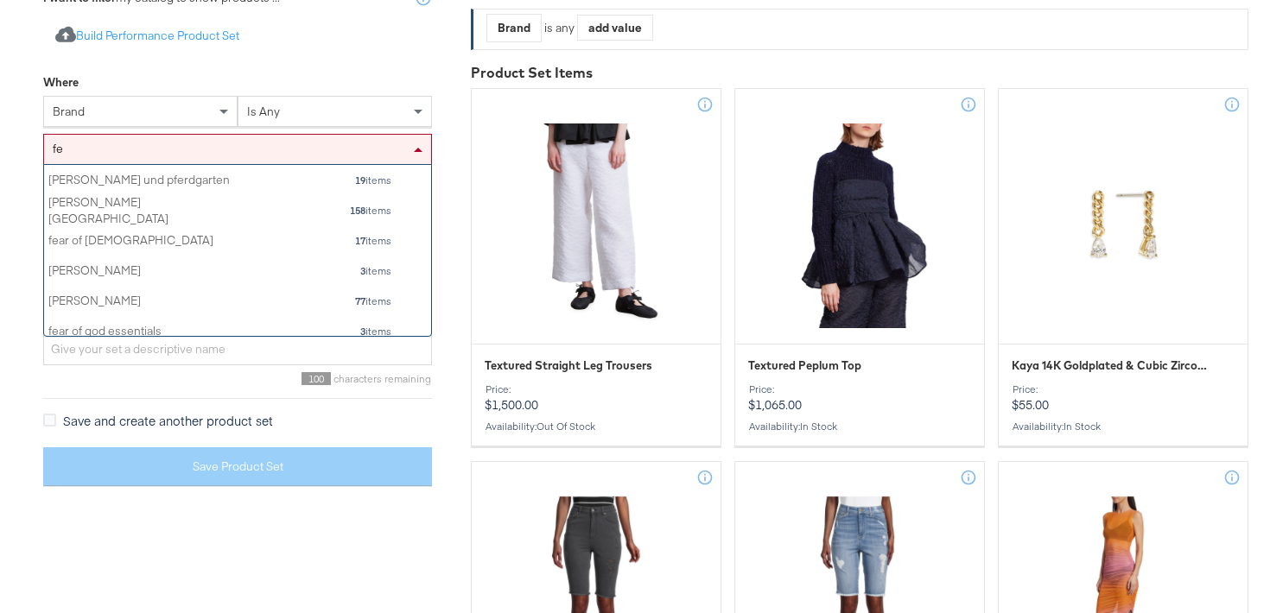
type input "f"
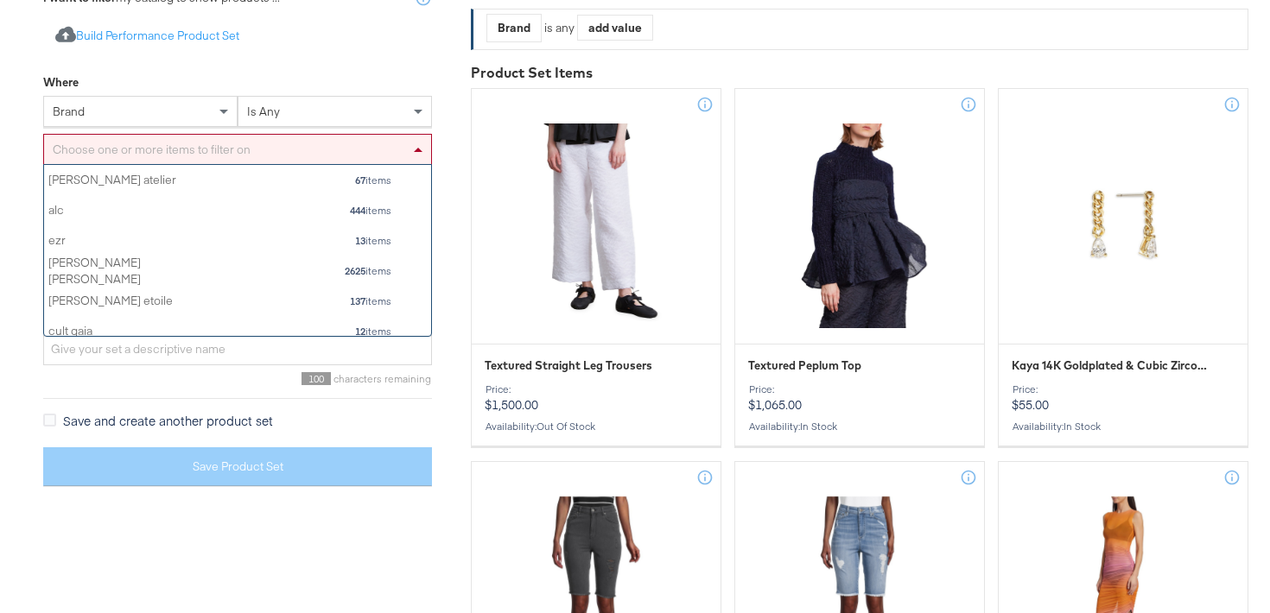
click at [142, 383] on div "100 characters remaining" at bounding box center [237, 378] width 389 height 13
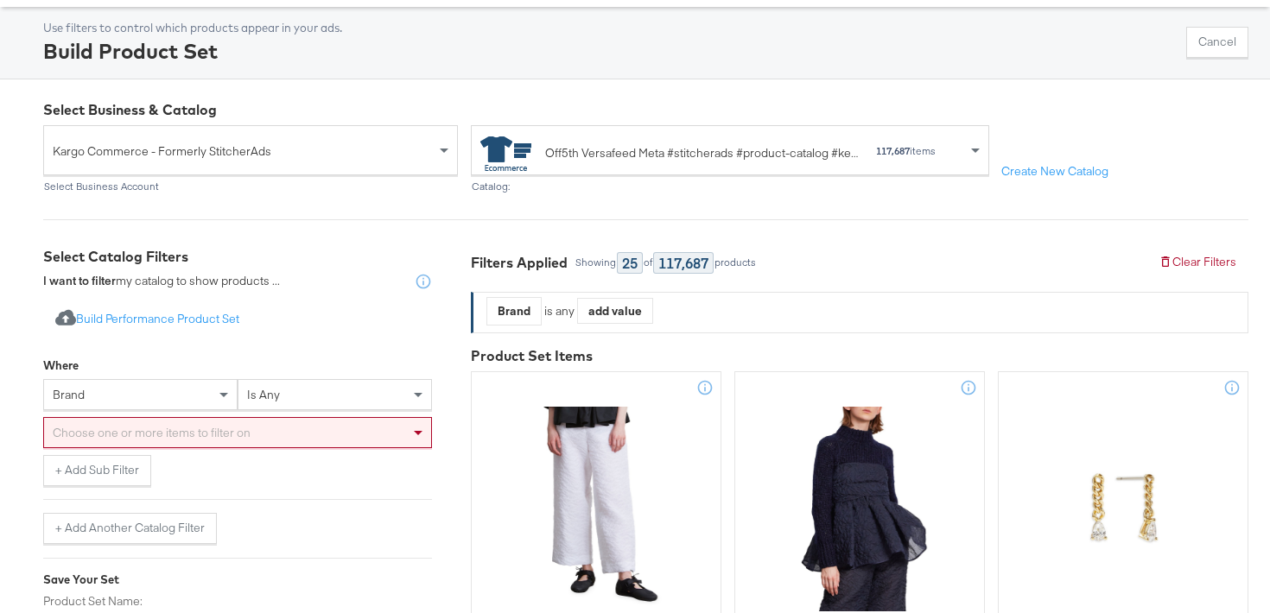
scroll to position [78, 0]
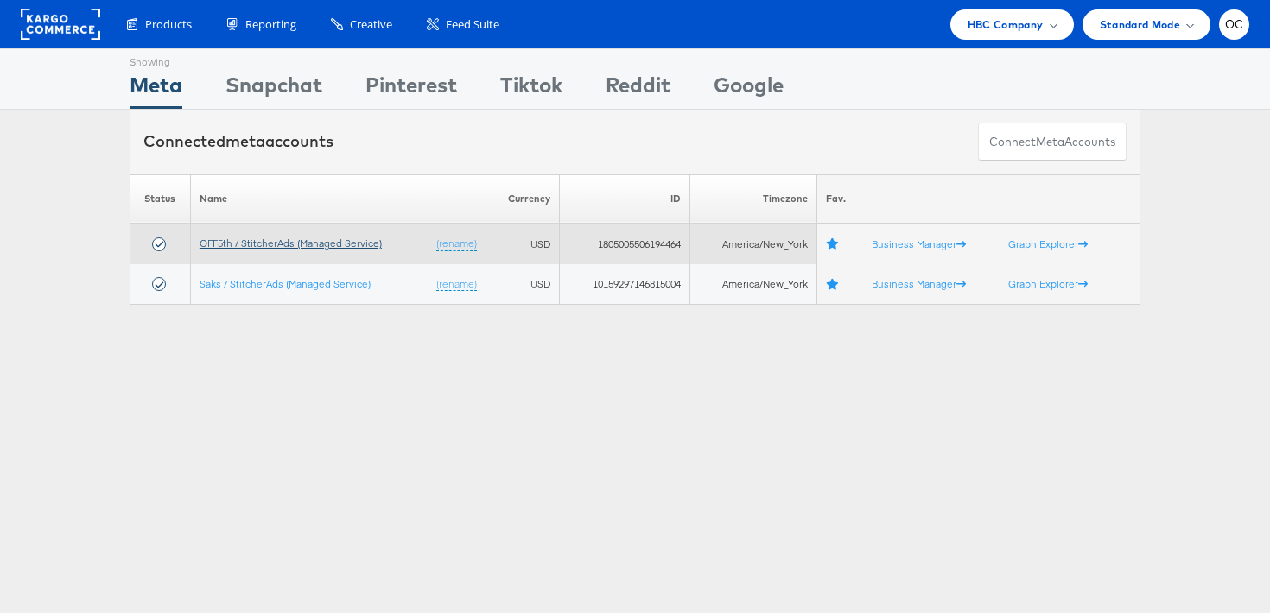
click at [203, 245] on link "OFF5th / StitcherAds (Managed Service)" at bounding box center [291, 243] width 182 height 13
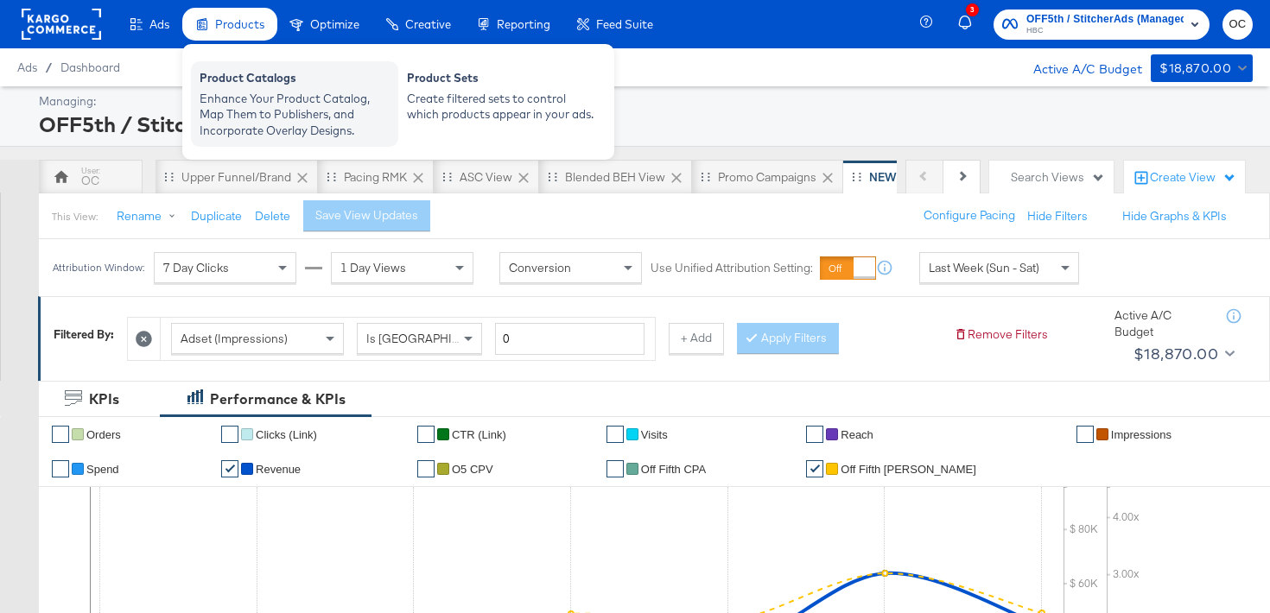
click at [314, 98] on div "Enhance Your Product Catalog, Map Them to Publishers, and Incorporate Overlay D…" at bounding box center [295, 115] width 190 height 48
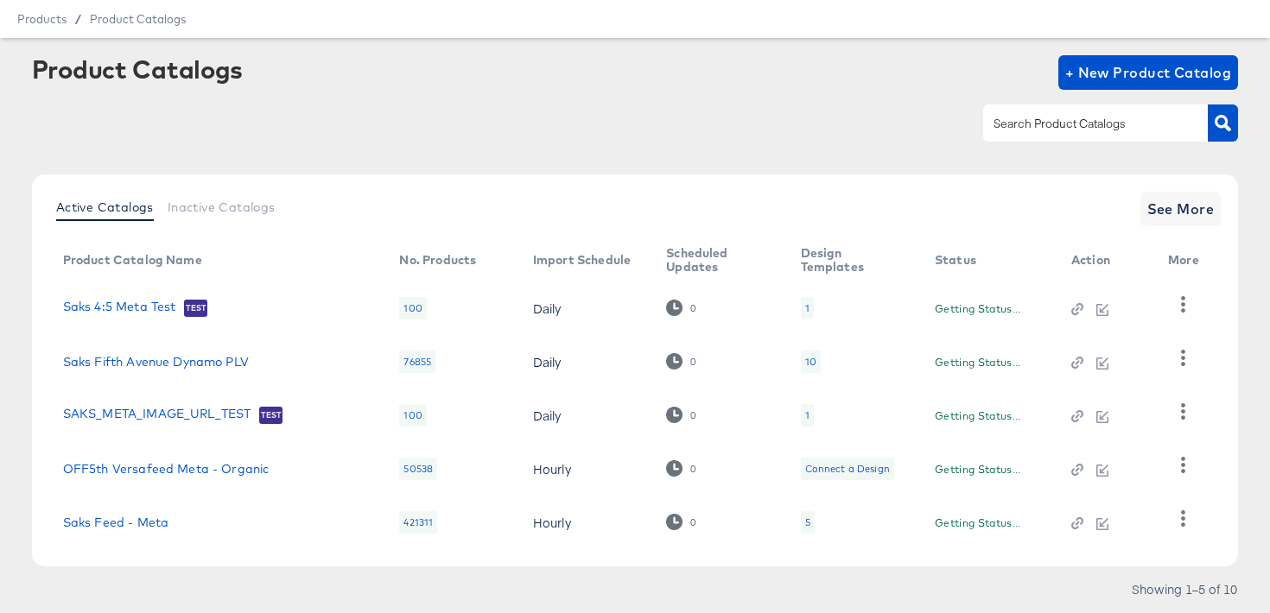
scroll to position [98, 0]
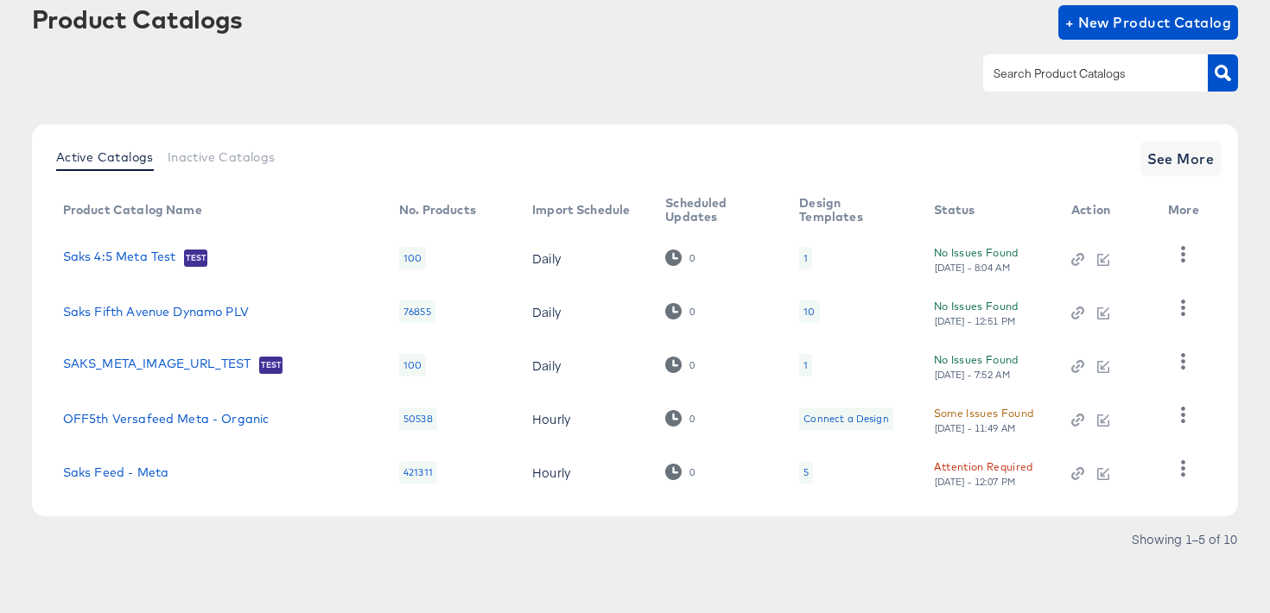
click at [972, 71] on div at bounding box center [635, 73] width 1207 height 39
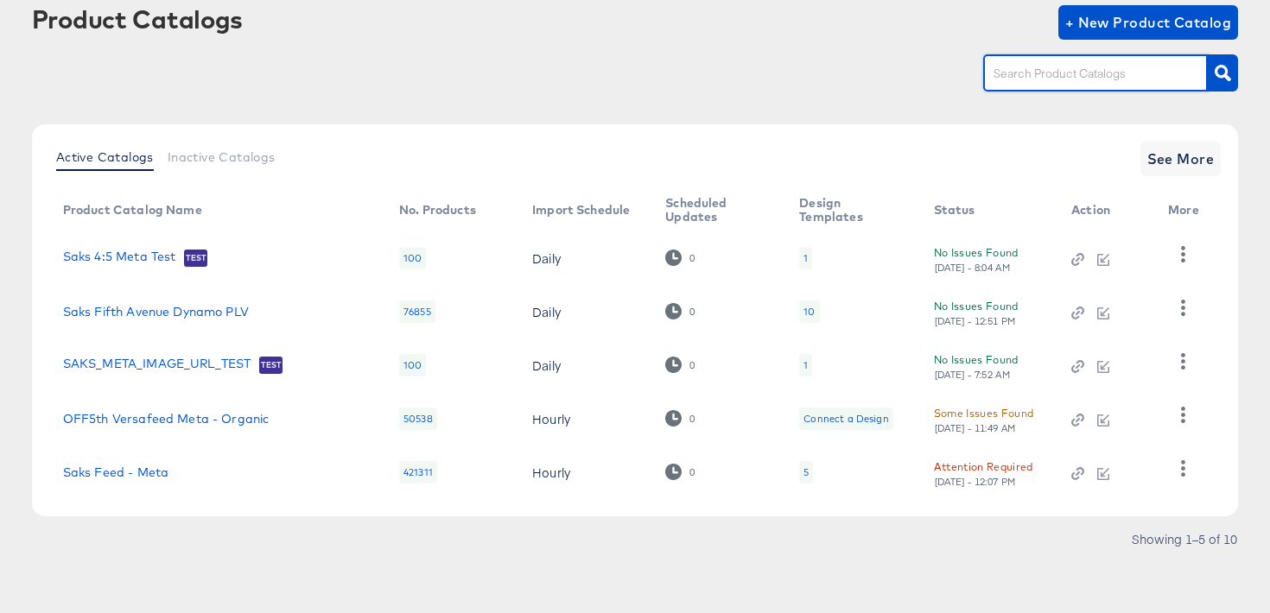
click at [1010, 75] on input "text" at bounding box center [1082, 74] width 184 height 20
type input "meta"
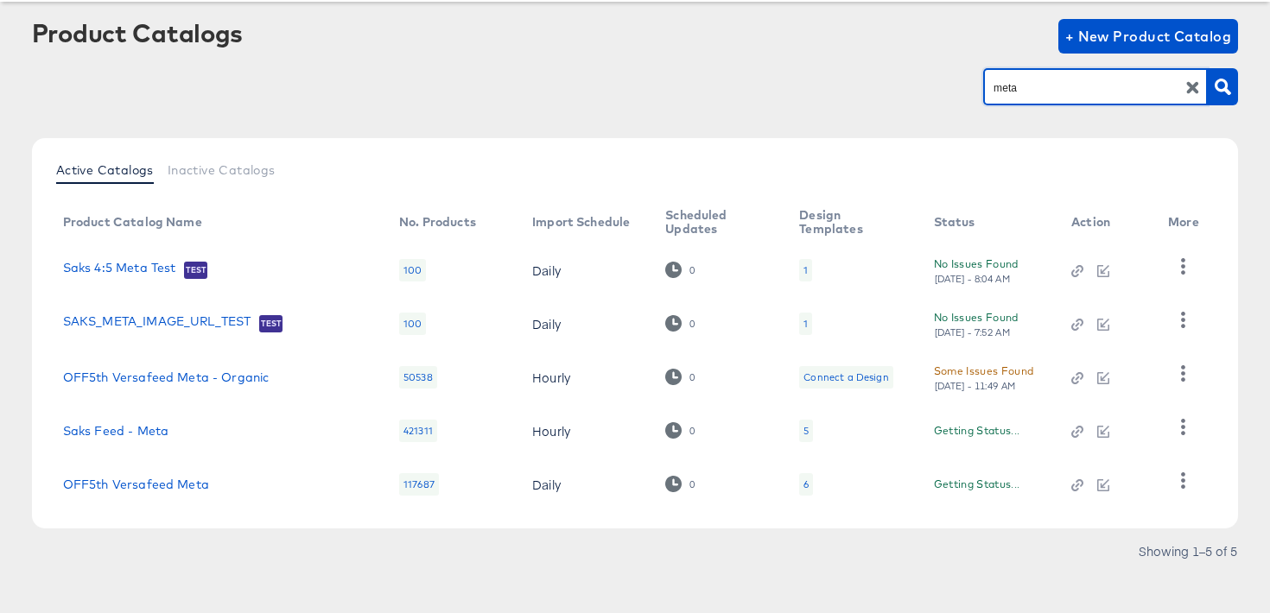
scroll to position [96, 0]
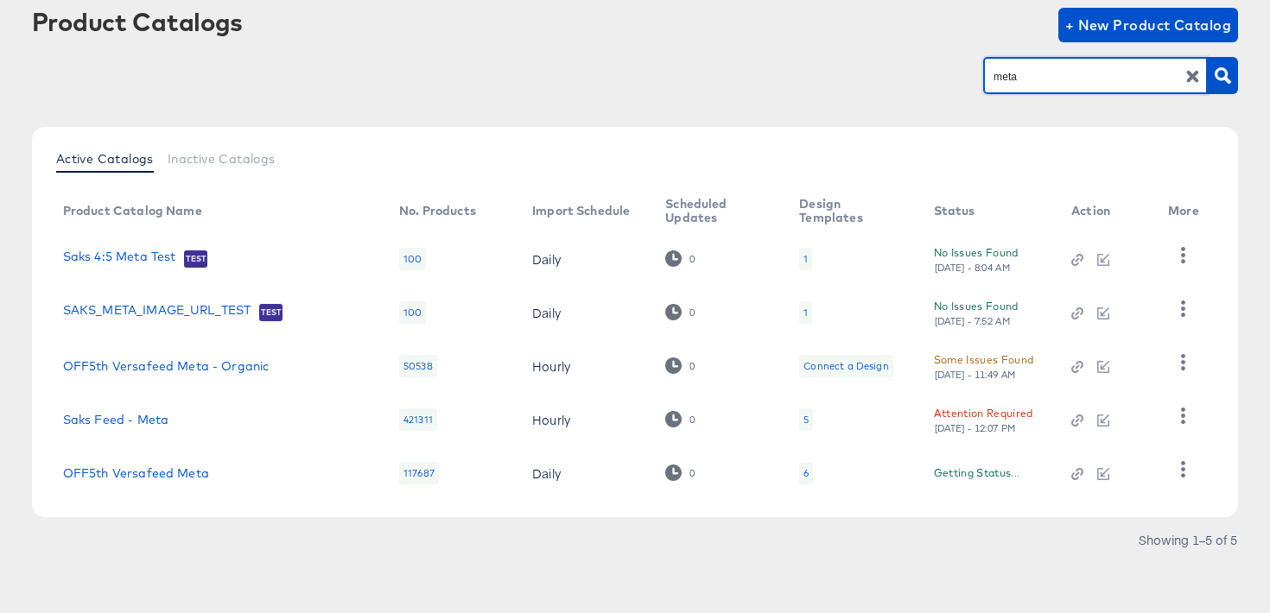
click at [157, 481] on td "OFF5th Versafeed Meta" at bounding box center [217, 474] width 336 height 54
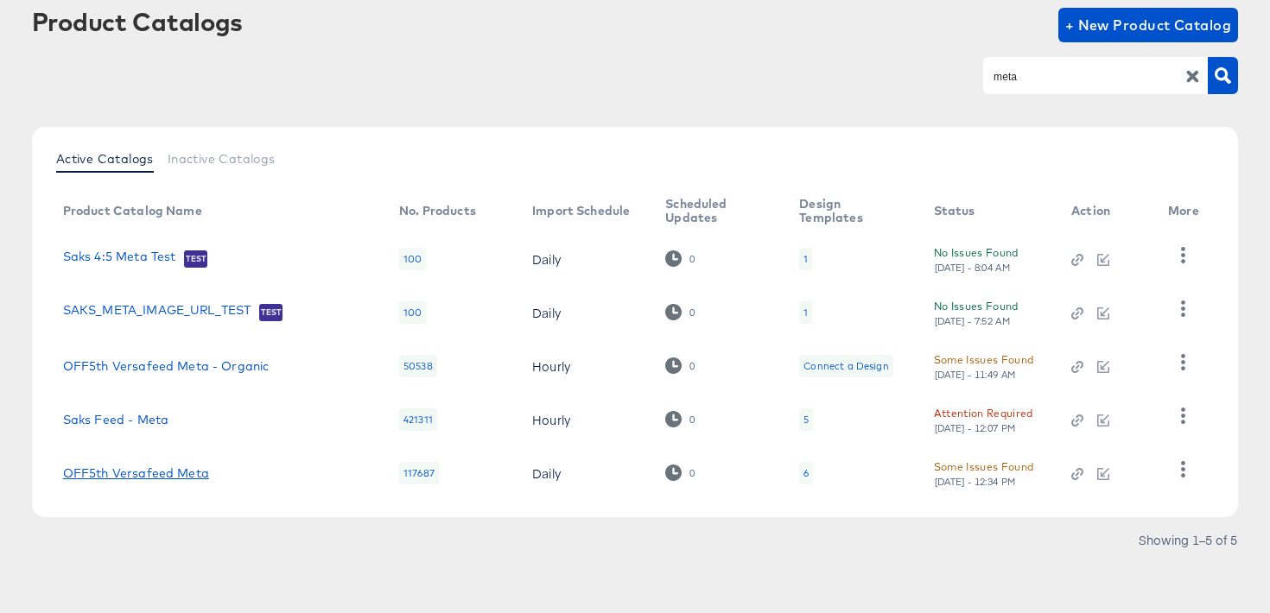
click at [162, 478] on link "OFF5th Versafeed Meta" at bounding box center [136, 474] width 146 height 14
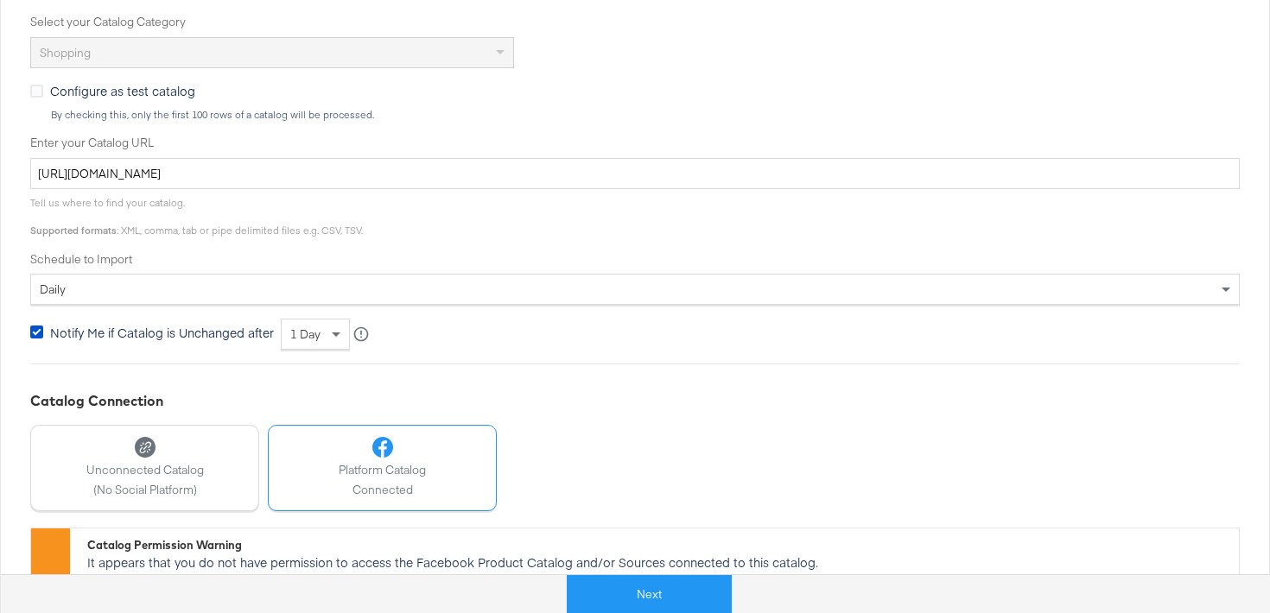
scroll to position [598, 0]
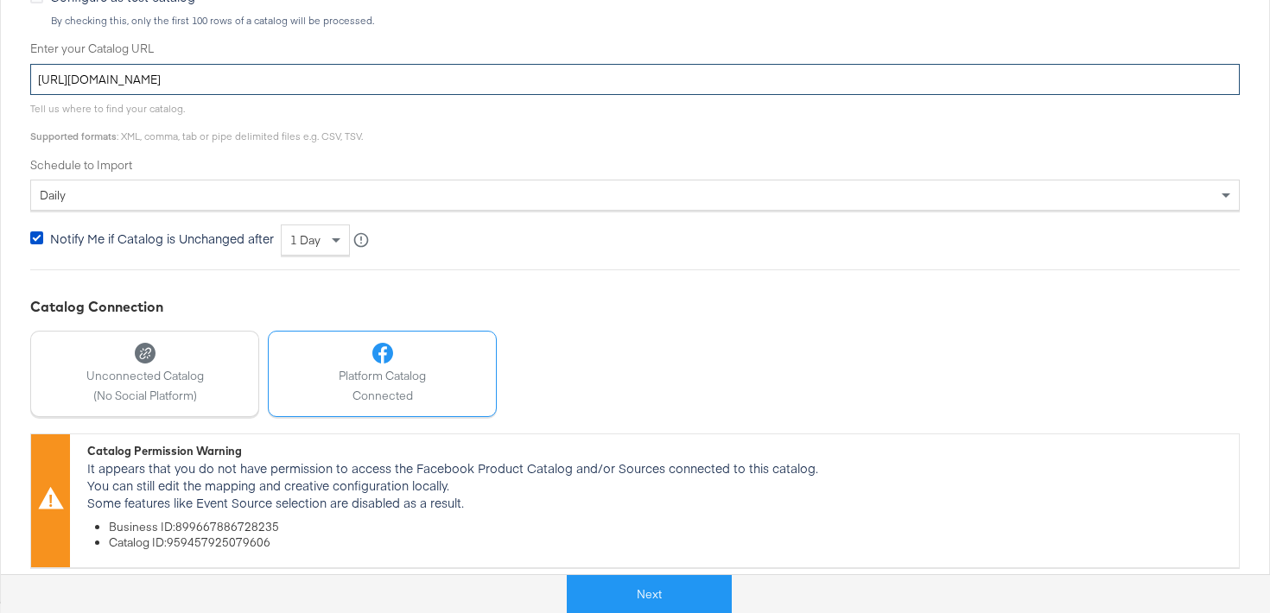
click at [505, 77] on input "https://ace.stitcherads.com/exports/141/universal/none/export.tsv.gz" at bounding box center [635, 80] width 1210 height 32
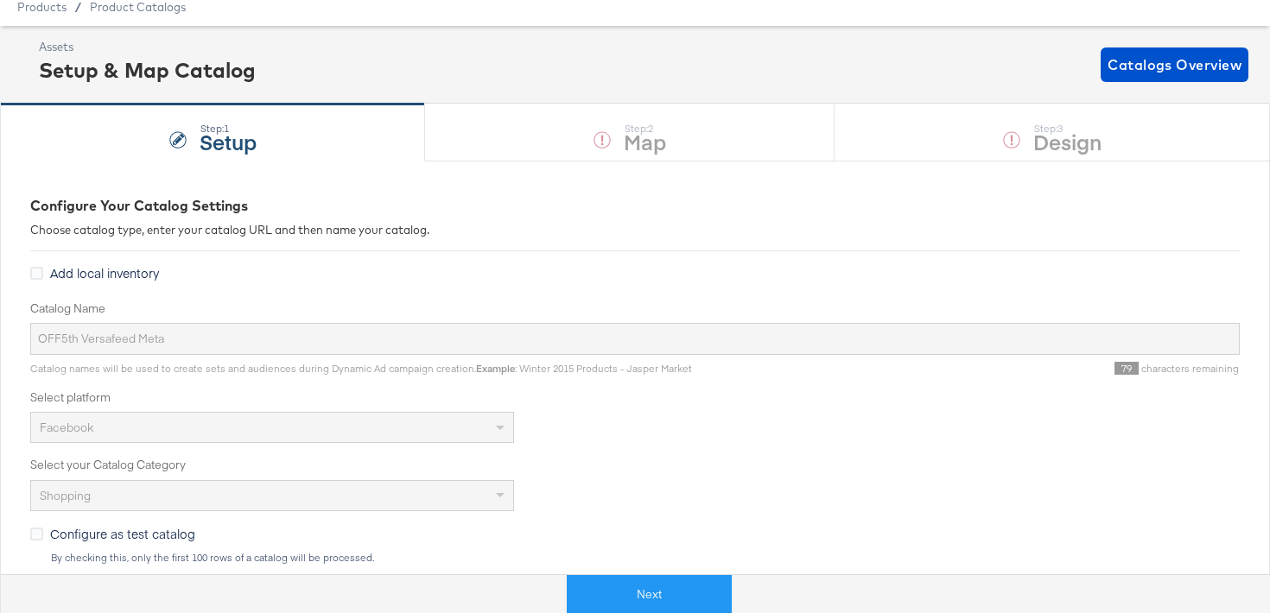
scroll to position [60, 0]
